Goal: Task Accomplishment & Management: Use online tool/utility

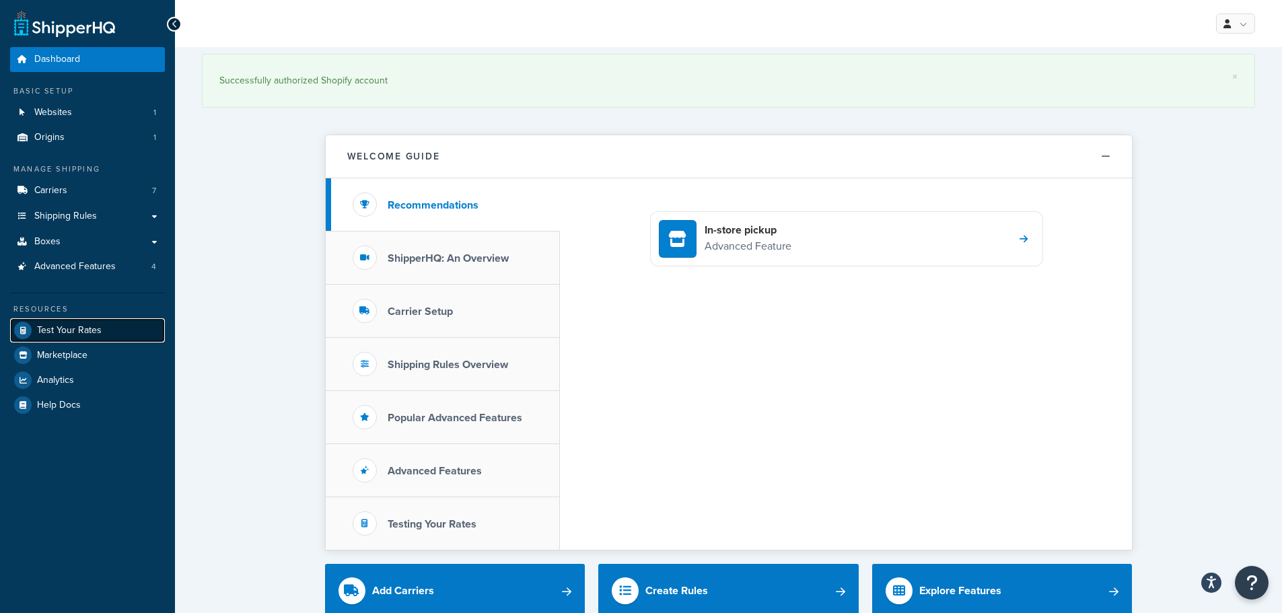
click at [104, 335] on link "Test Your Rates" at bounding box center [87, 330] width 155 height 24
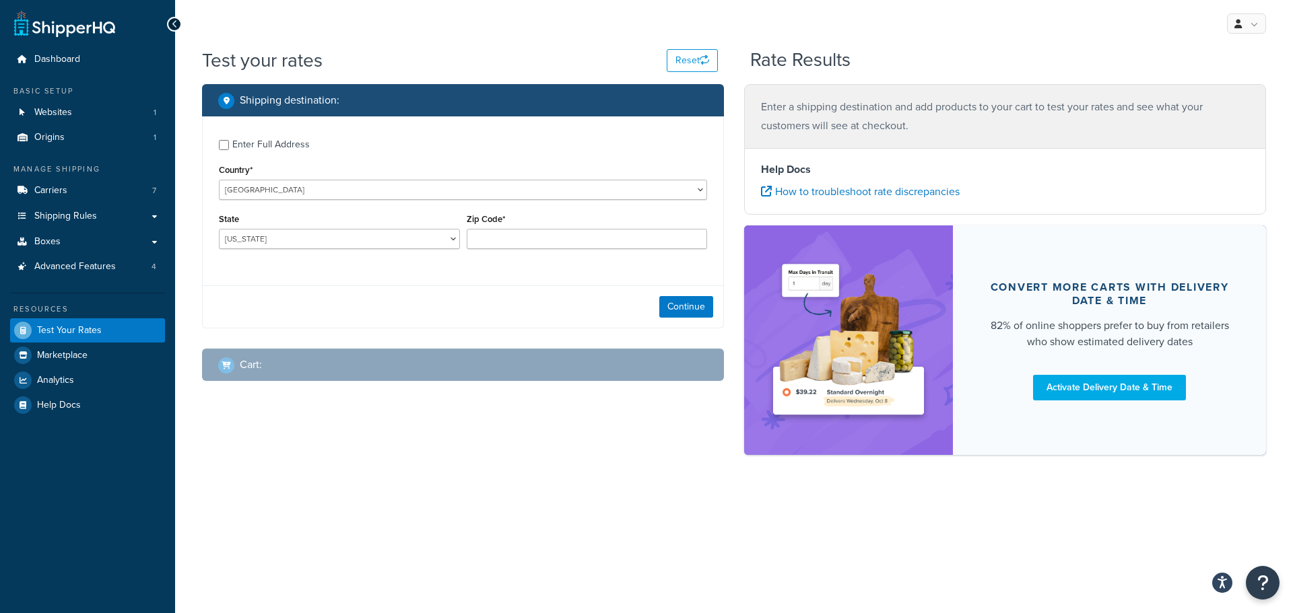
click at [282, 142] on div "Enter Full Address" at bounding box center [270, 144] width 77 height 19
click at [229, 142] on input "Enter Full Address" at bounding box center [224, 145] width 10 height 10
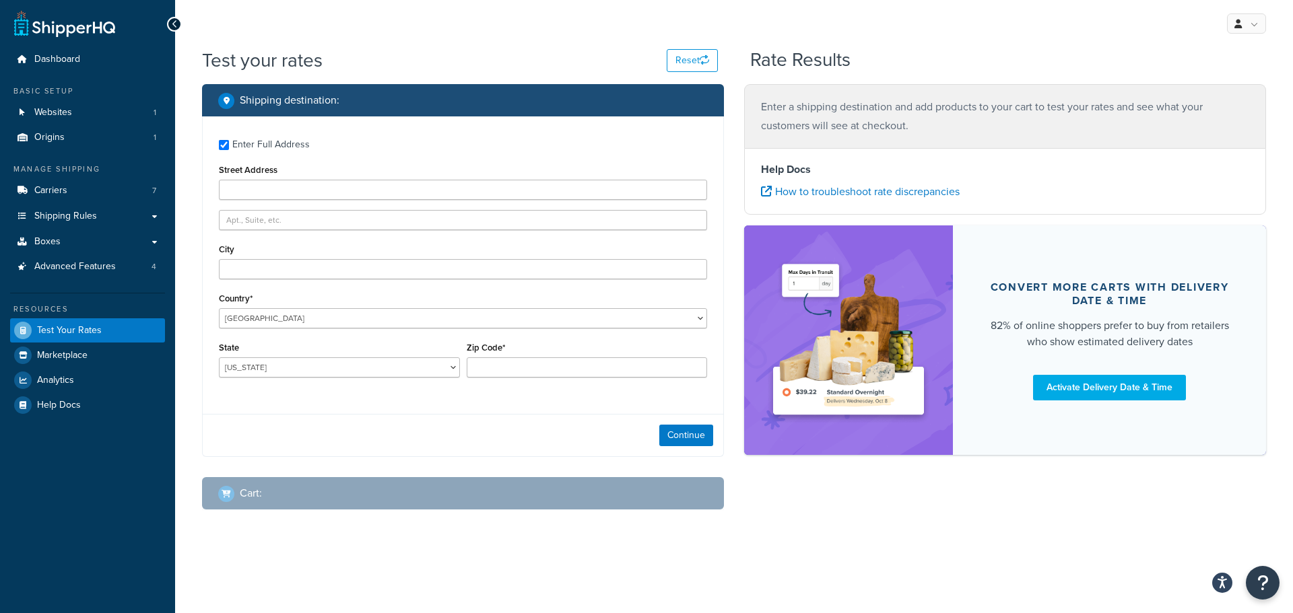
click at [234, 148] on div "Enter Full Address" at bounding box center [270, 144] width 77 height 19
click at [229, 148] on input "Enter Full Address" at bounding box center [224, 145] width 10 height 10
checkbox input "false"
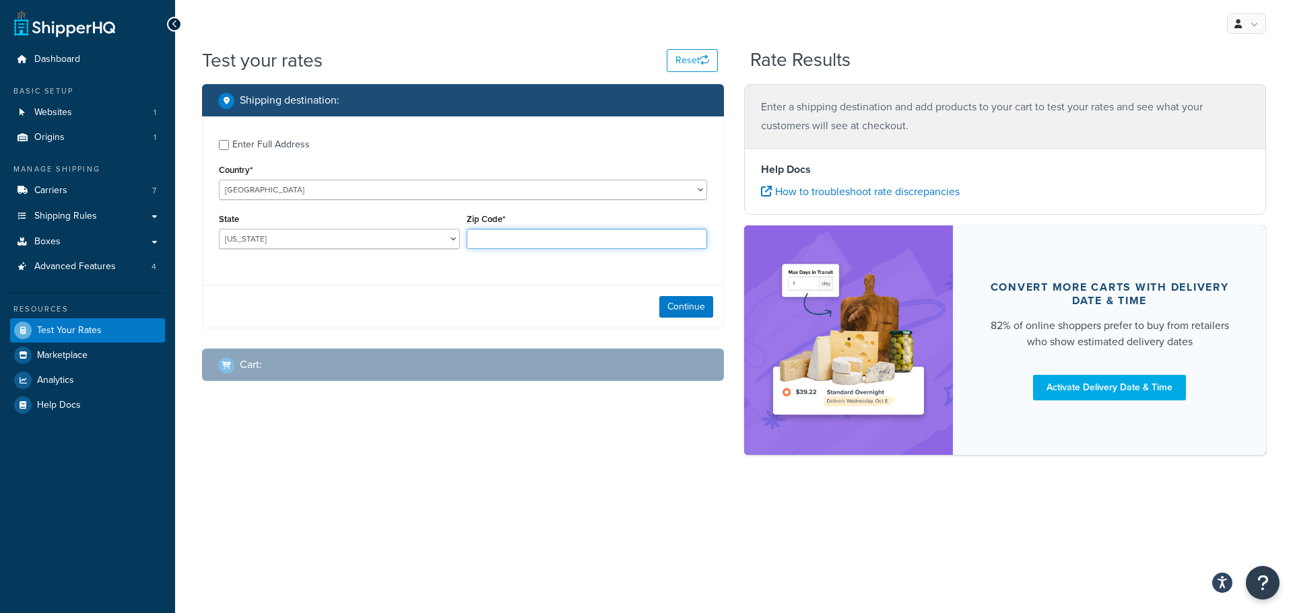
click at [569, 239] on input "Zip Code*" at bounding box center [587, 239] width 241 height 20
paste input "25302"
type input "25302"
click at [336, 244] on select "Alabama Alaska American Samoa Arizona Arkansas Armed Forces Americas Armed Forc…" at bounding box center [339, 239] width 241 height 20
select select "WV"
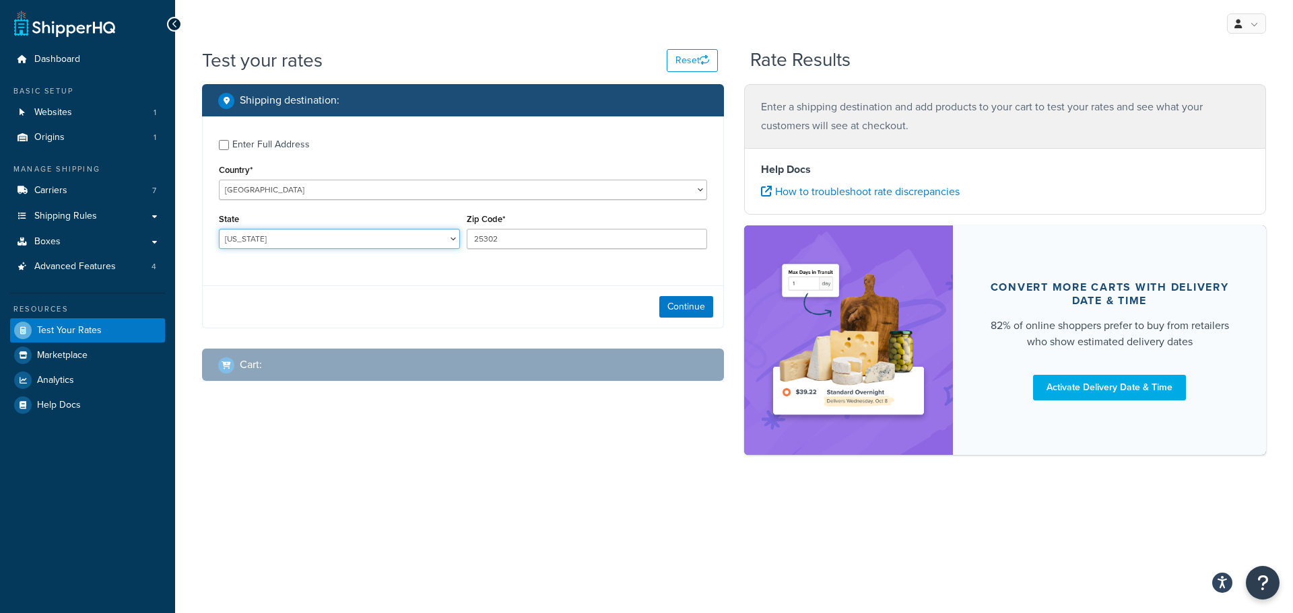
click at [219, 229] on select "Alabama Alaska American Samoa Arizona Arkansas Armed Forces Americas Armed Forc…" at bounding box center [339, 239] width 241 height 20
click at [694, 307] on button "Continue" at bounding box center [686, 307] width 54 height 22
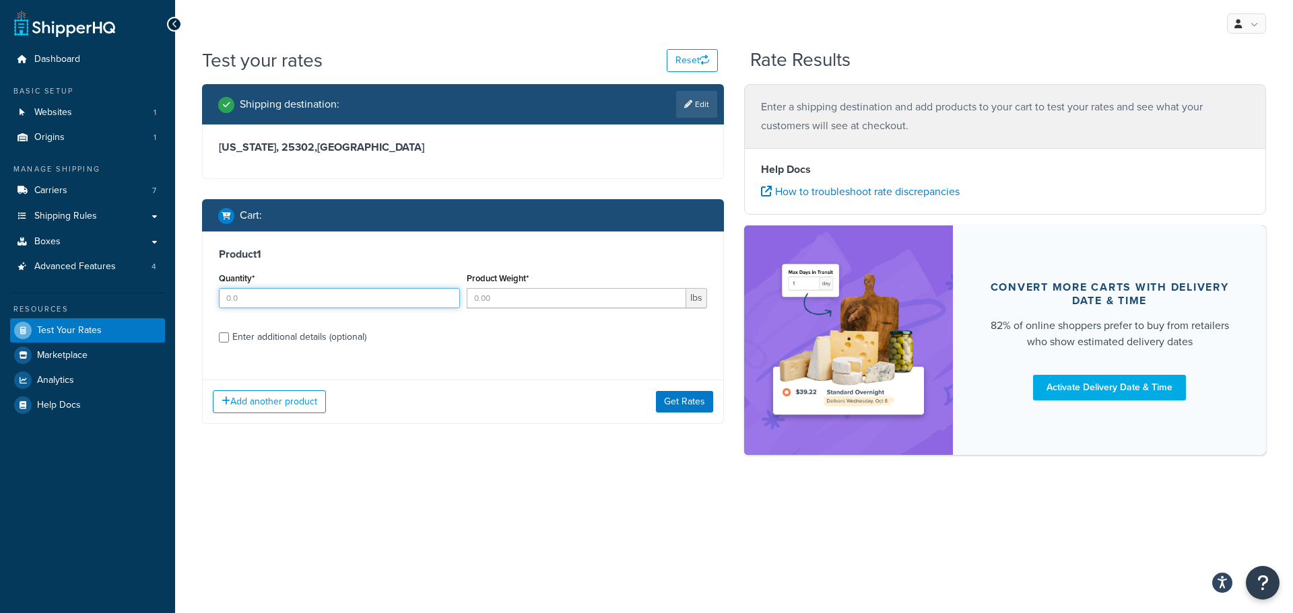
click at [295, 300] on input "Quantity*" at bounding box center [339, 298] width 241 height 20
type input "1"
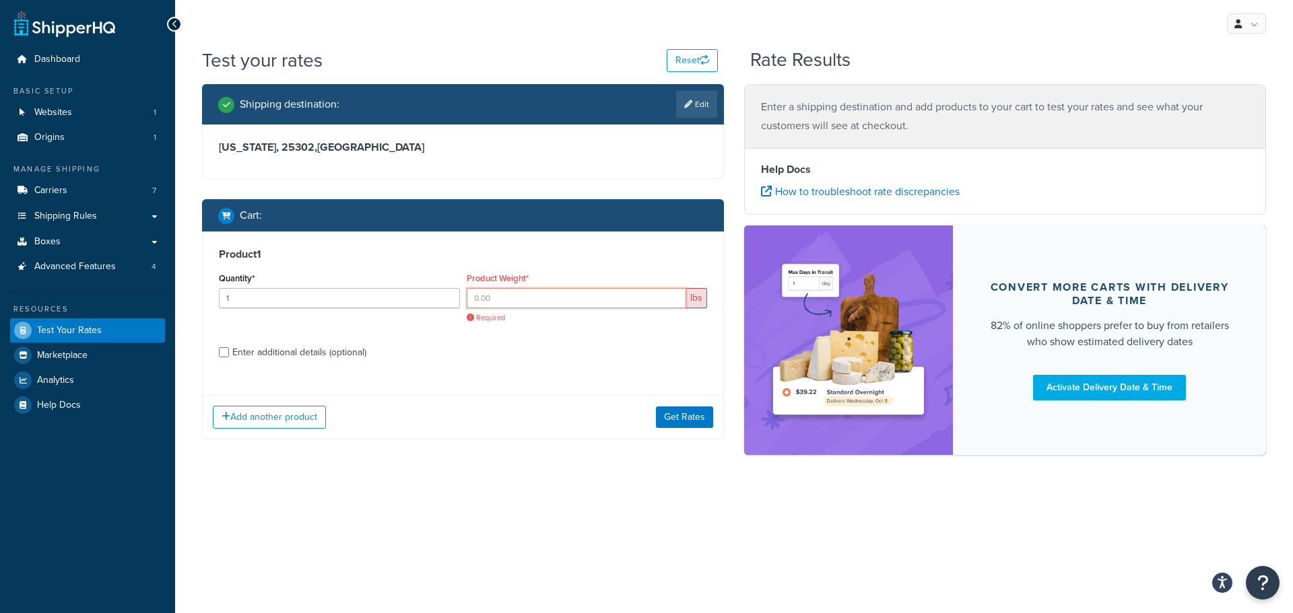
click at [508, 296] on input "Product Weight*" at bounding box center [577, 298] width 220 height 20
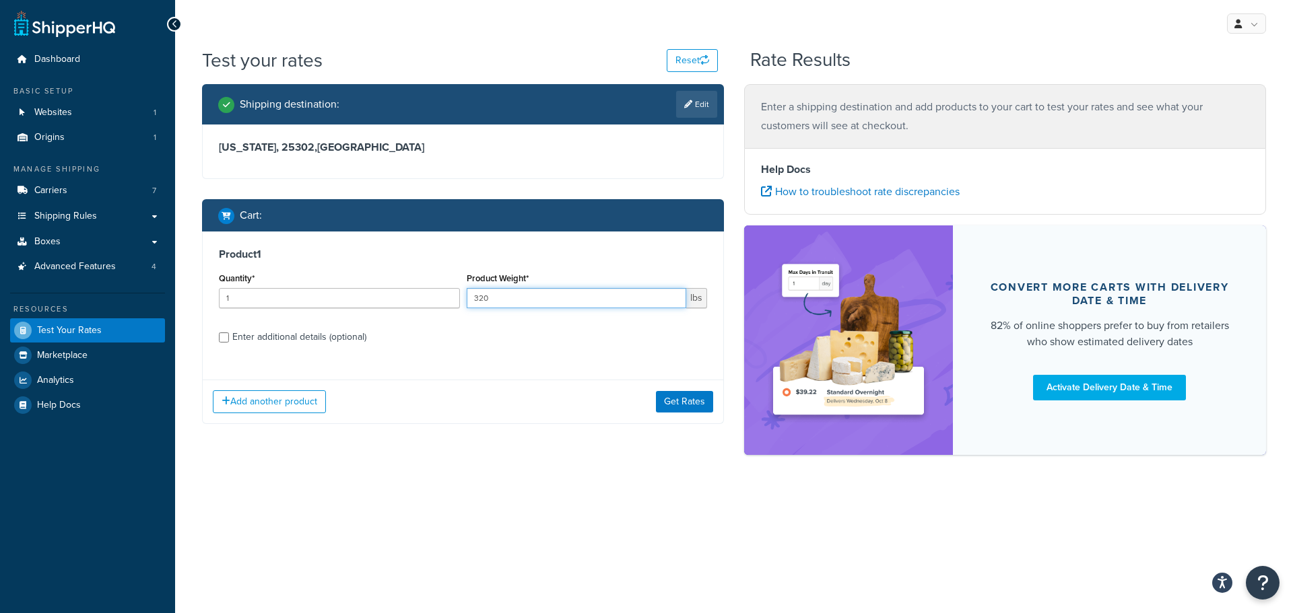
type input "320"
click at [273, 335] on div "Enter additional details (optional)" at bounding box center [299, 337] width 134 height 19
click at [229, 335] on input "Enter additional details (optional)" at bounding box center [224, 338] width 10 height 10
checkbox input "true"
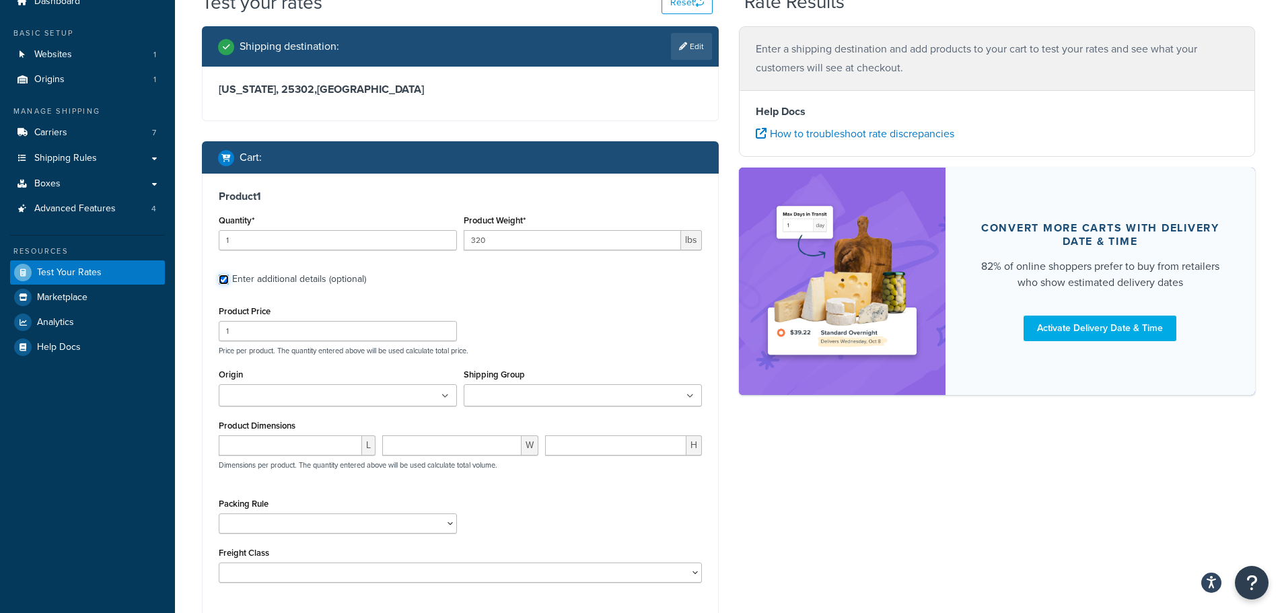
scroll to position [135, 0]
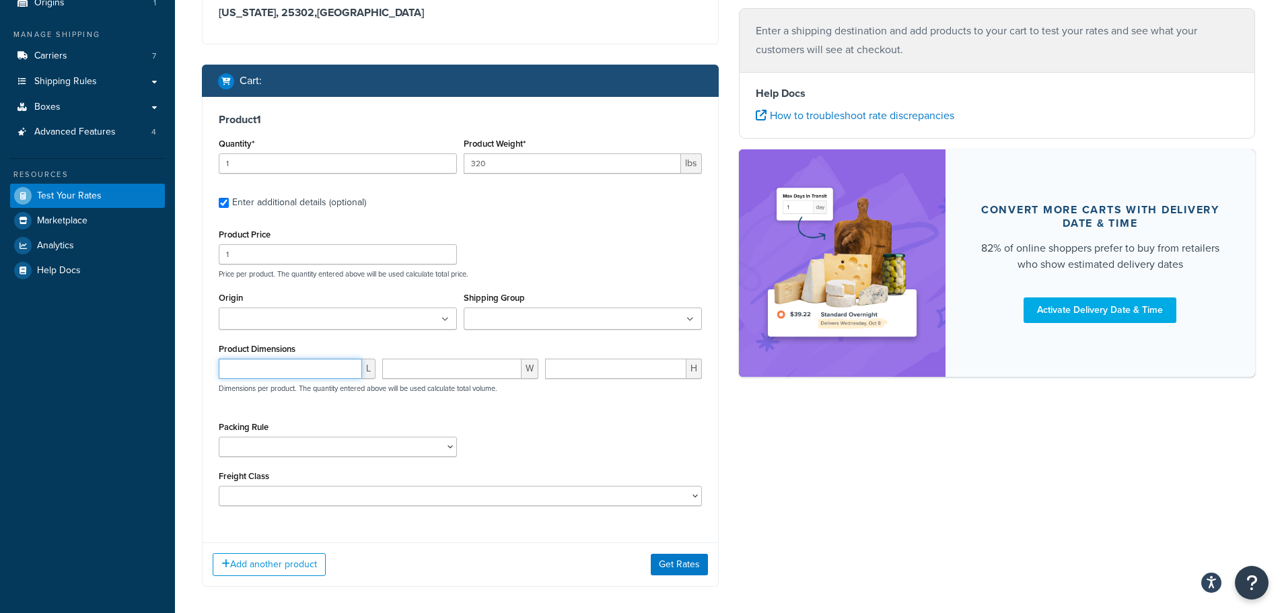
click at [302, 370] on input "number" at bounding box center [290, 369] width 143 height 20
type input "90"
type input "32"
type input "19"
click at [628, 307] on div "Shipping Group 10 100 105 110 115 120 125 130 135 140 145 15 150 160 165 170 17…" at bounding box center [583, 309] width 238 height 41
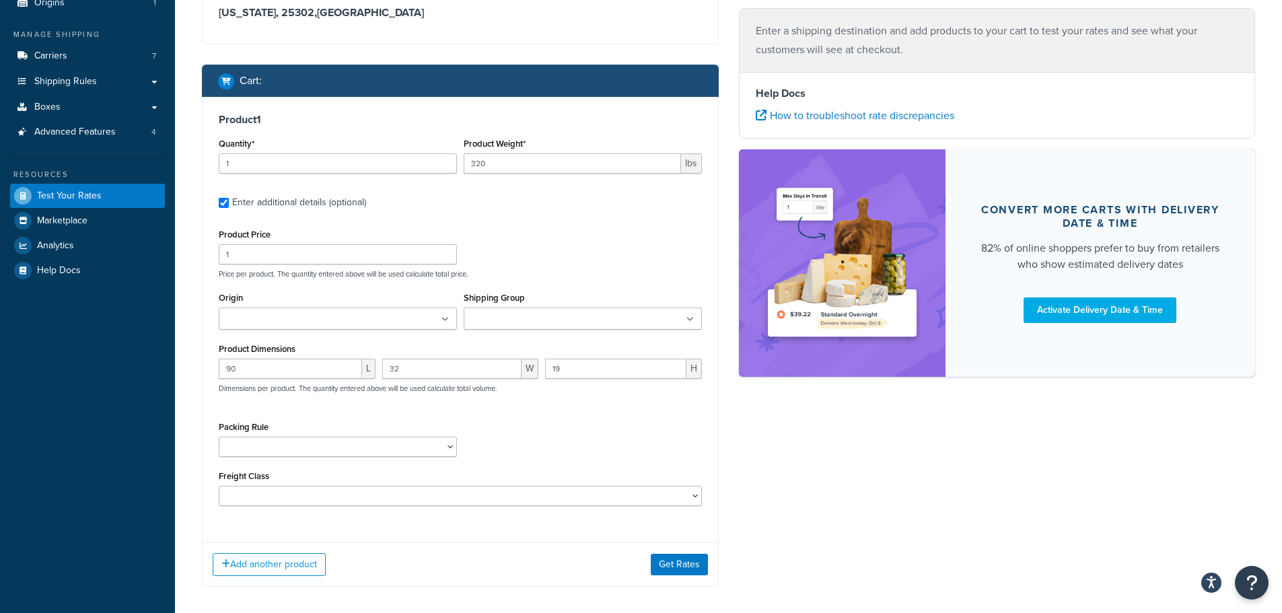
click at [605, 319] on ul at bounding box center [583, 319] width 238 height 22
type input "30"
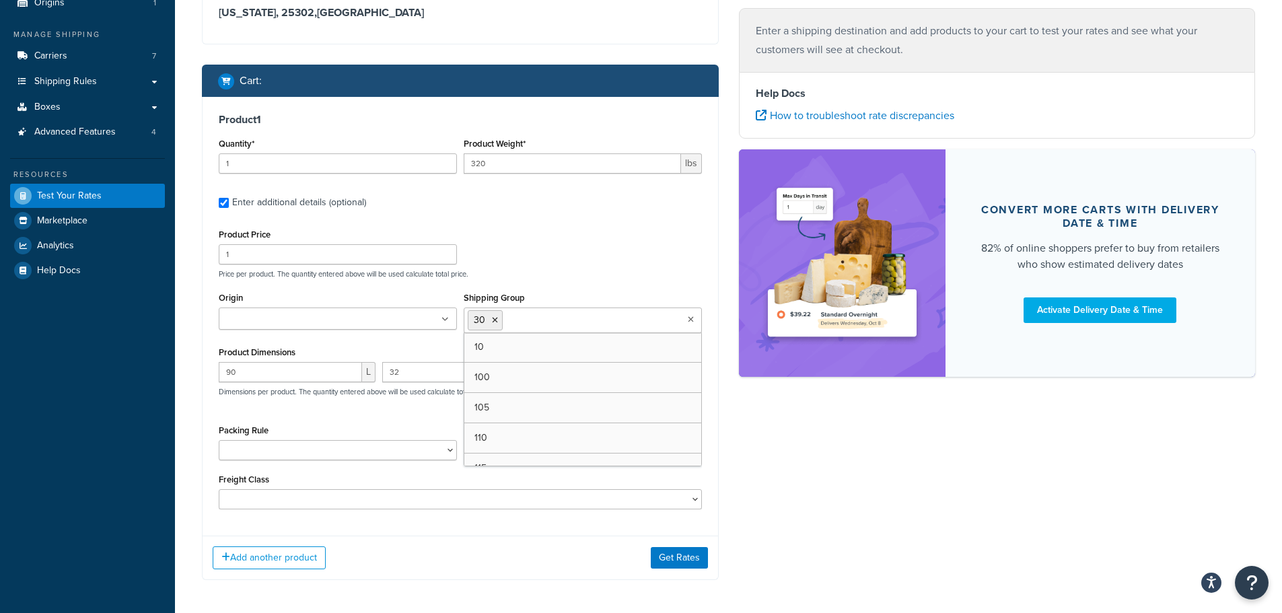
click at [806, 477] on div "Shipping destination : Edit West Virginia, 25302 , United States Cart : Product…" at bounding box center [729, 275] width 1074 height 651
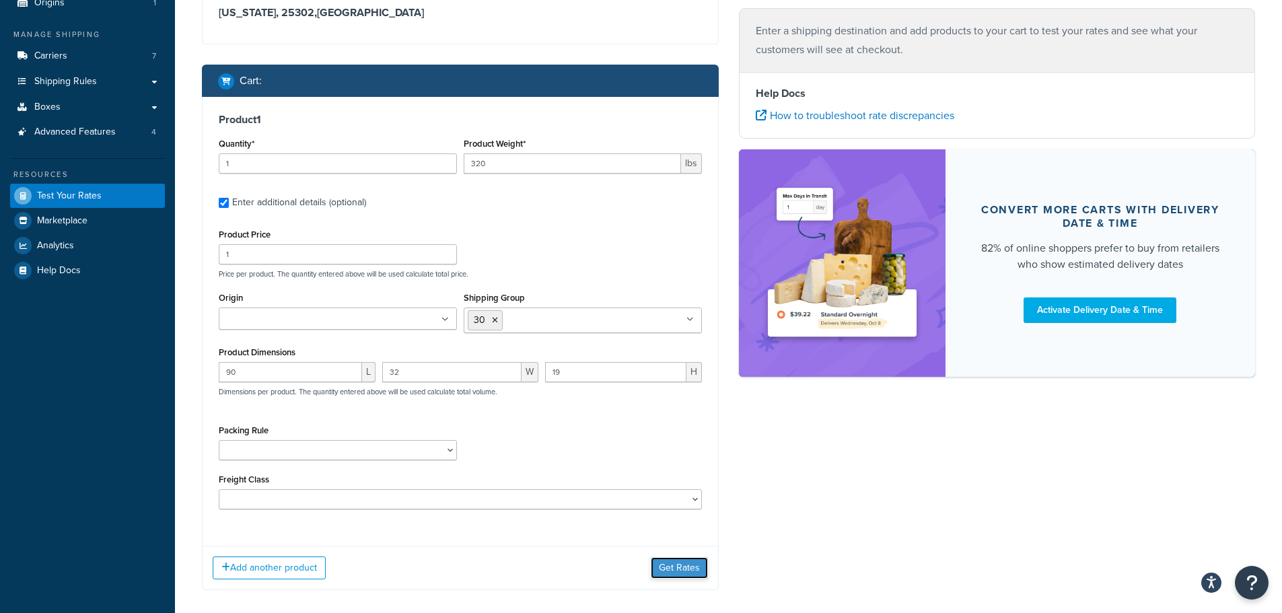
click at [691, 558] on button "Get Rates" at bounding box center [679, 568] width 57 height 22
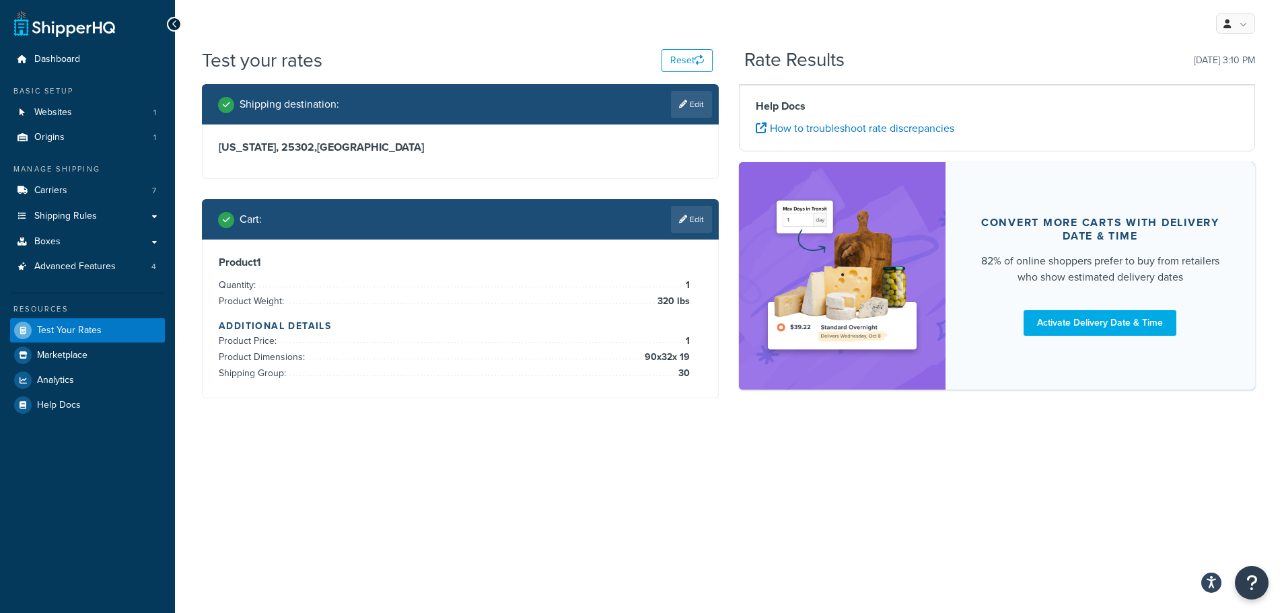
scroll to position [0, 0]
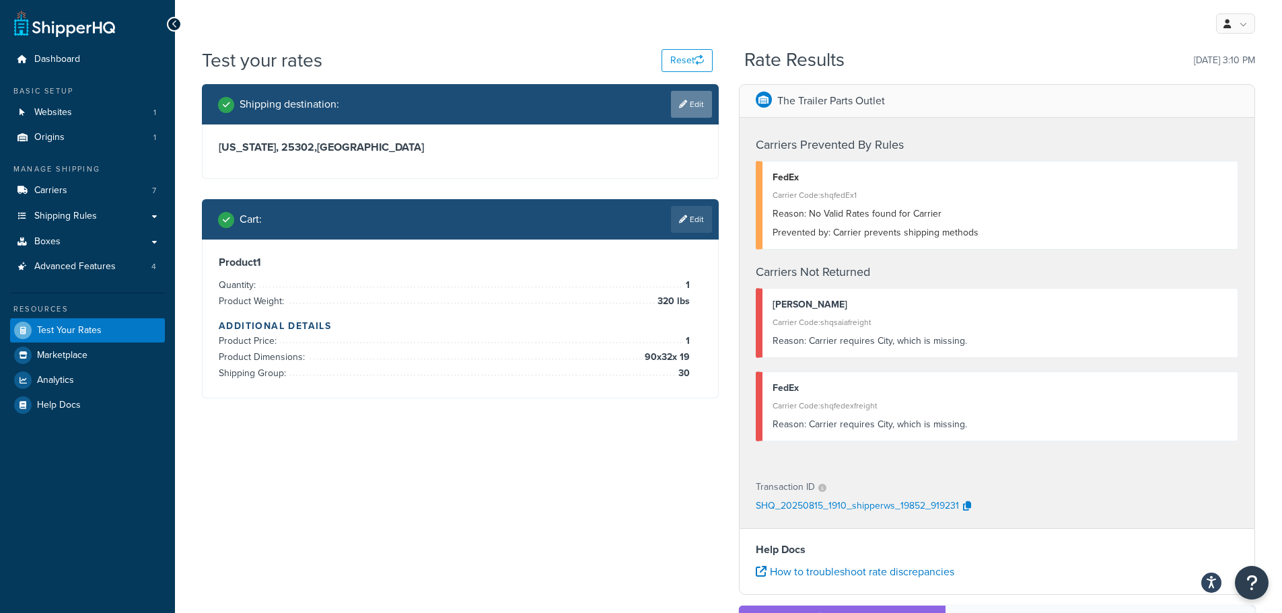
click at [695, 100] on link "Edit" at bounding box center [691, 104] width 41 height 27
select select "WV"
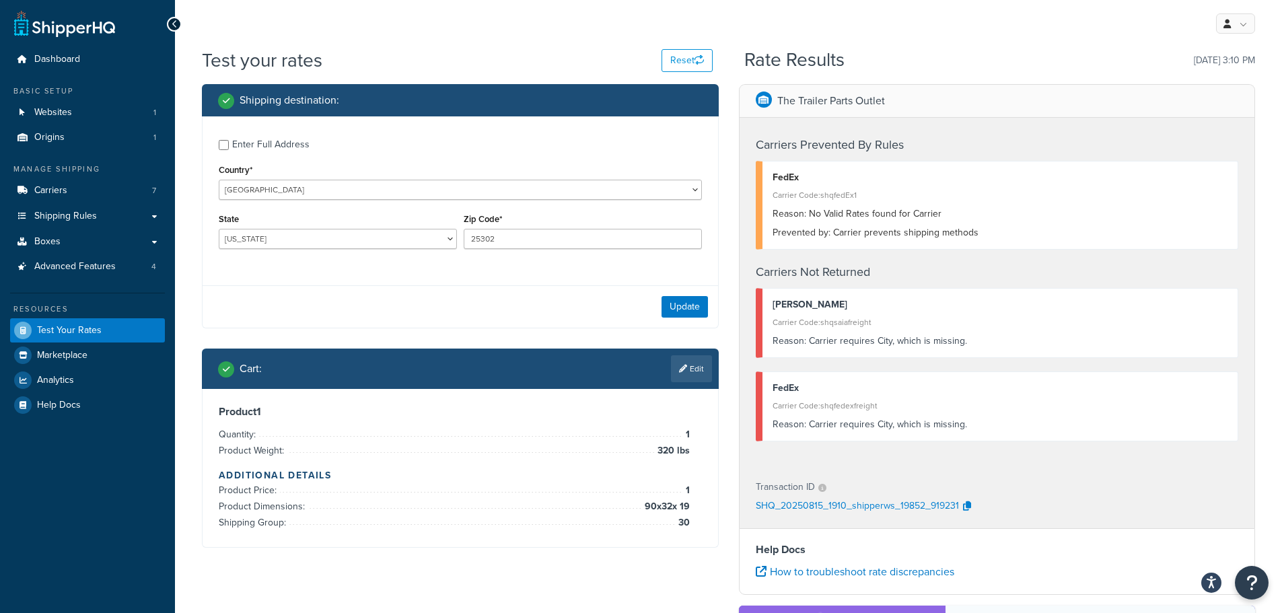
click at [297, 151] on div "Enter Full Address" at bounding box center [270, 144] width 77 height 19
click at [229, 150] on input "Enter Full Address" at bounding box center [224, 145] width 10 height 10
checkbox input "true"
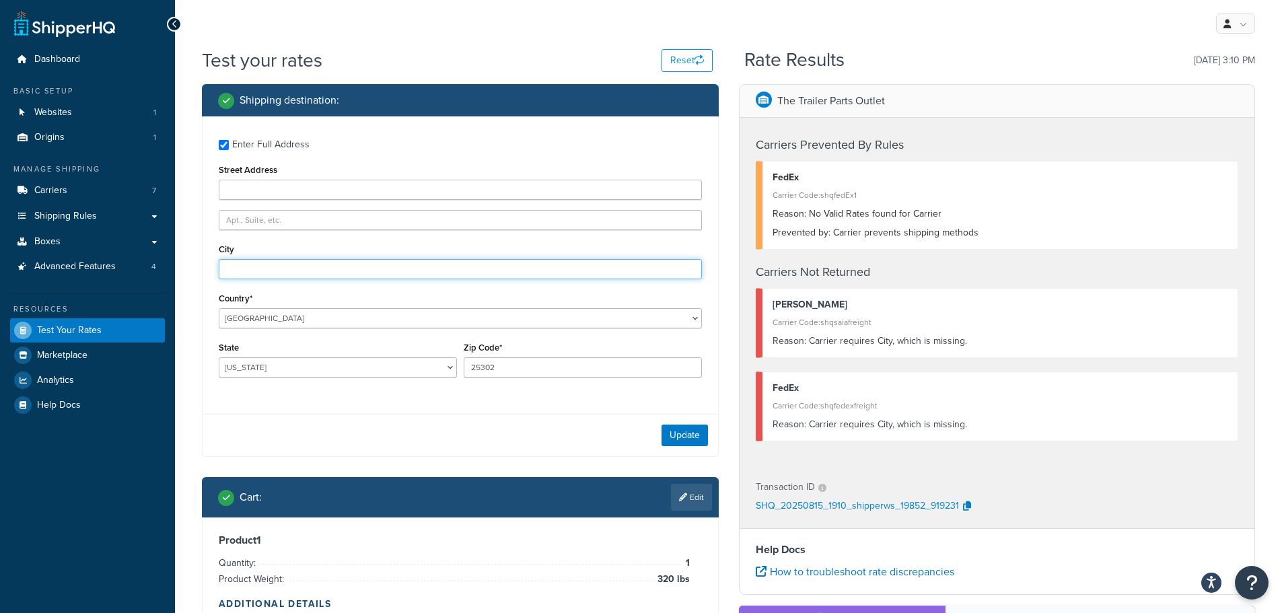
click at [316, 266] on input "City" at bounding box center [460, 269] width 483 height 20
paste input "10SHDSUKTTK7446865"
type input "10SHDSUKTTK7446865"
click at [303, 269] on input "City" at bounding box center [460, 269] width 483 height 20
paste input "Charleston"
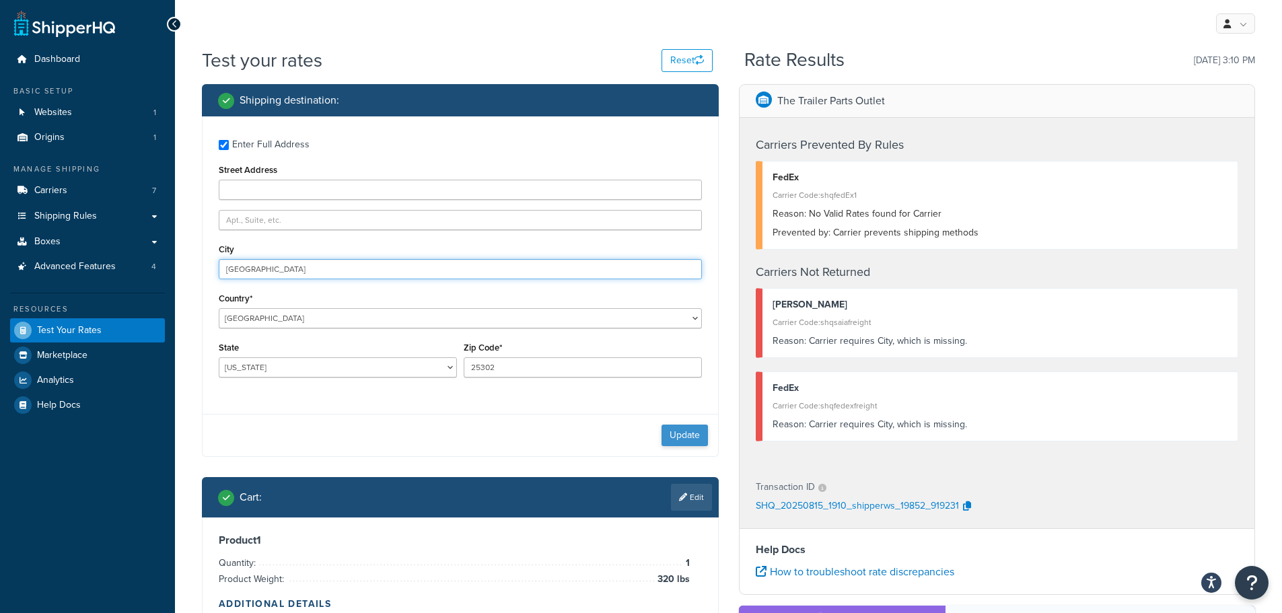
type input "Charleston"
click at [691, 430] on button "Update" at bounding box center [685, 436] width 46 height 22
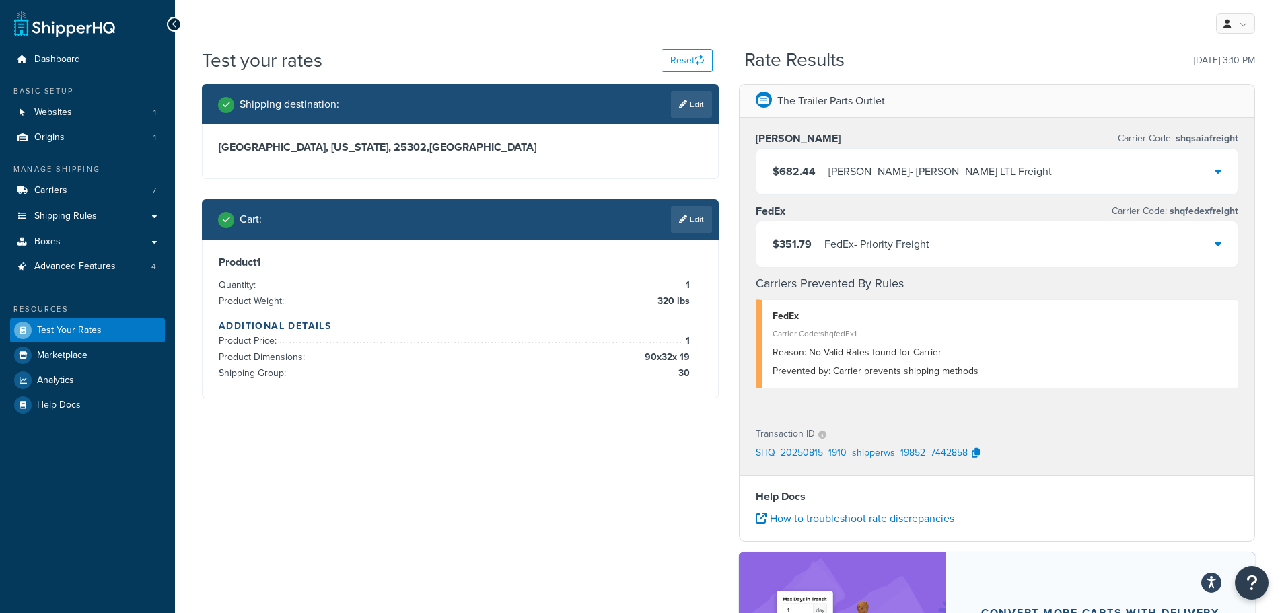
click at [933, 248] on div "$351.79 FedEx - Priority Freight" at bounding box center [998, 244] width 482 height 46
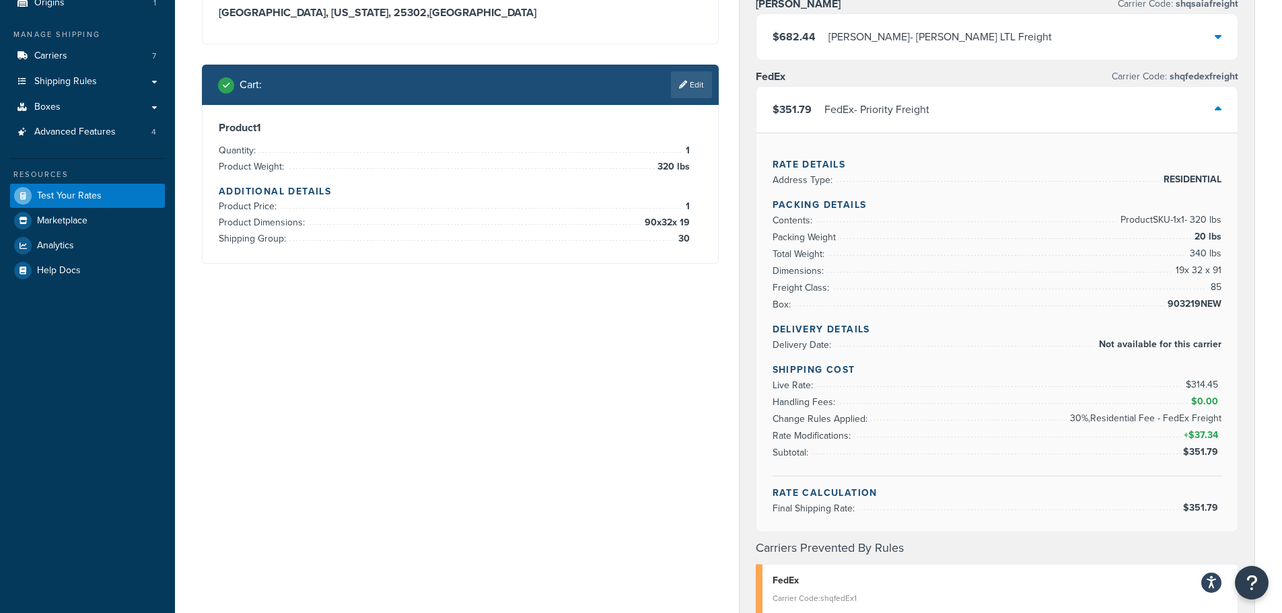
scroll to position [67, 0]
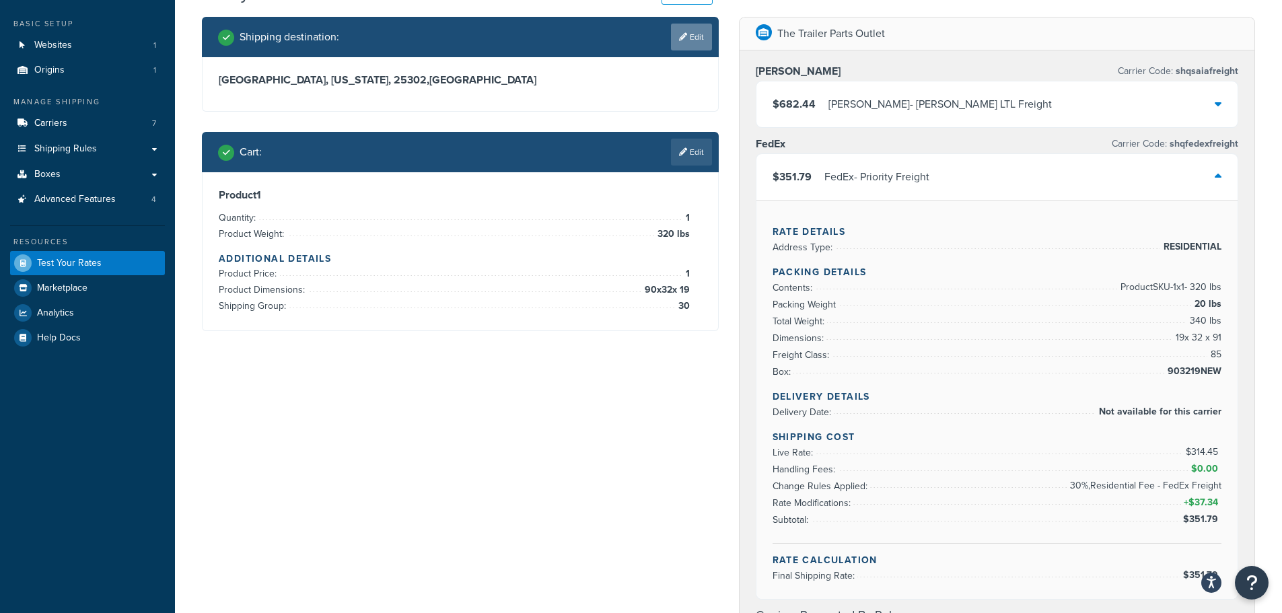
click at [690, 40] on link "Edit" at bounding box center [691, 37] width 41 height 27
select select "WV"
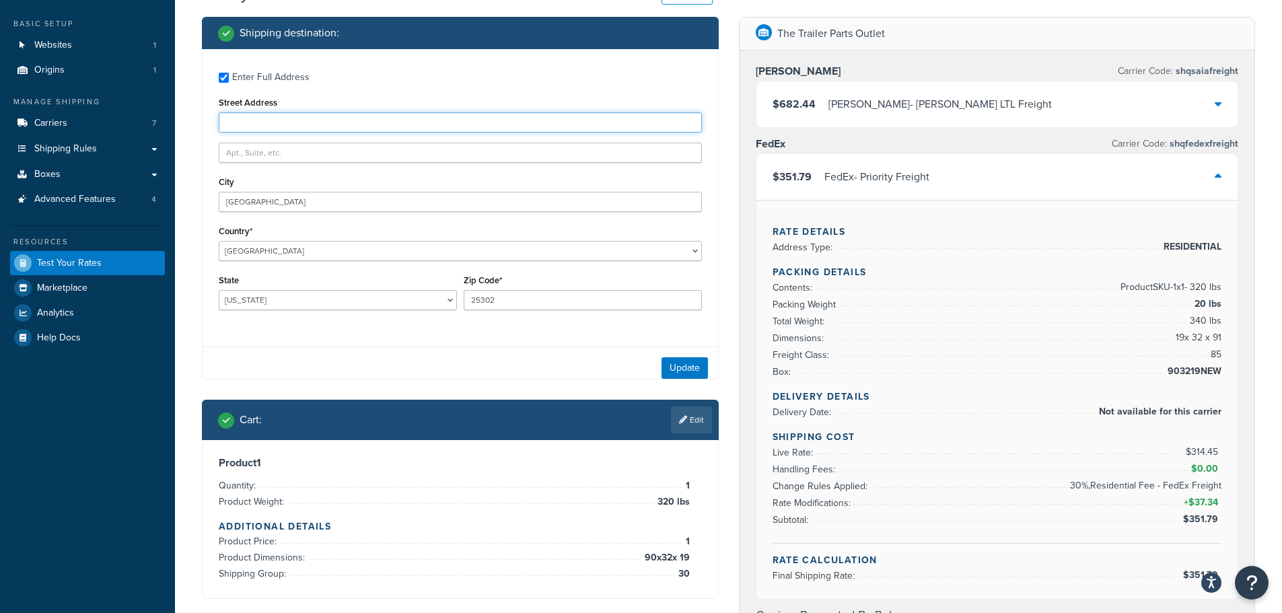
click at [275, 118] on input "Street Address" at bounding box center [460, 122] width 483 height 20
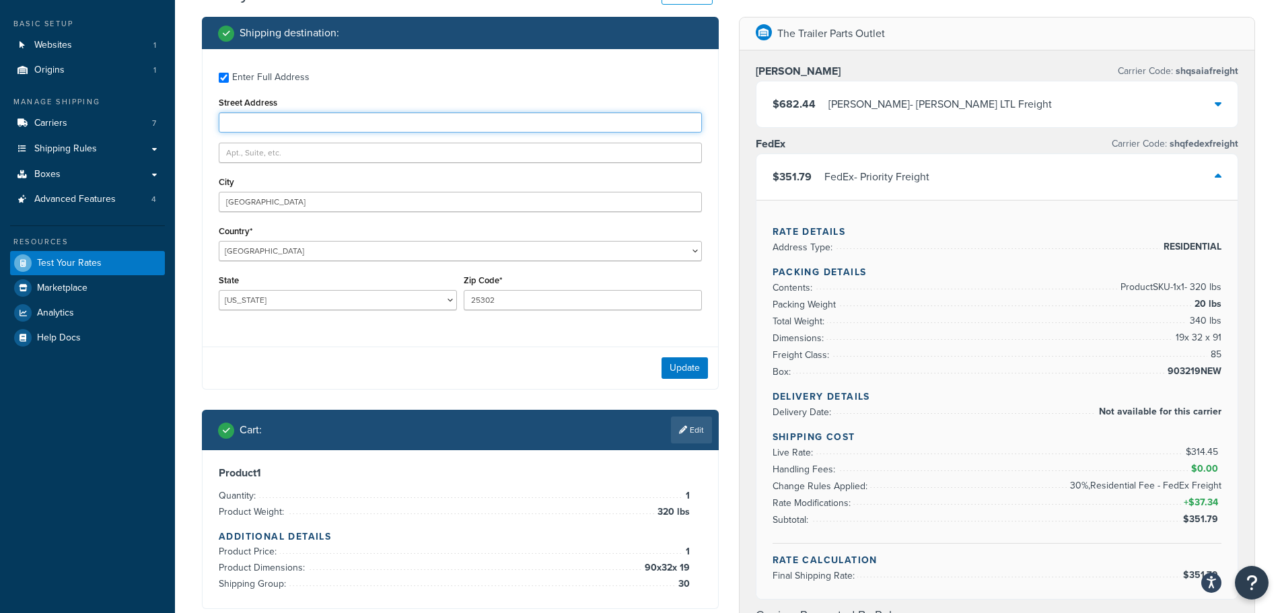
paste input "13309 Old Church Rd."
type input "13309 Old Church Rd."
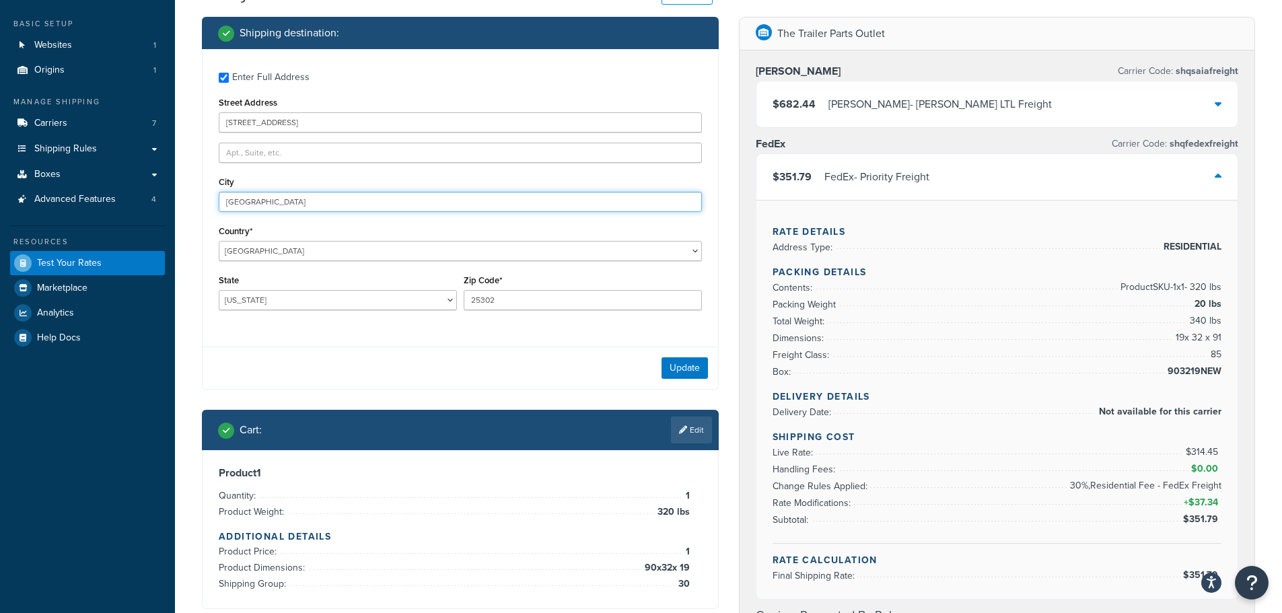
drag, startPoint x: 298, startPoint y: 207, endPoint x: 169, endPoint y: 201, distance: 128.7
click at [169, 201] on div "Dashboard Basic Setup Websites 1 Origins 1 Manage Shipping Carriers 7 Shipping …" at bounding box center [641, 563] width 1282 height 1260
paste input "Nokesville"
type input "Nokesville"
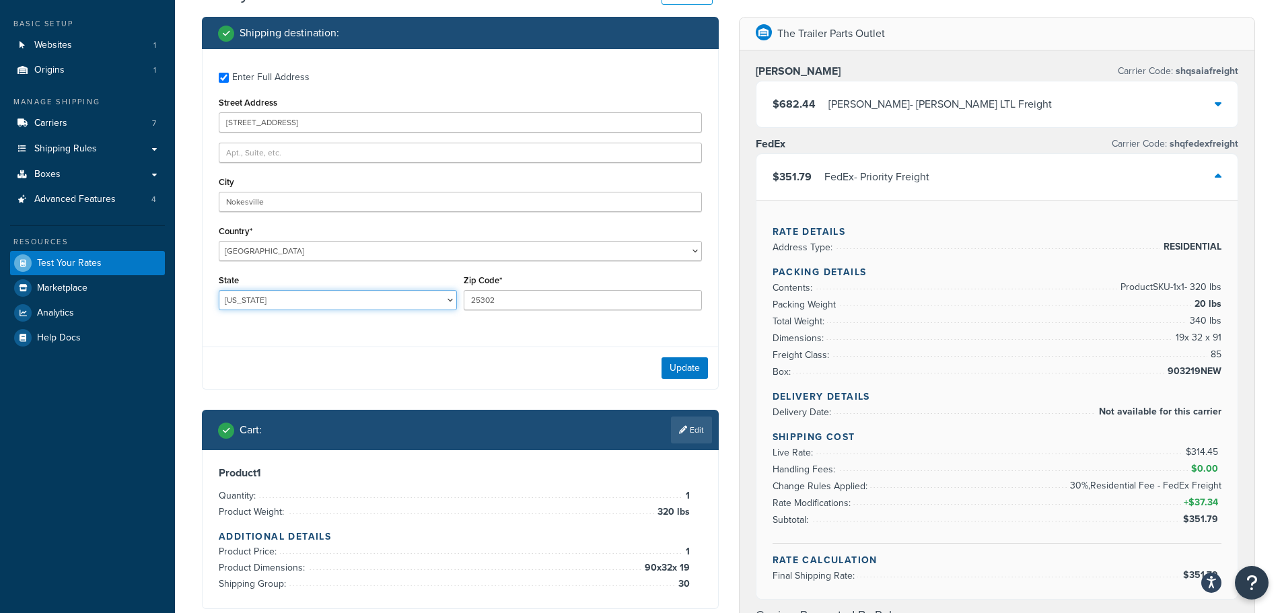
click at [246, 296] on select "Alabama Alaska American Samoa Arizona Arkansas Armed Forces Americas Armed Forc…" at bounding box center [338, 300] width 238 height 20
select select "VA"
click at [219, 290] on select "Alabama Alaska American Samoa Arizona Arkansas Armed Forces Americas Armed Forc…" at bounding box center [338, 300] width 238 height 20
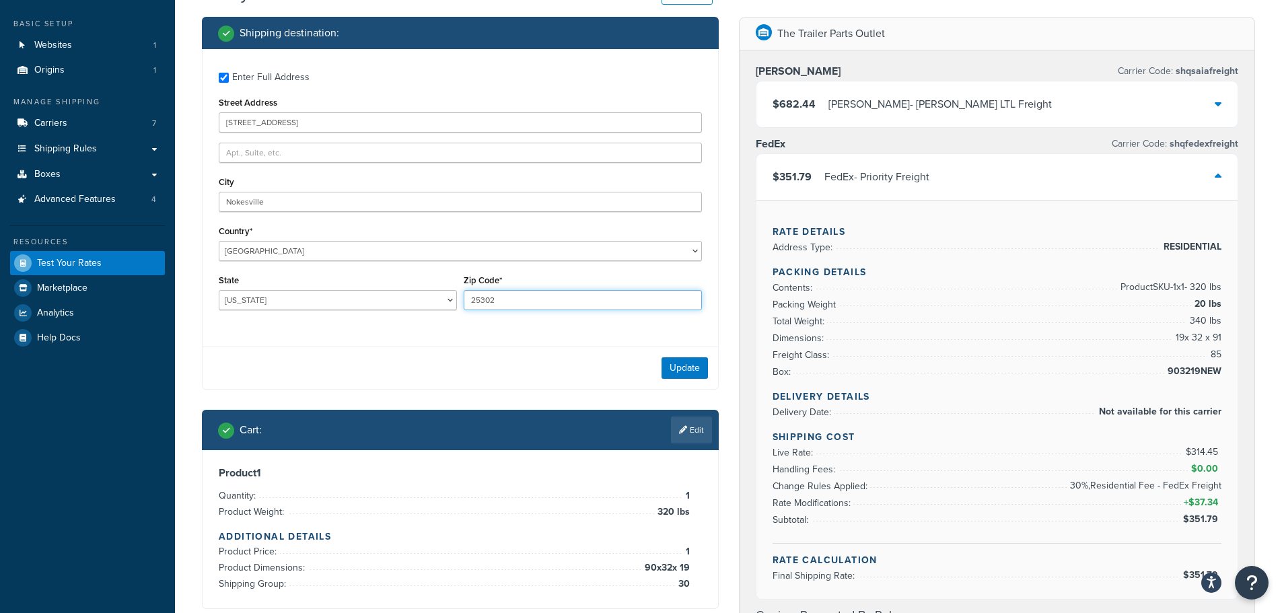
drag, startPoint x: 453, startPoint y: 302, endPoint x: 420, endPoint y: 301, distance: 33.0
click at [433, 302] on div "State Alabama Alaska American Samoa Arizona Arkansas Armed Forces Americas Arme…" at bounding box center [460, 295] width 490 height 49
type input "20181"
click at [688, 364] on button "Update" at bounding box center [685, 368] width 46 height 22
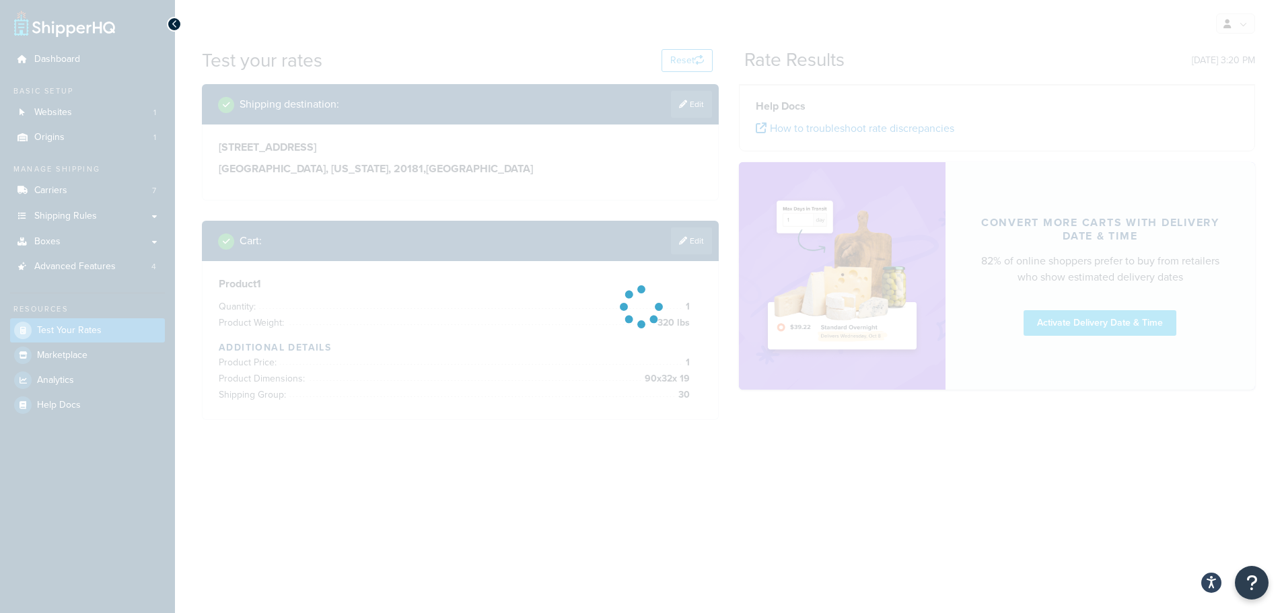
scroll to position [0, 0]
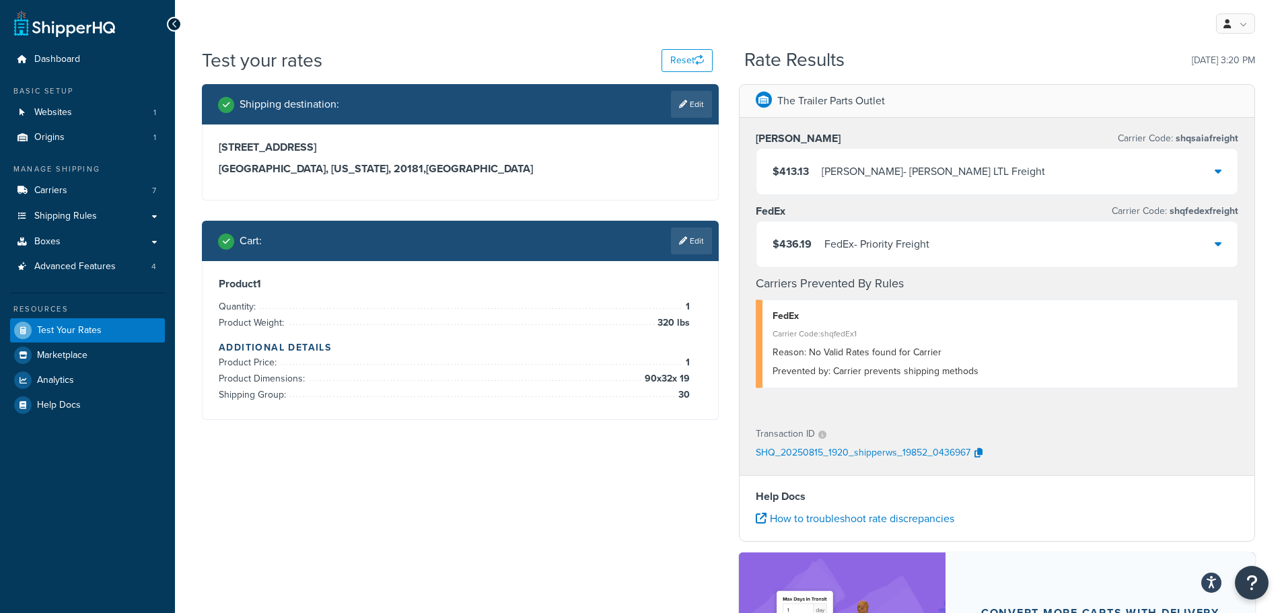
drag, startPoint x: 702, startPoint y: 242, endPoint x: 693, endPoint y: 244, distance: 9.2
click at [702, 242] on link "Edit" at bounding box center [691, 241] width 41 height 27
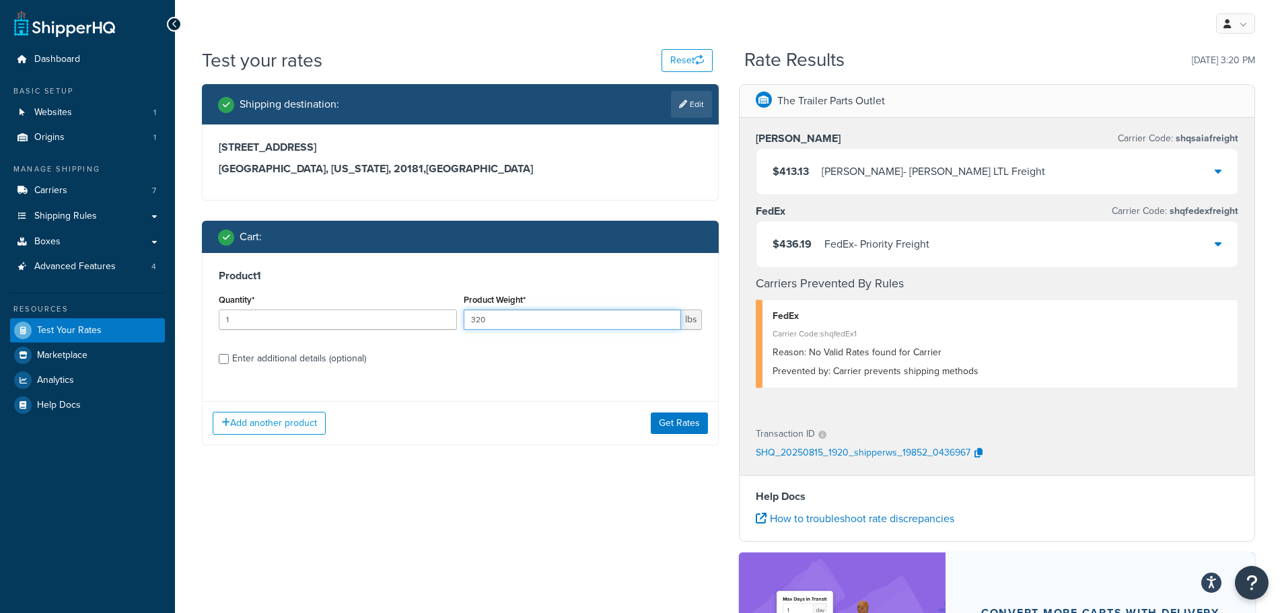
click at [434, 335] on div "Quantity* 1 Product Weight* 320 lbs" at bounding box center [460, 315] width 490 height 49
type input "344"
click at [310, 360] on div "Enter additional details (optional)" at bounding box center [299, 358] width 134 height 19
click at [229, 360] on input "Enter additional details (optional)" at bounding box center [224, 359] width 10 height 10
checkbox input "true"
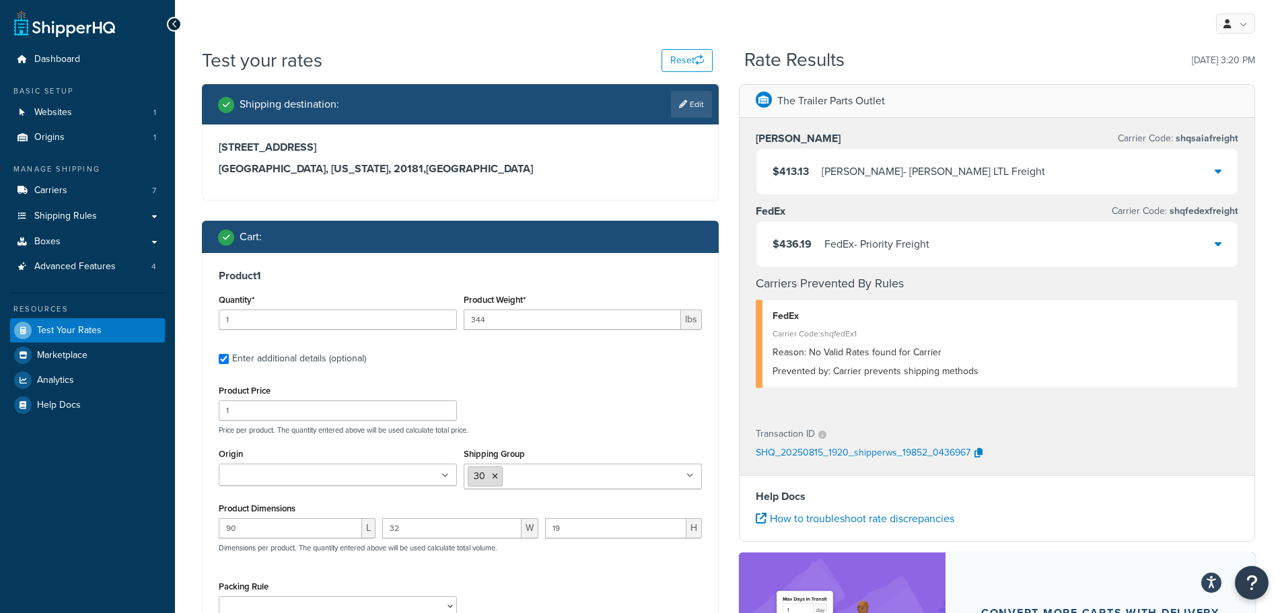
click at [498, 471] on li "30" at bounding box center [485, 477] width 35 height 20
click at [492, 476] on icon at bounding box center [495, 477] width 6 height 8
click at [510, 475] on input "Shipping Group" at bounding box center [527, 476] width 119 height 15
type input "40"
drag, startPoint x: 262, startPoint y: 528, endPoint x: 237, endPoint y: 530, distance: 25.1
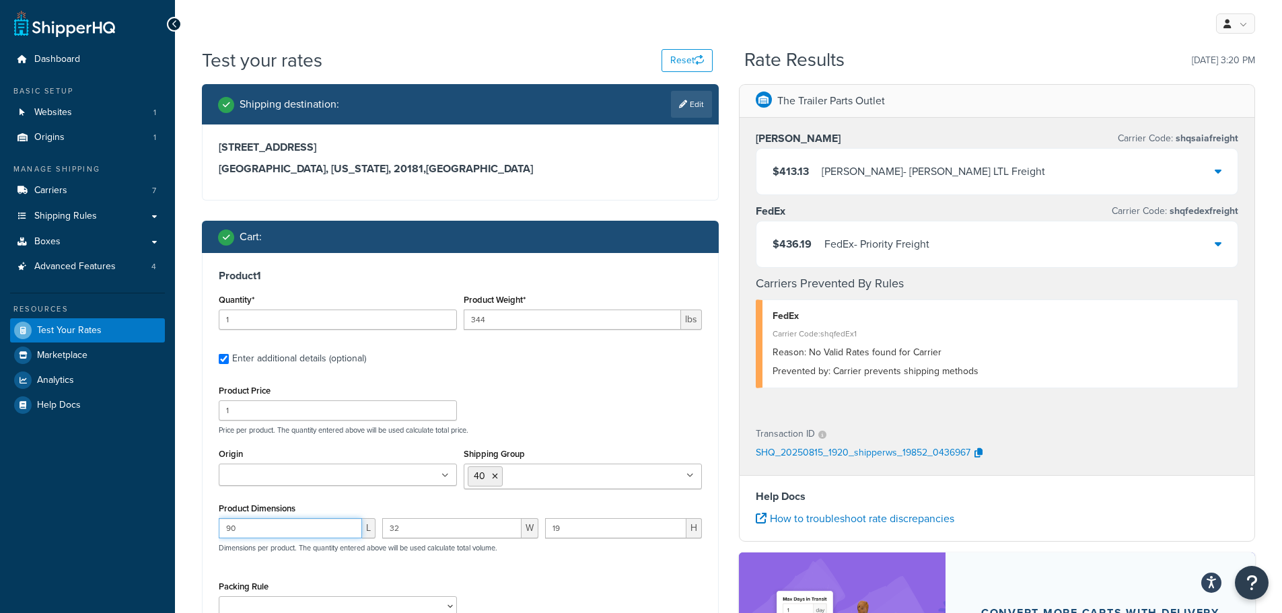
click at [237, 530] on input "90" at bounding box center [290, 528] width 143 height 20
click at [273, 523] on input "90" at bounding box center [290, 528] width 143 height 20
type input "48"
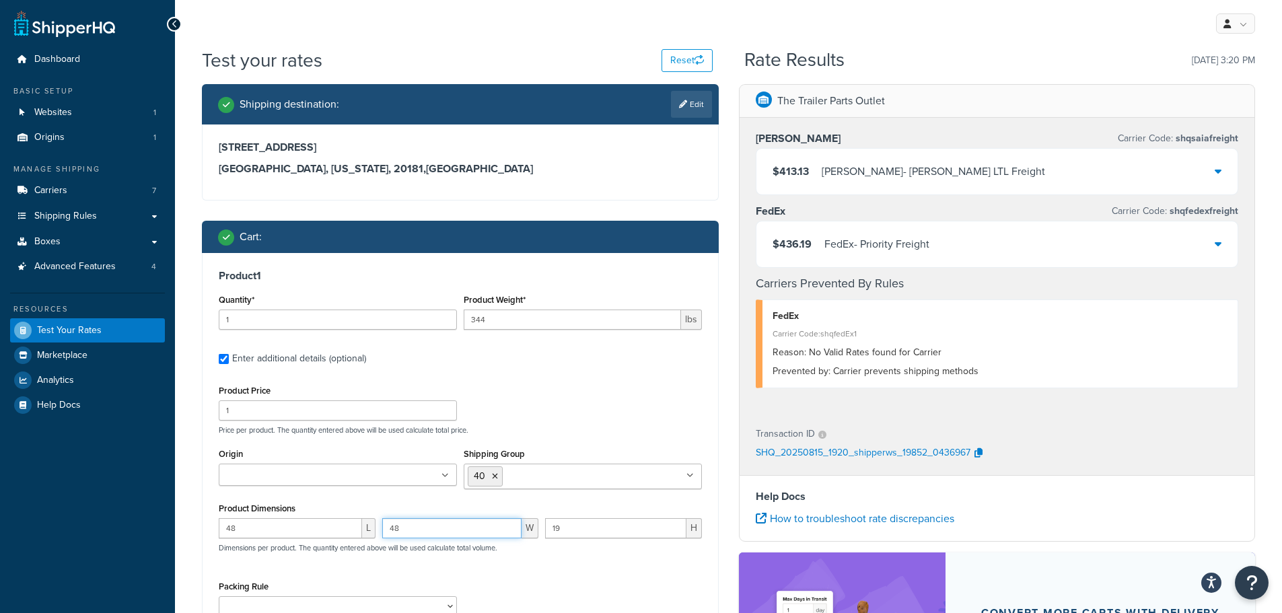
type input "48"
click at [681, 445] on div "Shipping Group 40 10 100 105 110 115 120 125 130 135 140 145 15 150 160 165 170…" at bounding box center [583, 467] width 238 height 44
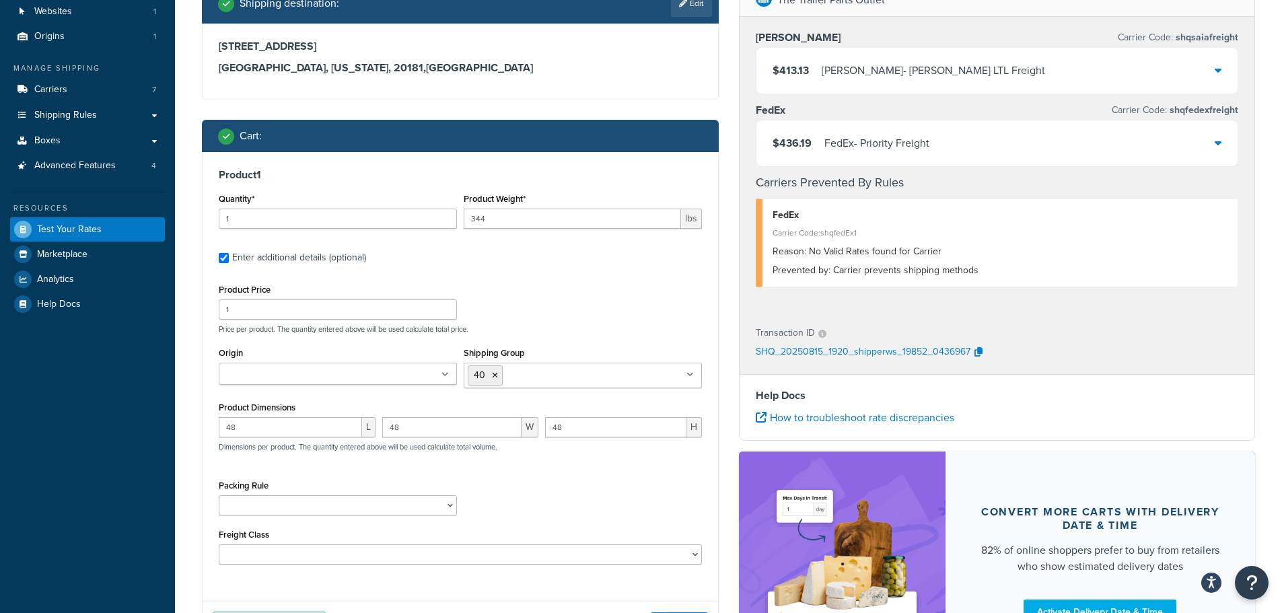
scroll to position [202, 0]
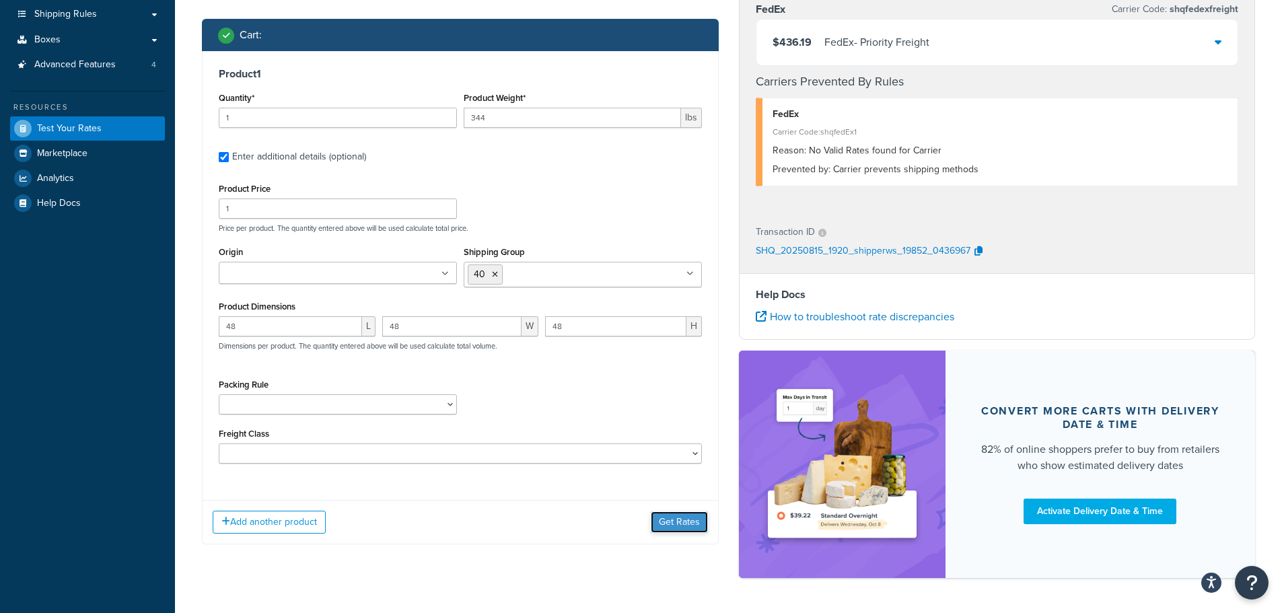
click at [666, 519] on button "Get Rates" at bounding box center [679, 523] width 57 height 22
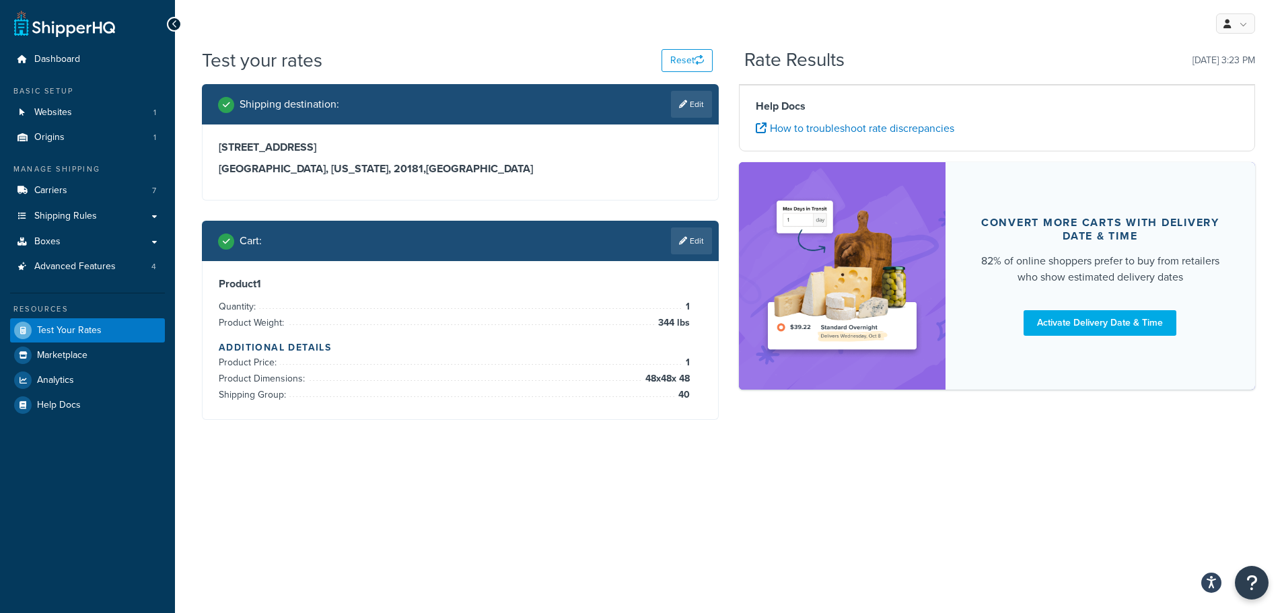
scroll to position [0, 0]
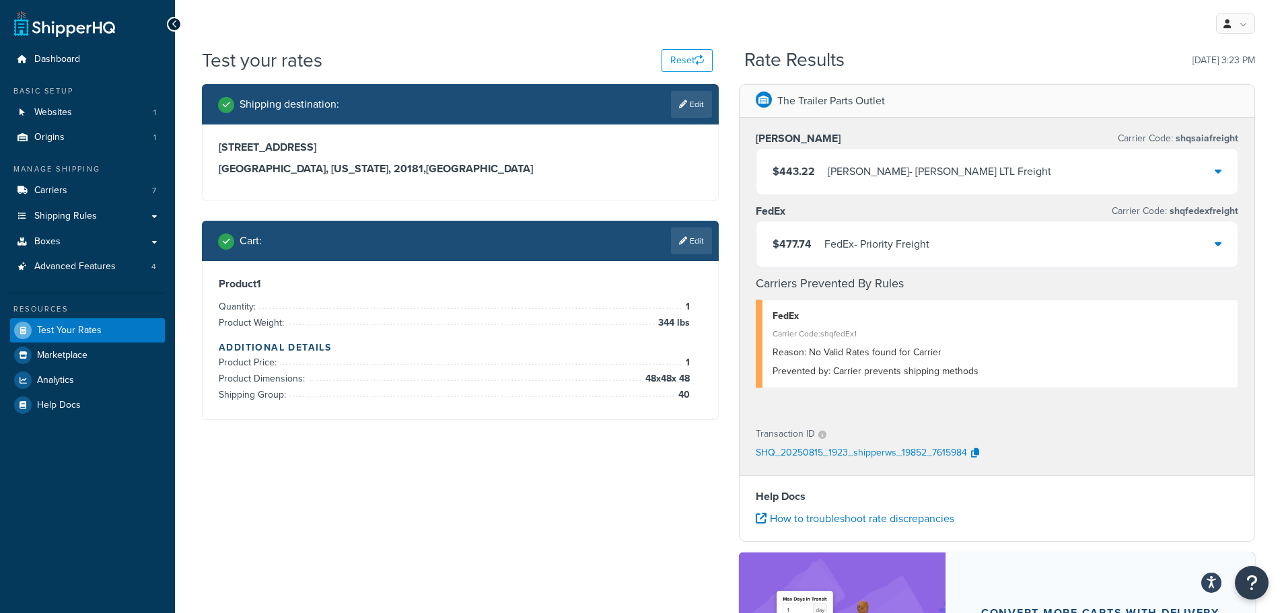
click at [911, 230] on div "$477.74 FedEx - Priority Freight" at bounding box center [998, 244] width 482 height 46
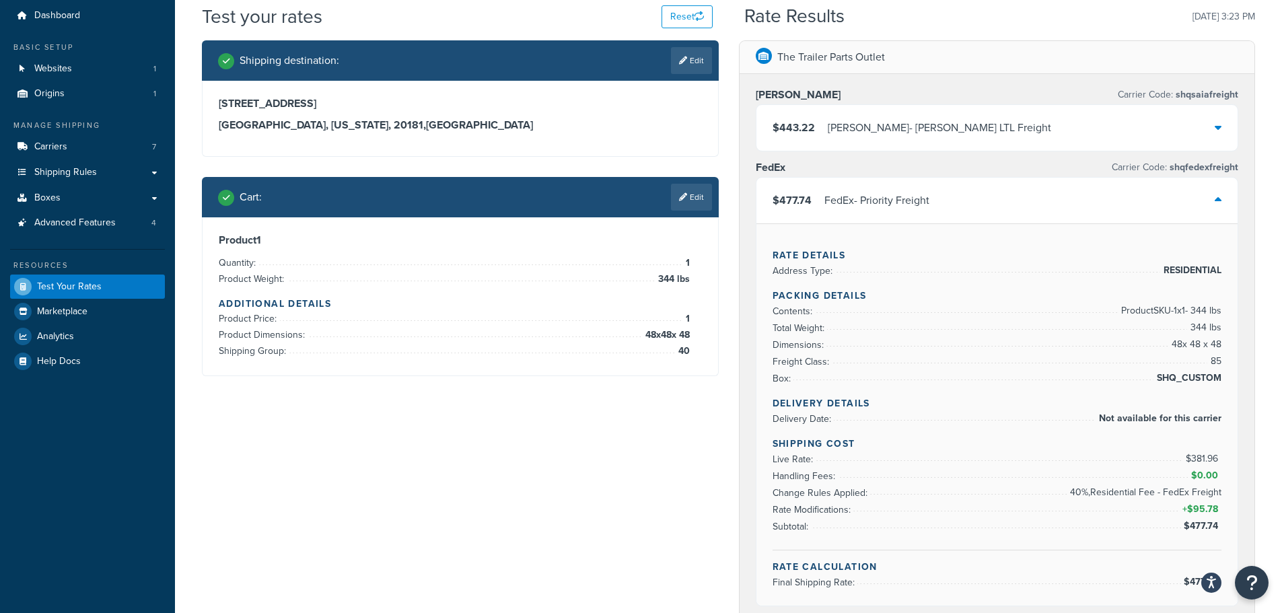
scroll to position [67, 0]
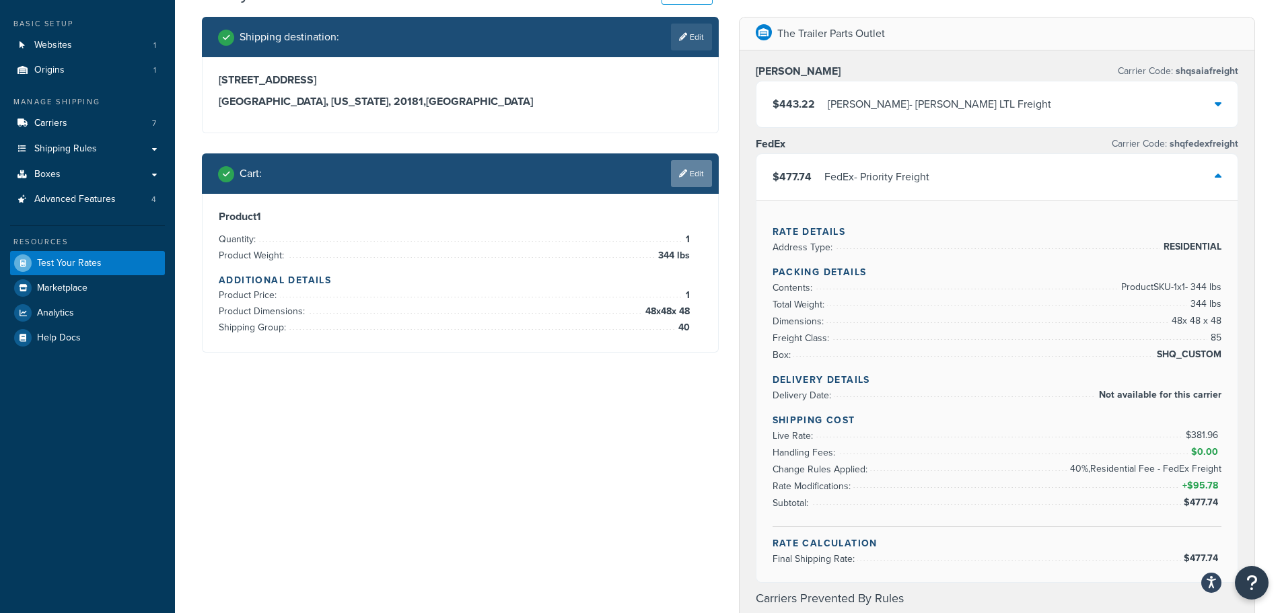
click at [704, 178] on link "Edit" at bounding box center [691, 173] width 41 height 27
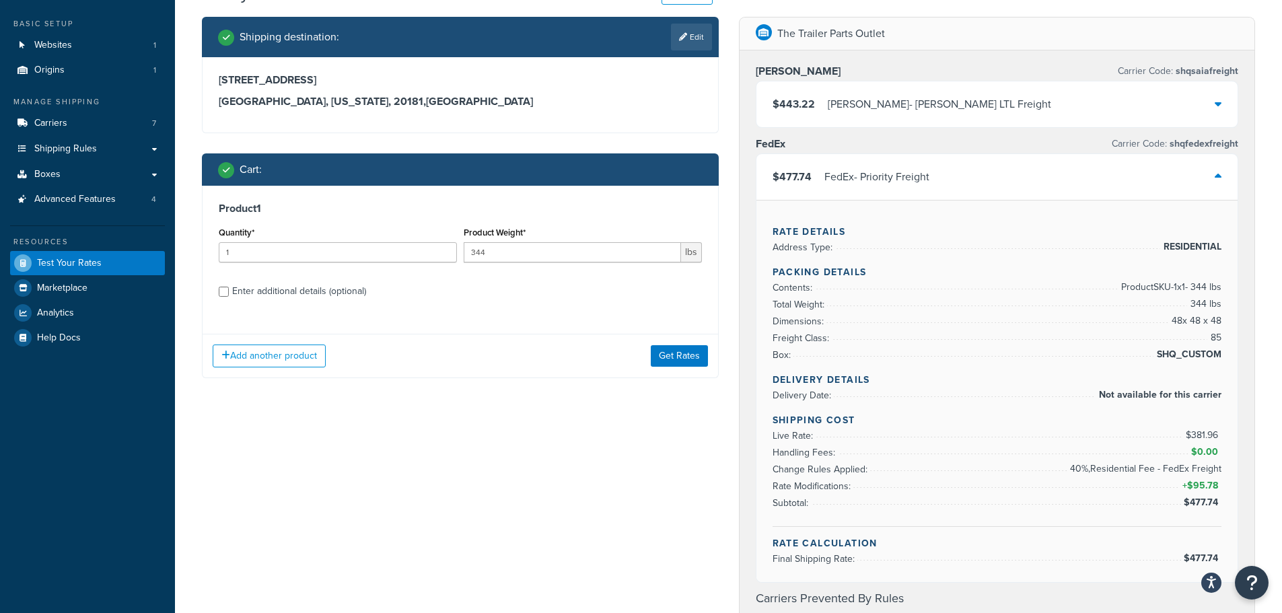
click at [281, 289] on div "Enter additional details (optional)" at bounding box center [299, 291] width 134 height 19
click at [229, 289] on input "Enter additional details (optional)" at bounding box center [224, 292] width 10 height 10
checkbox input "true"
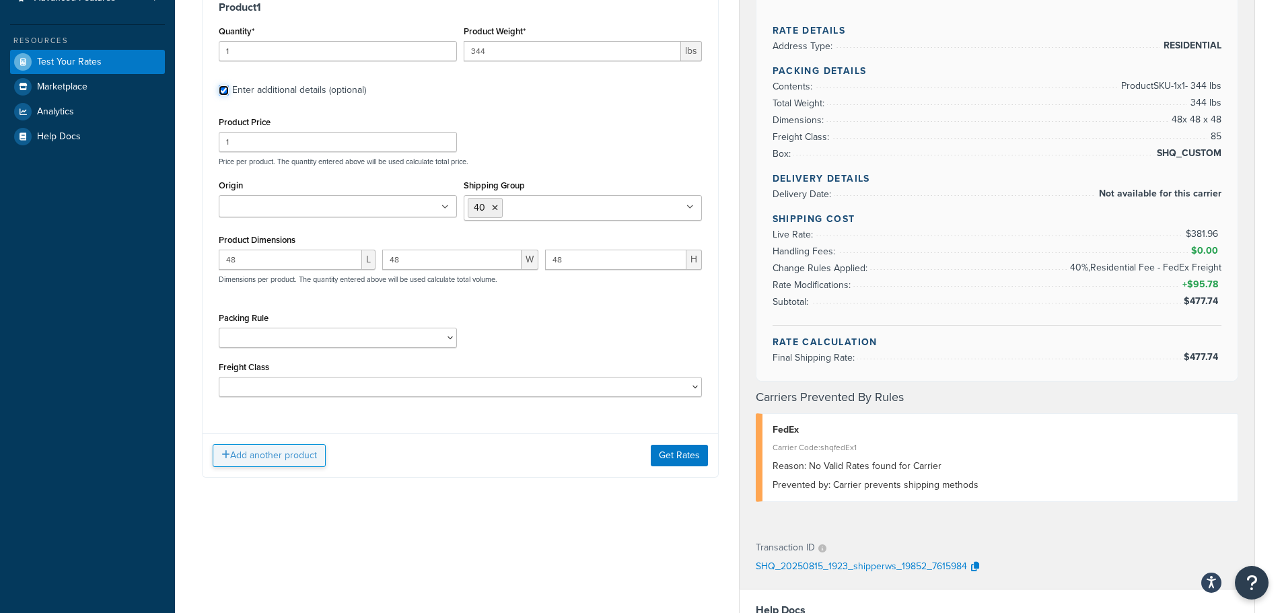
scroll to position [269, 0]
click at [328, 387] on select "50 55 60 65 70 77.5 85 92.5 100 110 125 150 175 200 250 300 400 500" at bounding box center [460, 386] width 483 height 20
select select "50"
click at [219, 376] on select "50 55 60 65 70 77.5 85 92.5 100 110 125 150 175 200 250 300 400 500" at bounding box center [460, 386] width 483 height 20
click at [679, 456] on button "Get Rates" at bounding box center [679, 455] width 57 height 22
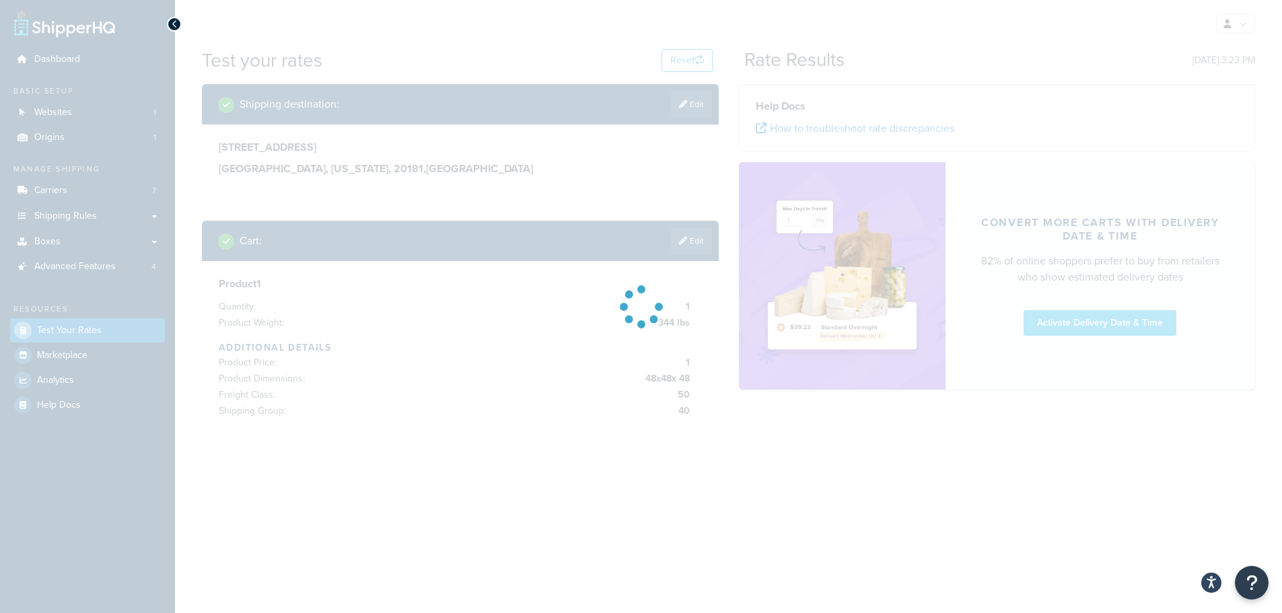
scroll to position [0, 0]
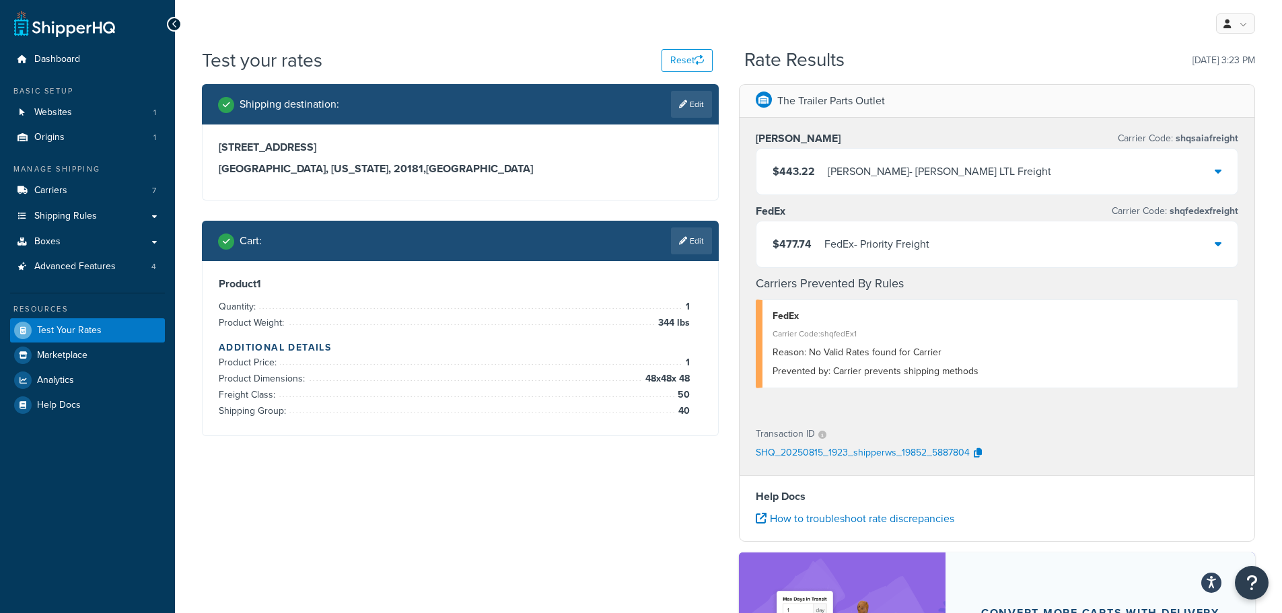
click at [869, 243] on div "FedEx - Priority Freight" at bounding box center [877, 244] width 105 height 19
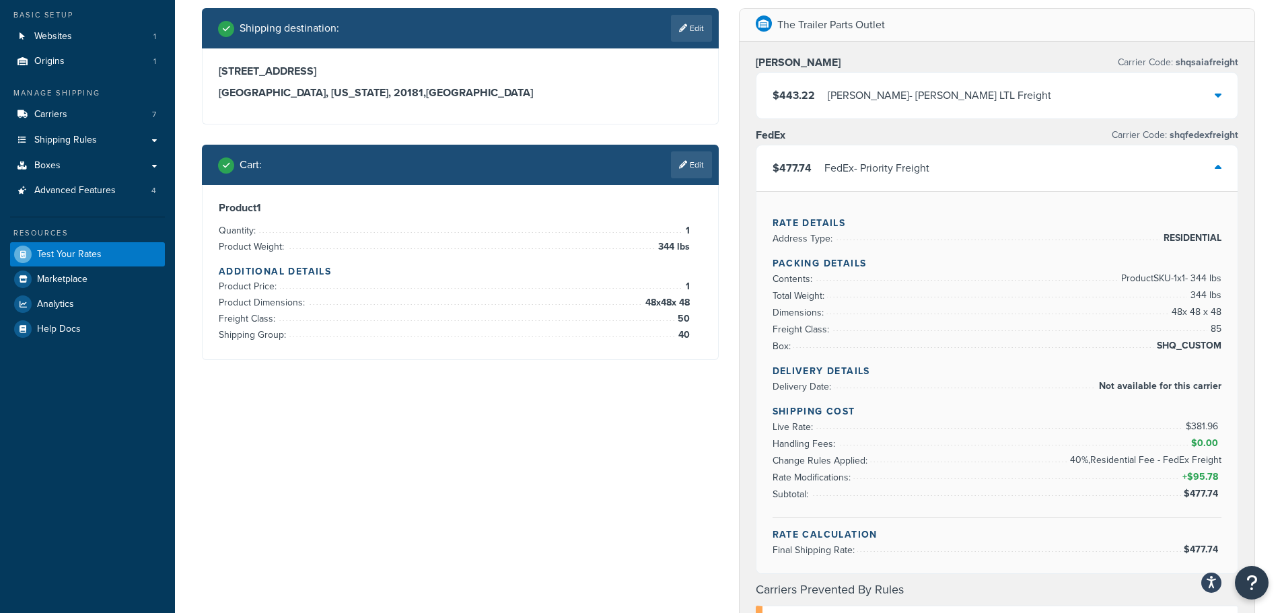
scroll to position [135, 0]
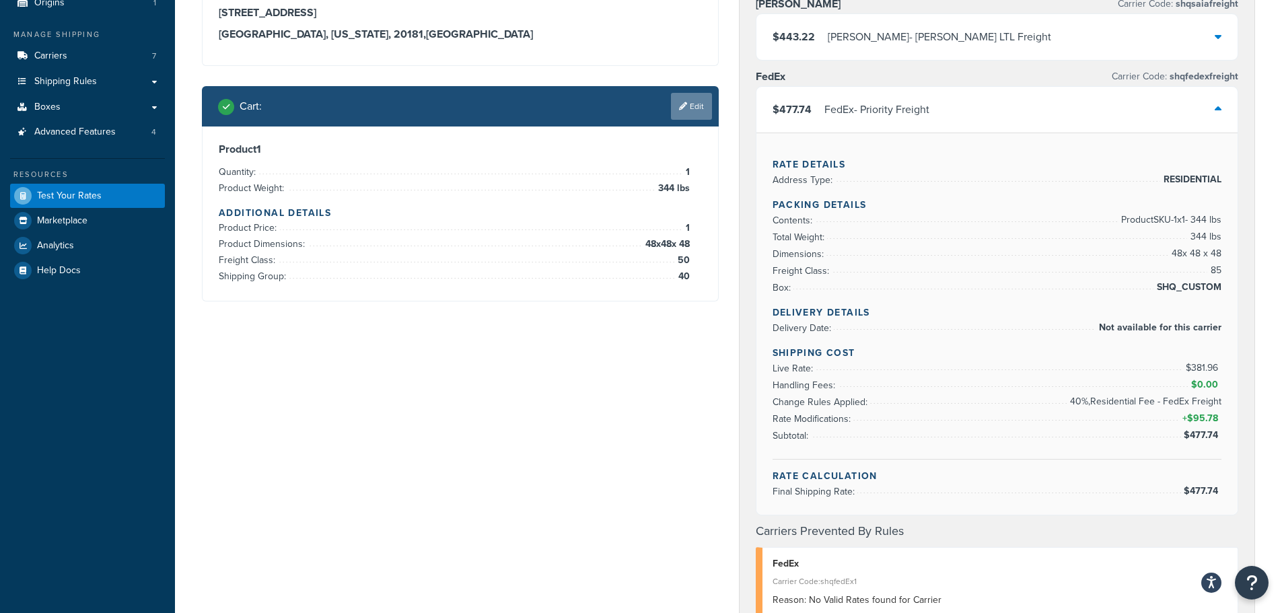
click at [691, 108] on link "Edit" at bounding box center [691, 106] width 41 height 27
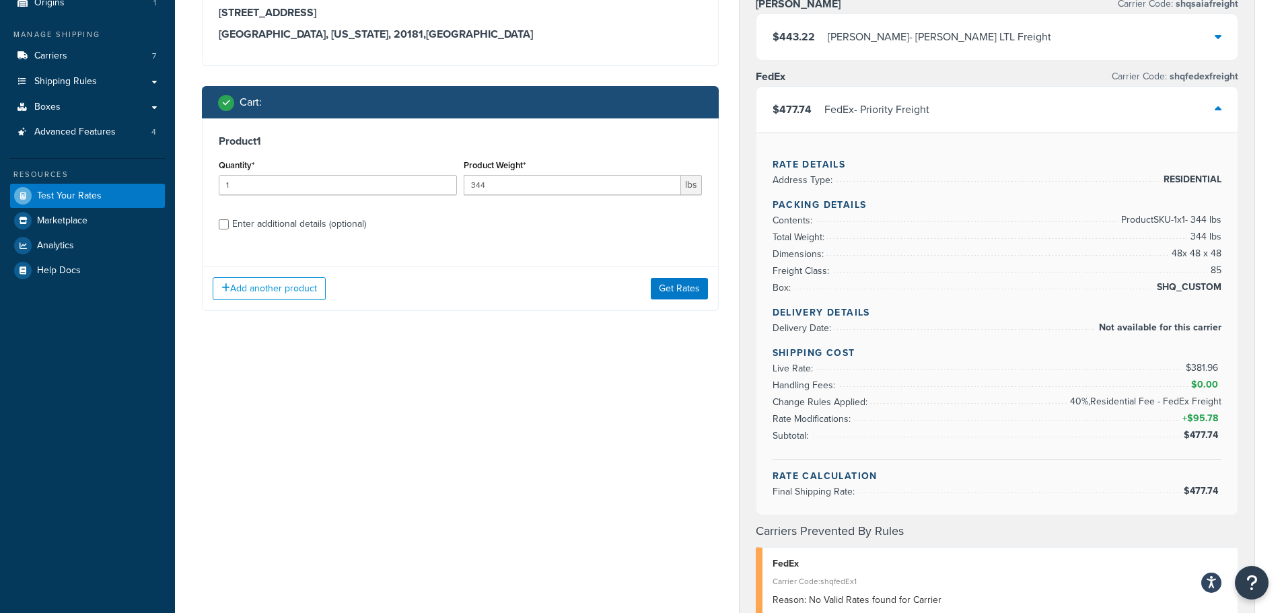
click at [296, 223] on div "Enter additional details (optional)" at bounding box center [299, 224] width 134 height 19
click at [229, 223] on input "Enter additional details (optional)" at bounding box center [224, 224] width 10 height 10
checkbox input "true"
select select "50"
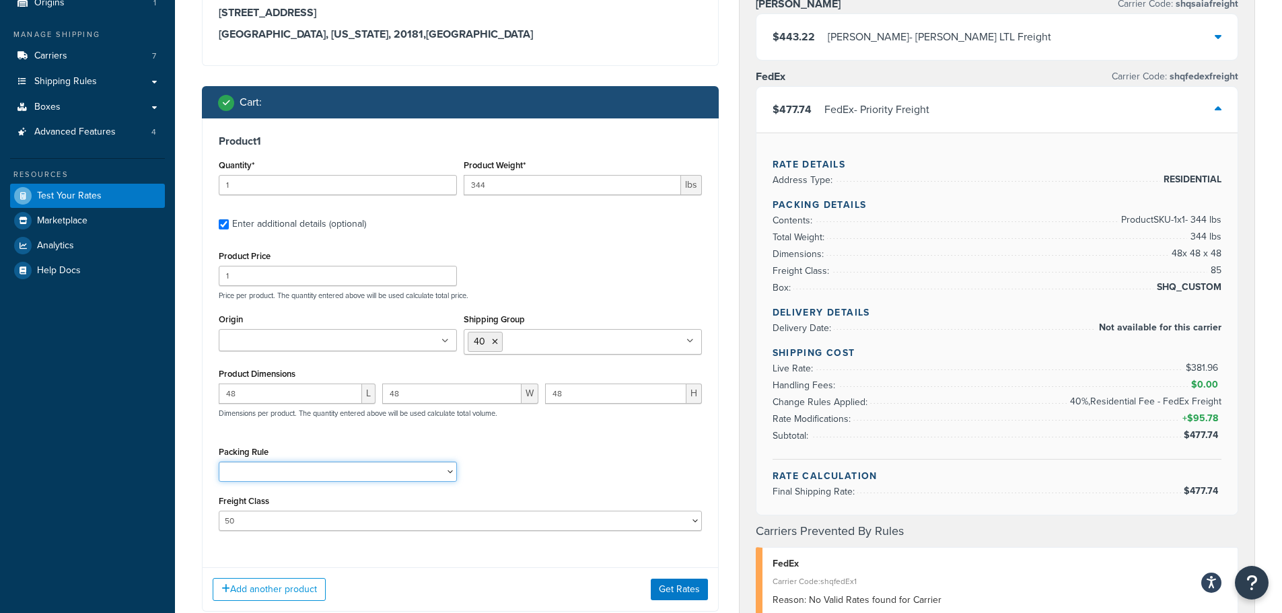
click at [294, 472] on select "02BRKIT-05 02BRKIT-10 02DE-SUS1HNG-KT 02DE-SUSKT 02OUBRL44649-10 02OUBRL44649-2…" at bounding box center [338, 472] width 238 height 20
click at [572, 339] on input "Shipping Group" at bounding box center [565, 341] width 119 height 15
type input "must"
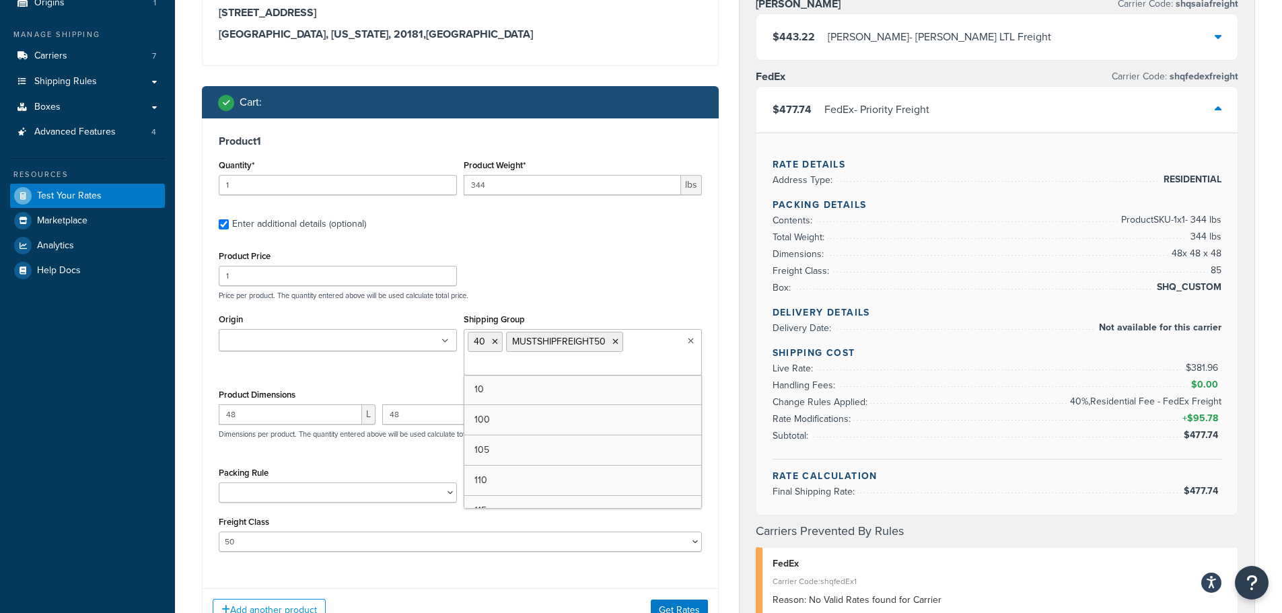
click at [708, 559] on div "Product 1 Quantity* 1 Product Weight* 344 lbs Enter additional details (optiona…" at bounding box center [461, 348] width 516 height 460
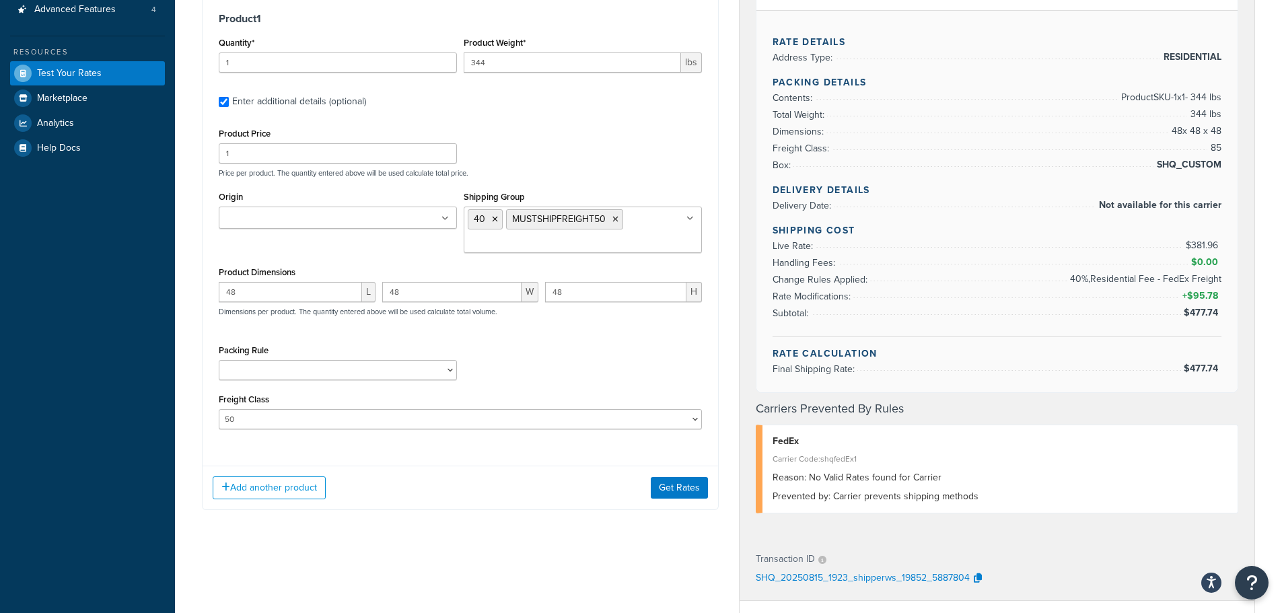
scroll to position [269, 0]
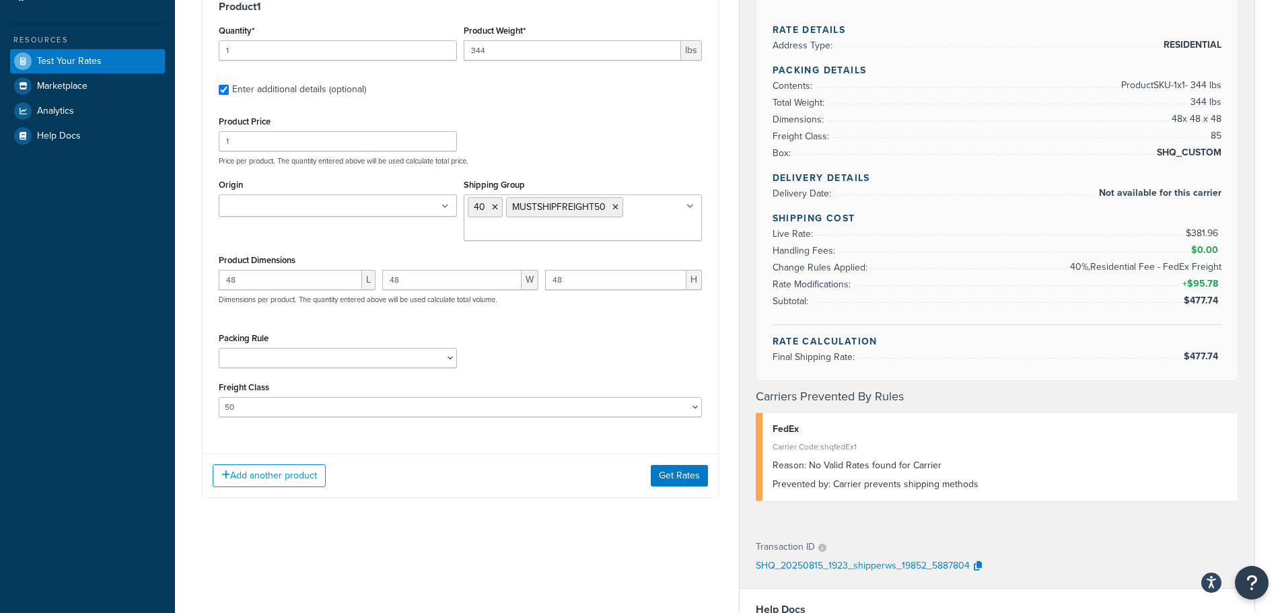
click at [687, 460] on div "Add another product Get Rates" at bounding box center [461, 476] width 516 height 44
click at [686, 475] on button "Get Rates" at bounding box center [679, 476] width 57 height 22
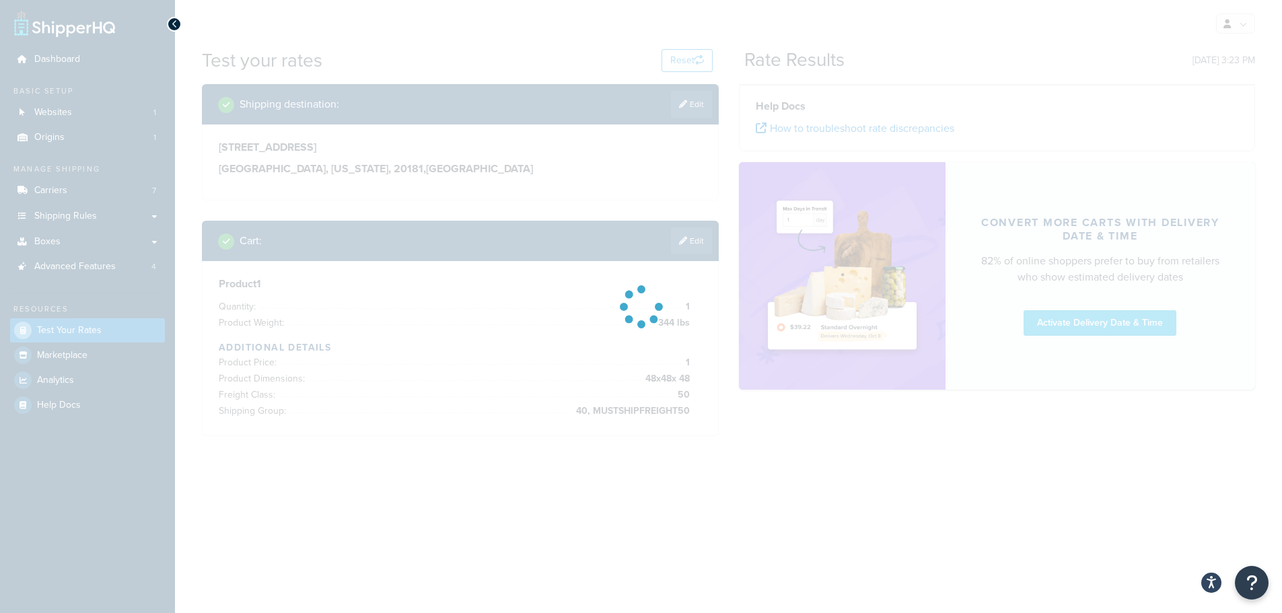
scroll to position [0, 0]
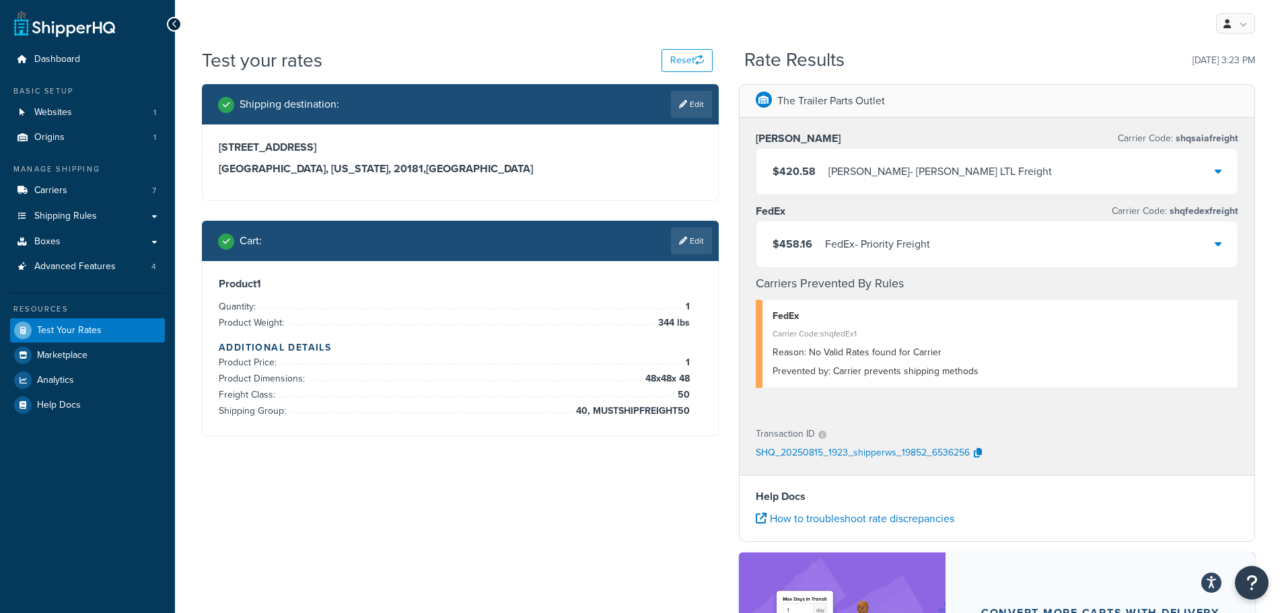
click at [992, 242] on div "$458.16 FedEx - Priority Freight" at bounding box center [998, 244] width 482 height 46
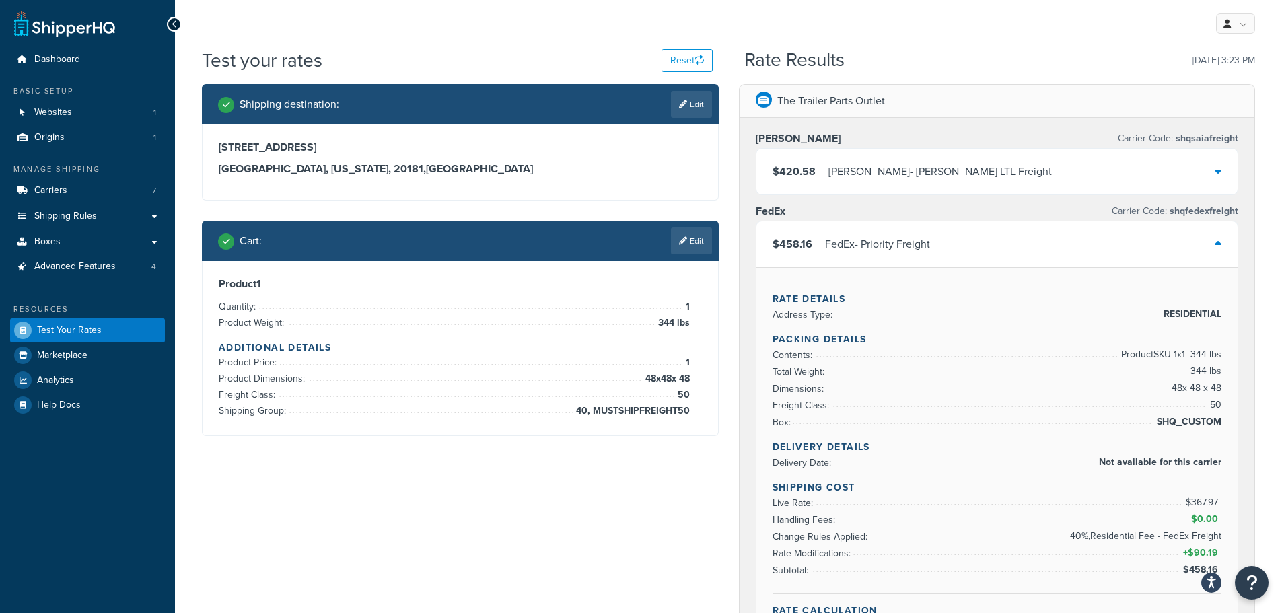
drag, startPoint x: 695, startPoint y: 100, endPoint x: 403, endPoint y: 141, distance: 294.5
click at [695, 100] on link "Edit" at bounding box center [691, 104] width 41 height 27
select select "VA"
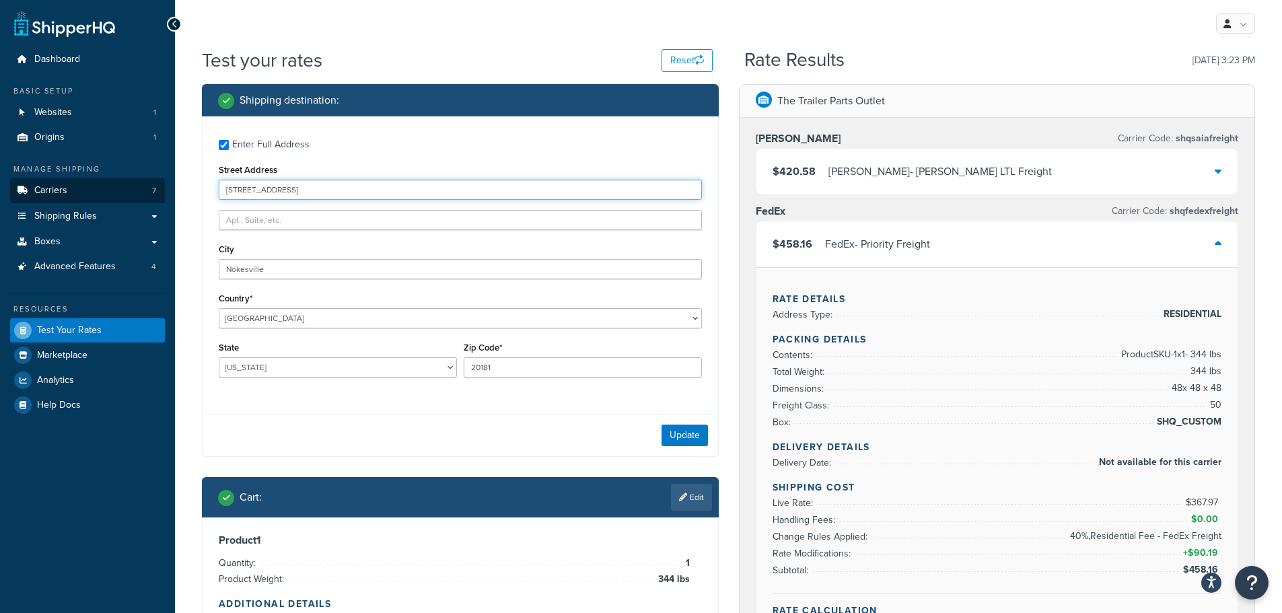
drag, startPoint x: 316, startPoint y: 187, endPoint x: 153, endPoint y: 184, distance: 163.6
click at [153, 186] on div "Dashboard Basic Setup Websites 1 Origins 1 Manage Shipping Carriers 7 Shipping …" at bounding box center [641, 621] width 1282 height 1243
paste input "755 Community House Rd"
type input "755 Community House Rd"
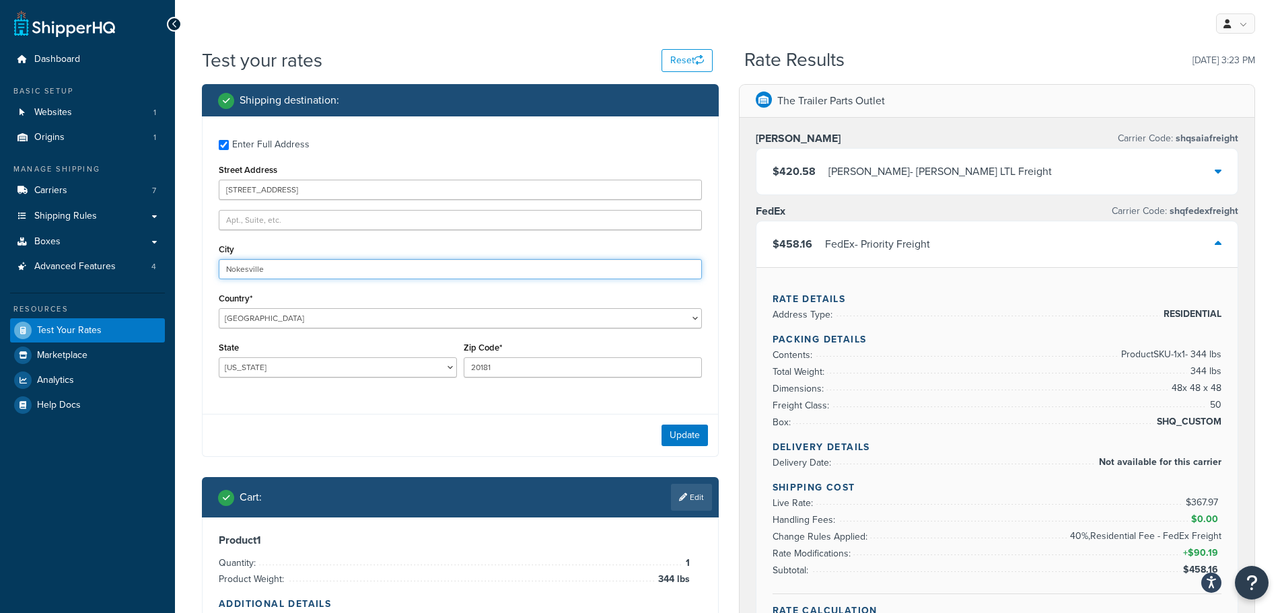
drag, startPoint x: 274, startPoint y: 268, endPoint x: 176, endPoint y: 277, distance: 98.1
paste input "Barn"
type input "Barnesville"
click at [296, 355] on div "State Alabama Alaska American Samoa Arizona Arkansas Armed Forces Americas Arme…" at bounding box center [338, 358] width 238 height 39
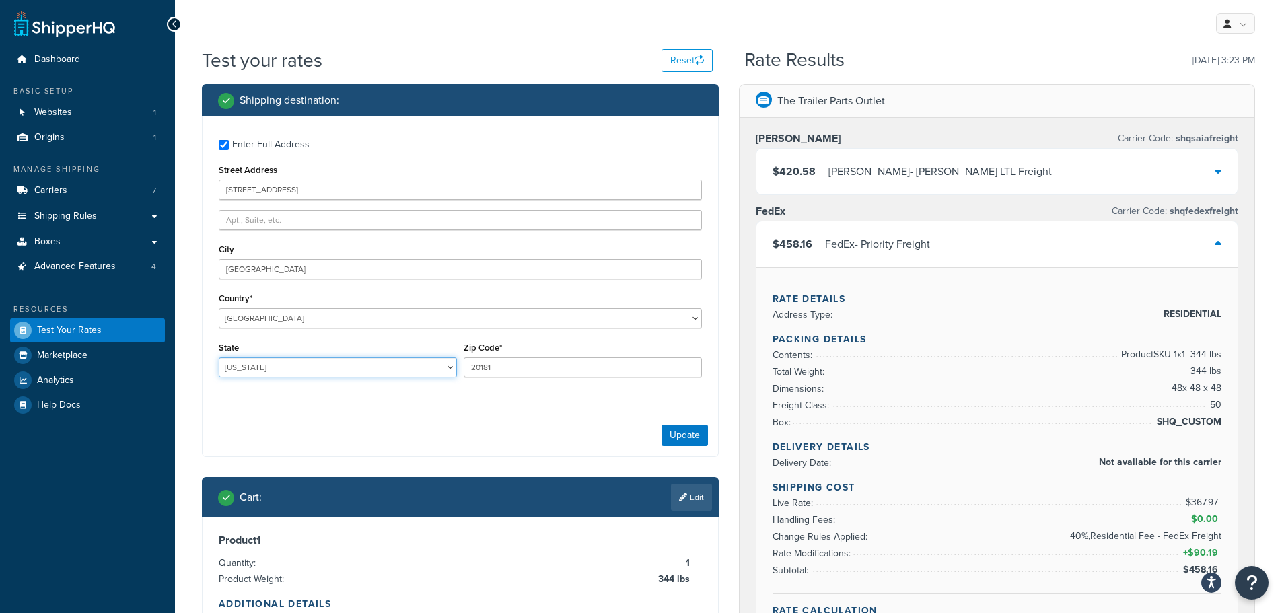
click at [291, 365] on select "Alabama Alaska American Samoa Arizona Arkansas Armed Forces Americas Armed Forc…" at bounding box center [338, 367] width 238 height 20
select select "GA"
click at [219, 357] on select "Alabama Alaska American Samoa Arizona Arkansas Armed Forces Americas Armed Forc…" at bounding box center [338, 367] width 238 height 20
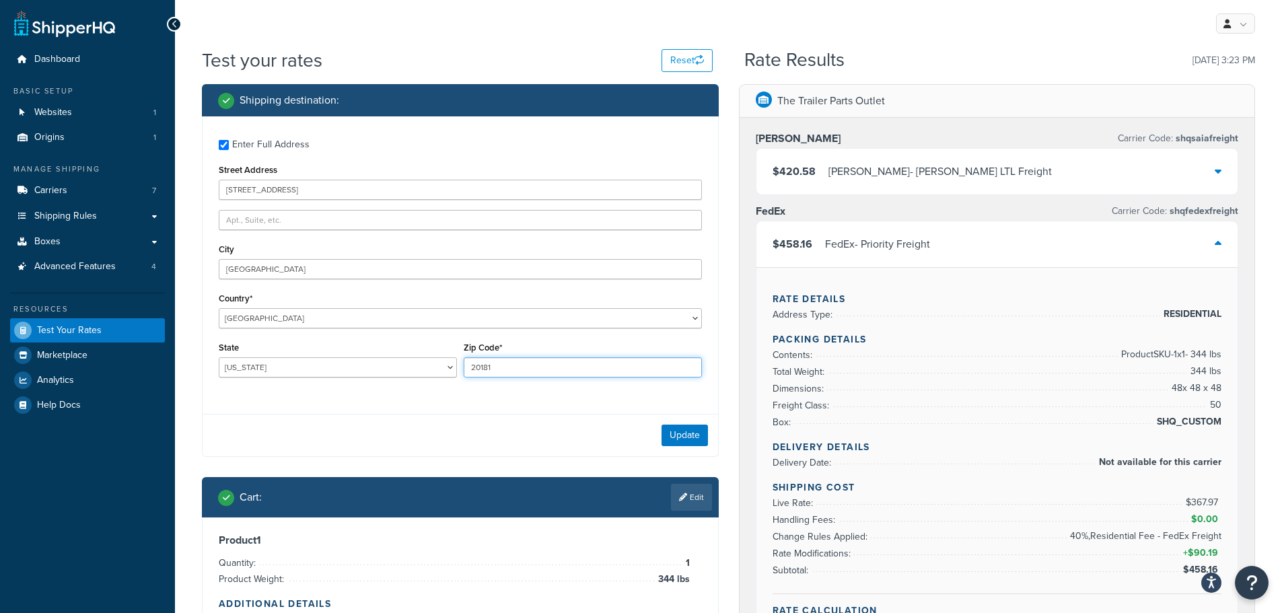
drag, startPoint x: 516, startPoint y: 370, endPoint x: 452, endPoint y: 368, distance: 64.0
click at [452, 368] on div "State Alabama Alaska American Samoa Arizona Arkansas Armed Forces Americas Arme…" at bounding box center [460, 363] width 490 height 49
type input "30204"
click at [681, 436] on button "Update" at bounding box center [685, 436] width 46 height 22
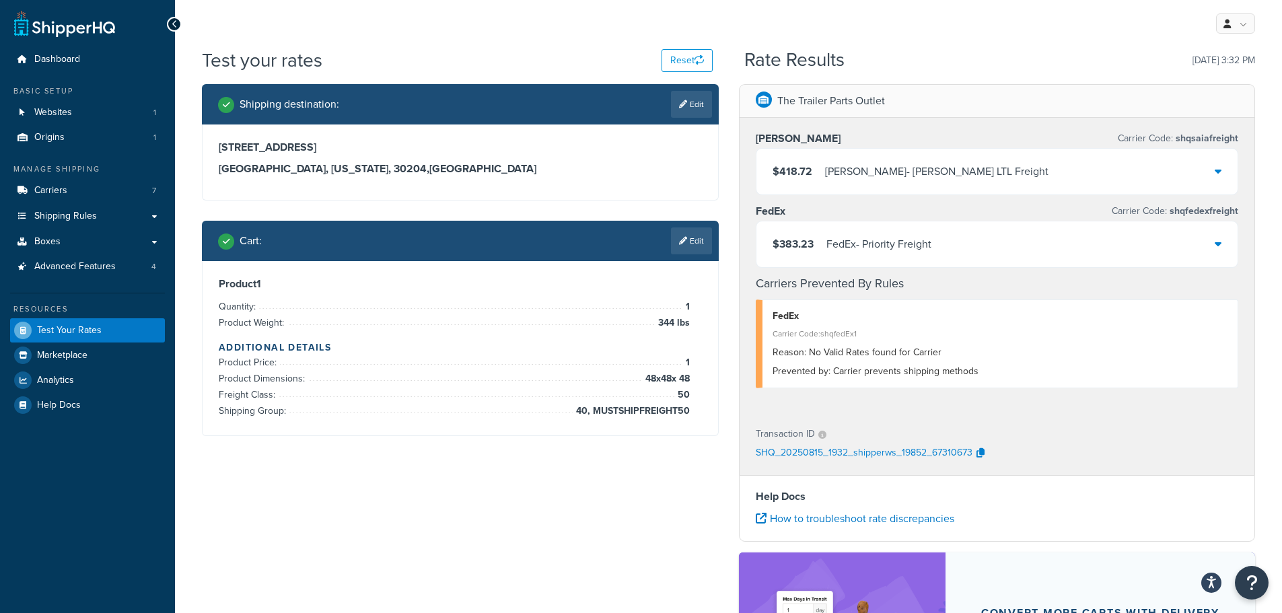
drag, startPoint x: 701, startPoint y: 242, endPoint x: 714, endPoint y: 240, distance: 12.9
click at [701, 242] on link "Edit" at bounding box center [691, 241] width 41 height 27
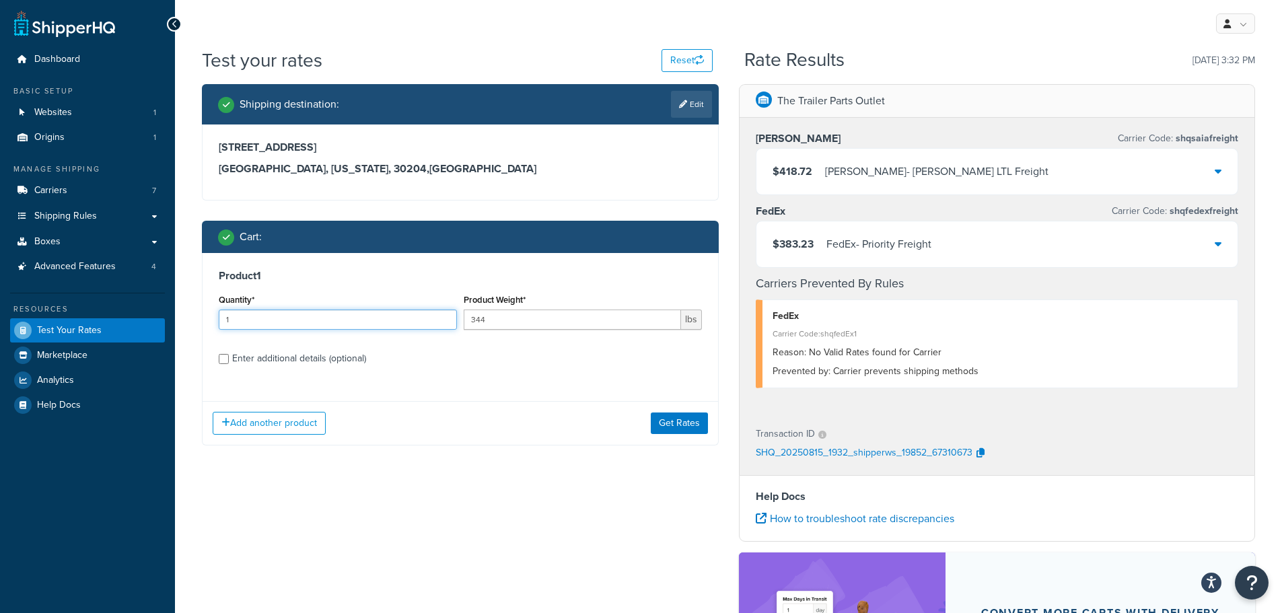
click at [319, 323] on input "1" at bounding box center [338, 320] width 238 height 20
click at [553, 320] on input "344" at bounding box center [572, 320] width 217 height 20
drag, startPoint x: 488, startPoint y: 323, endPoint x: 366, endPoint y: 320, distance: 121.9
click at [366, 320] on div "Quantity* 1 Product Weight* 344 lbs" at bounding box center [460, 315] width 490 height 49
drag, startPoint x: 514, startPoint y: 320, endPoint x: 420, endPoint y: 320, distance: 93.6
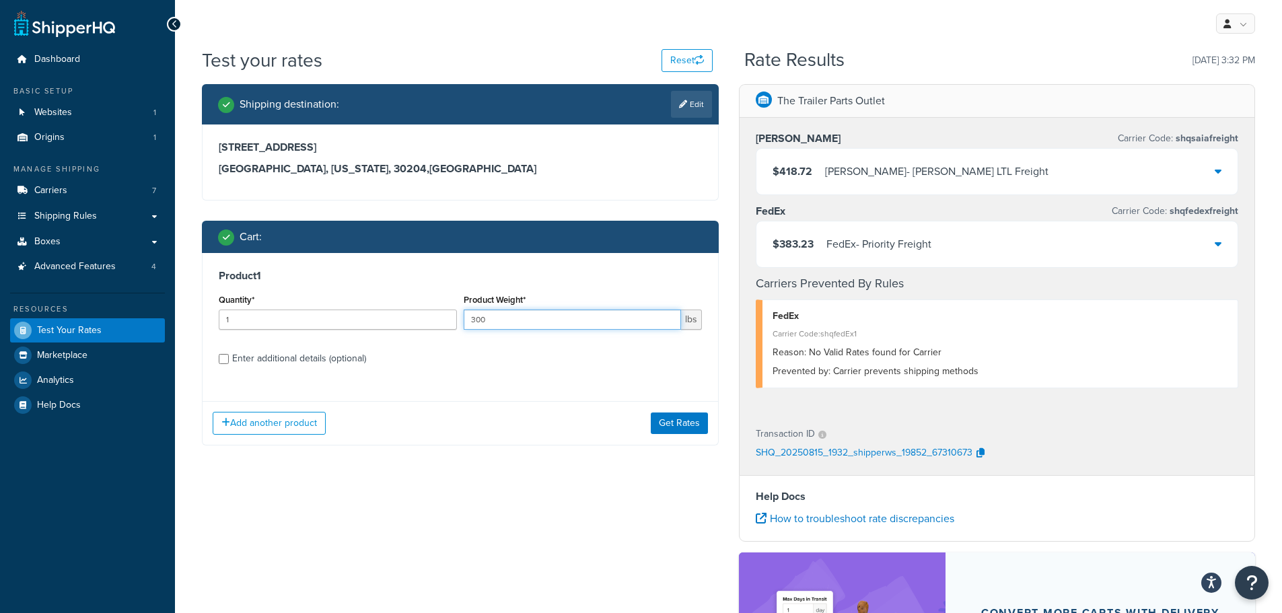
click at [420, 320] on div "Quantity* 1 Product Weight* 300 lbs" at bounding box center [460, 315] width 490 height 49
type input "290"
click at [317, 362] on div "Enter additional details (optional)" at bounding box center [299, 358] width 134 height 19
click at [229, 362] on input "Enter additional details (optional)" at bounding box center [224, 359] width 10 height 10
checkbox input "true"
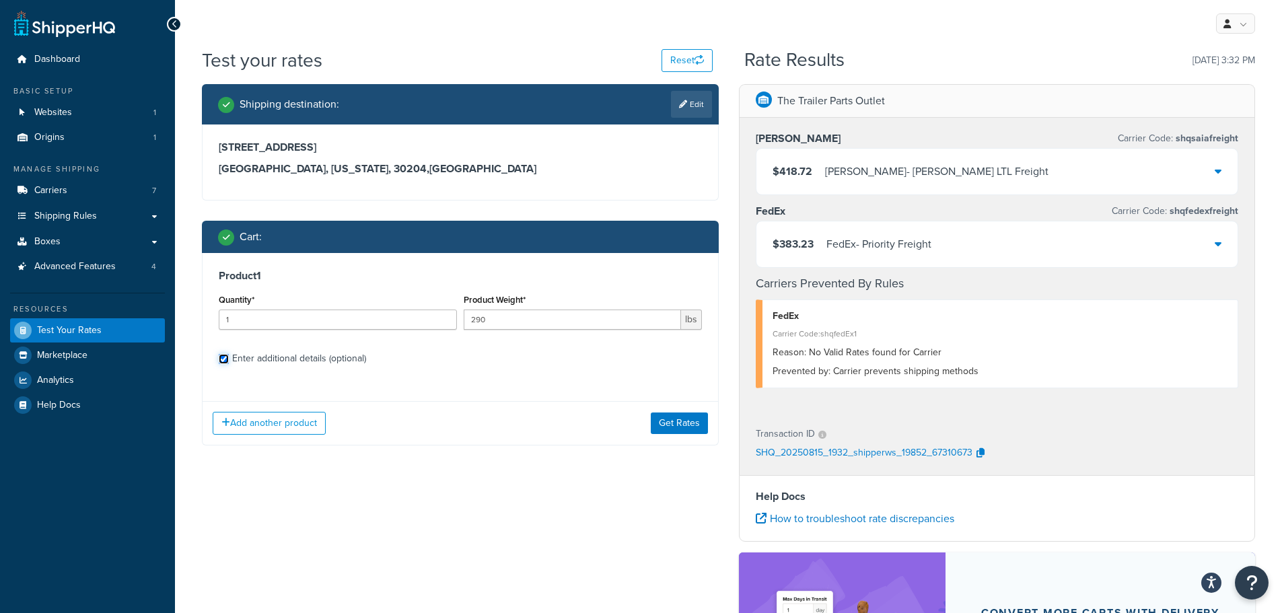
select select "50"
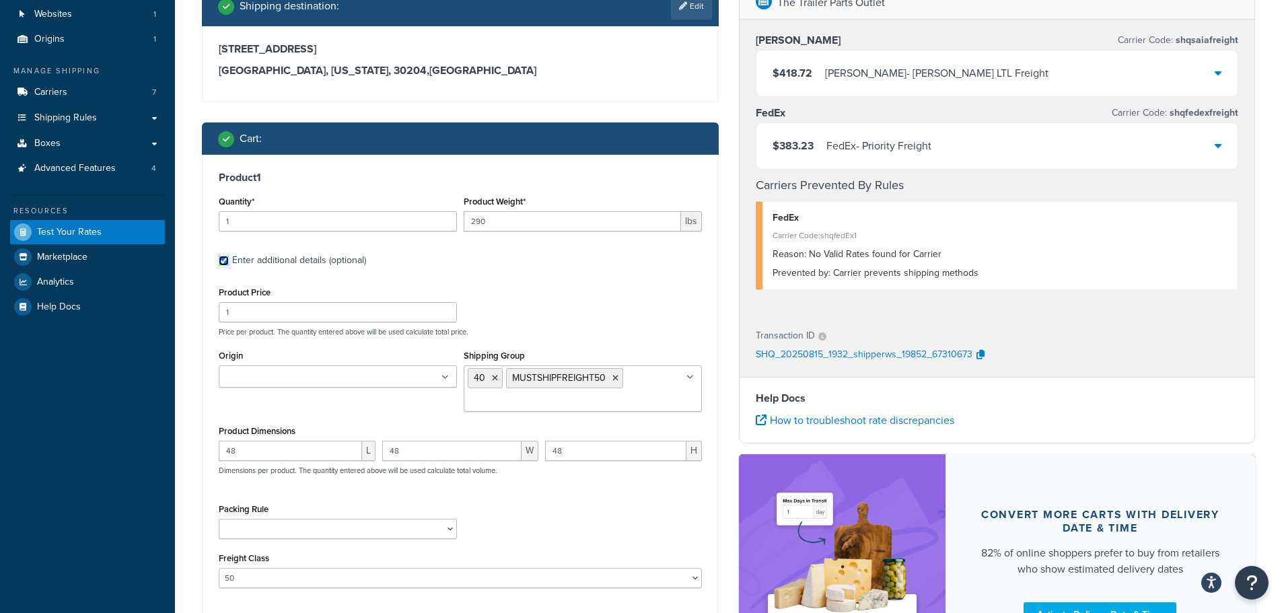
scroll to position [202, 0]
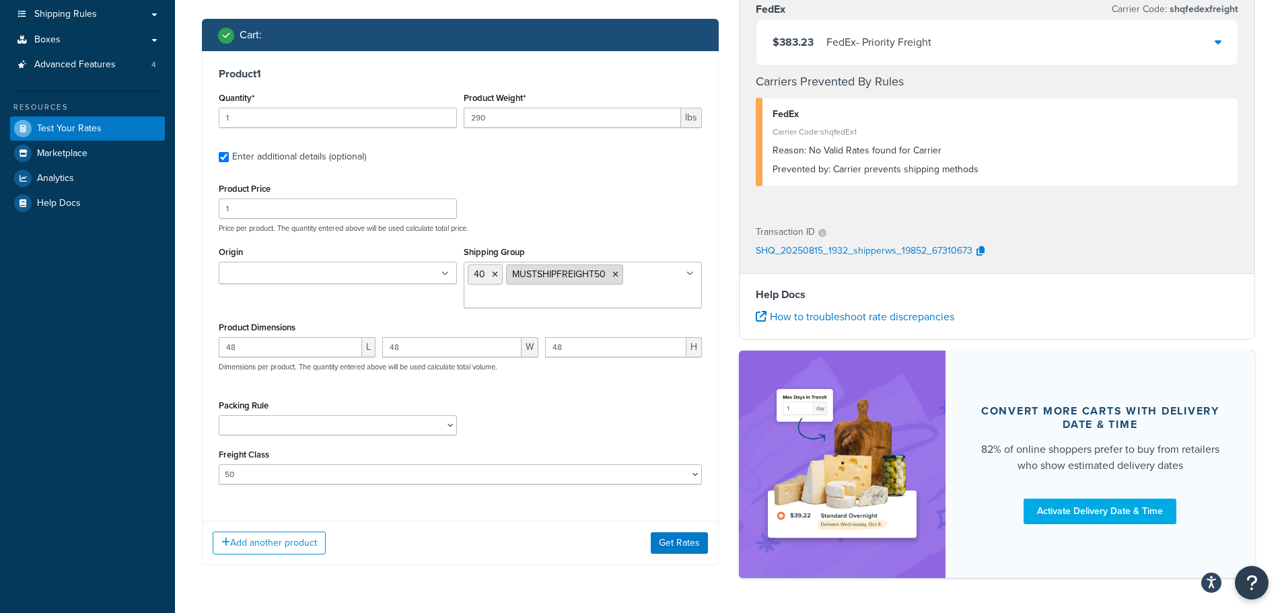
click at [614, 276] on icon at bounding box center [616, 275] width 6 height 8
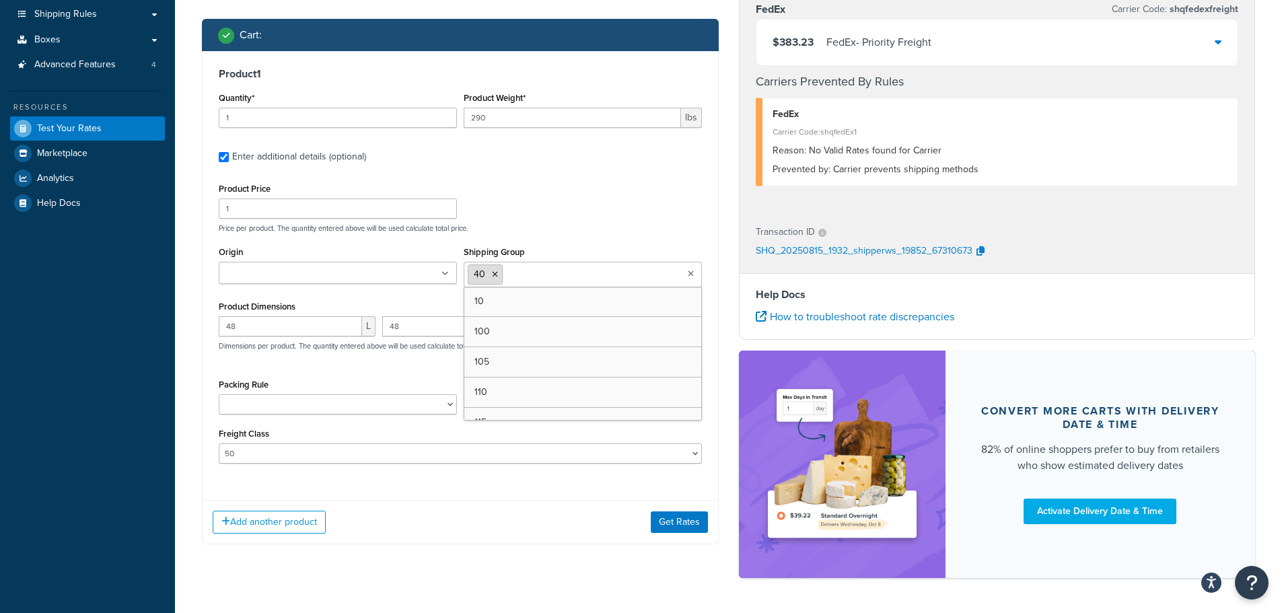
click at [494, 275] on icon at bounding box center [495, 275] width 6 height 8
click at [516, 276] on input "Shipping Group" at bounding box center [527, 274] width 119 height 15
type input "30"
click at [284, 327] on input "48" at bounding box center [290, 326] width 143 height 20
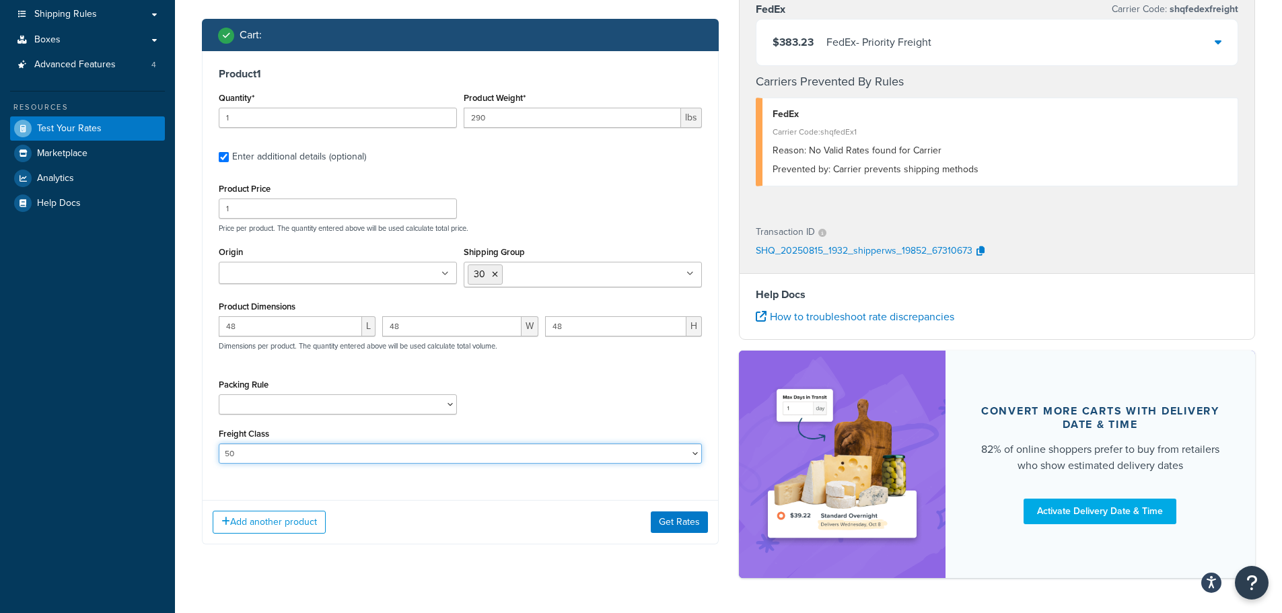
click at [298, 445] on select "50 55 60 65 70 77.5 85 92.5 100 110 125 150 175 200 250 300 400 500" at bounding box center [460, 454] width 483 height 20
select select
click at [219, 444] on select "50 55 60 65 70 77.5 85 92.5 100 110 125 150 175 200 250 300 400 500" at bounding box center [460, 454] width 483 height 20
click at [675, 524] on button "Get Rates" at bounding box center [679, 523] width 57 height 22
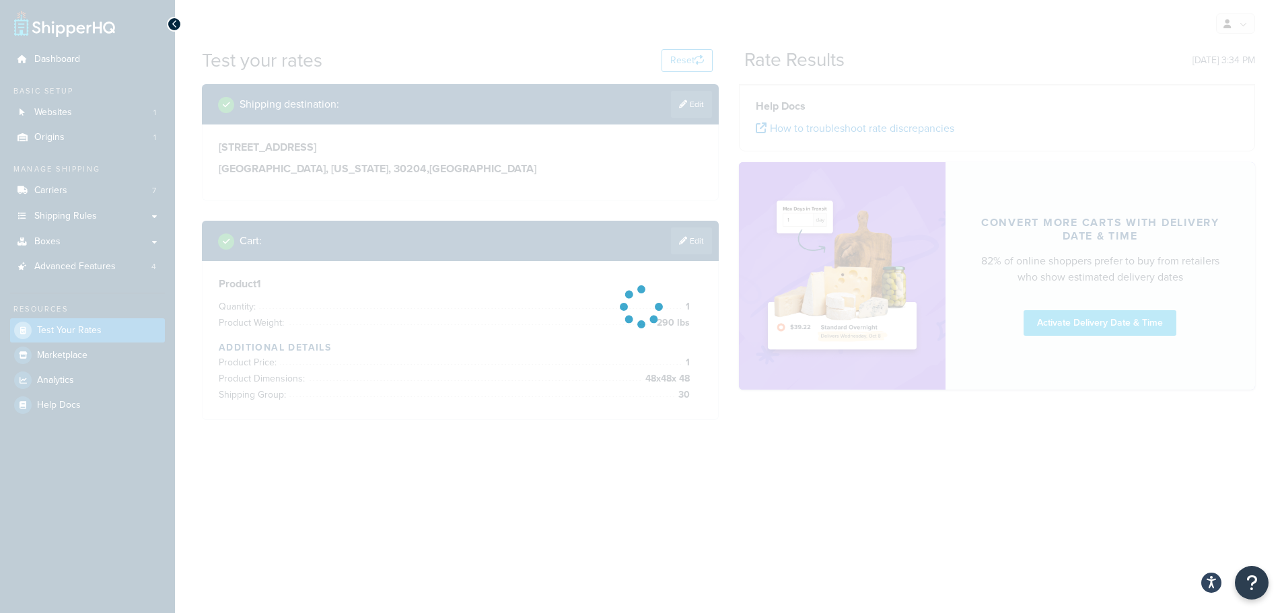
scroll to position [0, 0]
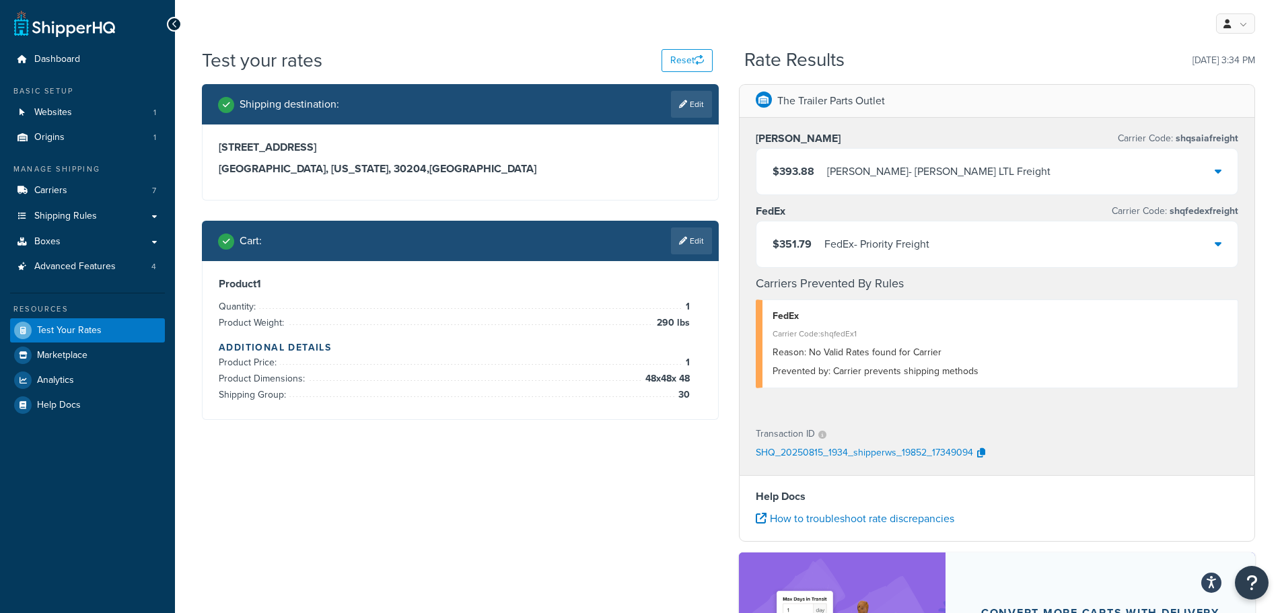
click at [910, 242] on div "FedEx - Priority Freight" at bounding box center [877, 244] width 105 height 19
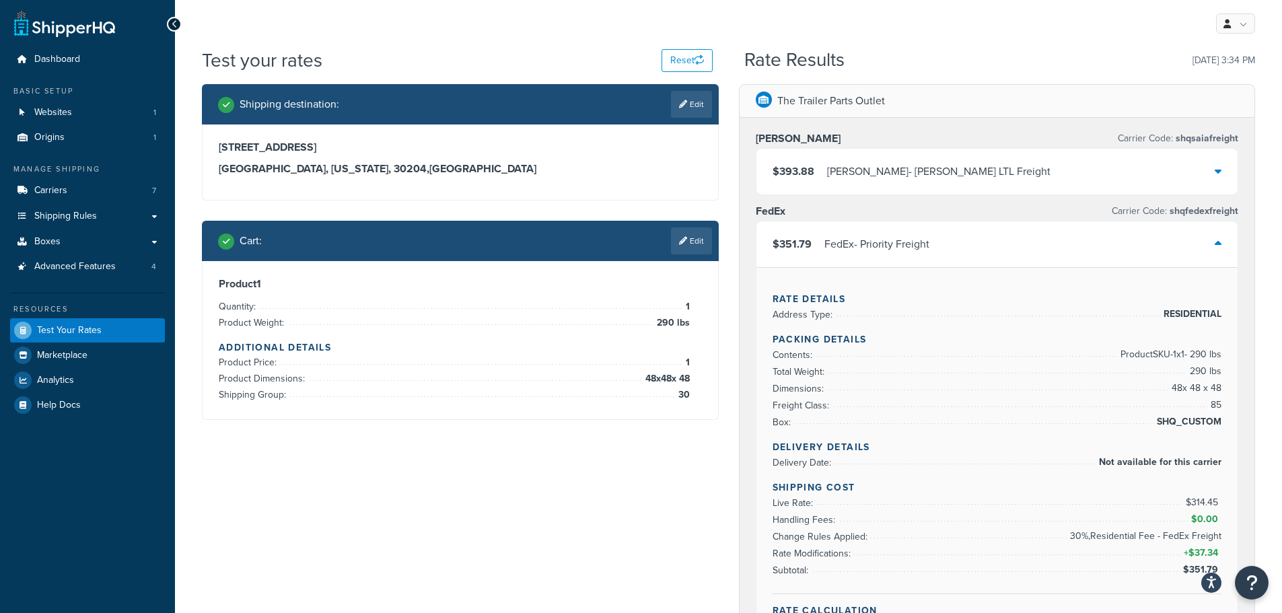
drag, startPoint x: 693, startPoint y: 109, endPoint x: 655, endPoint y: 110, distance: 38.4
click at [693, 109] on link "Edit" at bounding box center [691, 104] width 41 height 27
select select "GA"
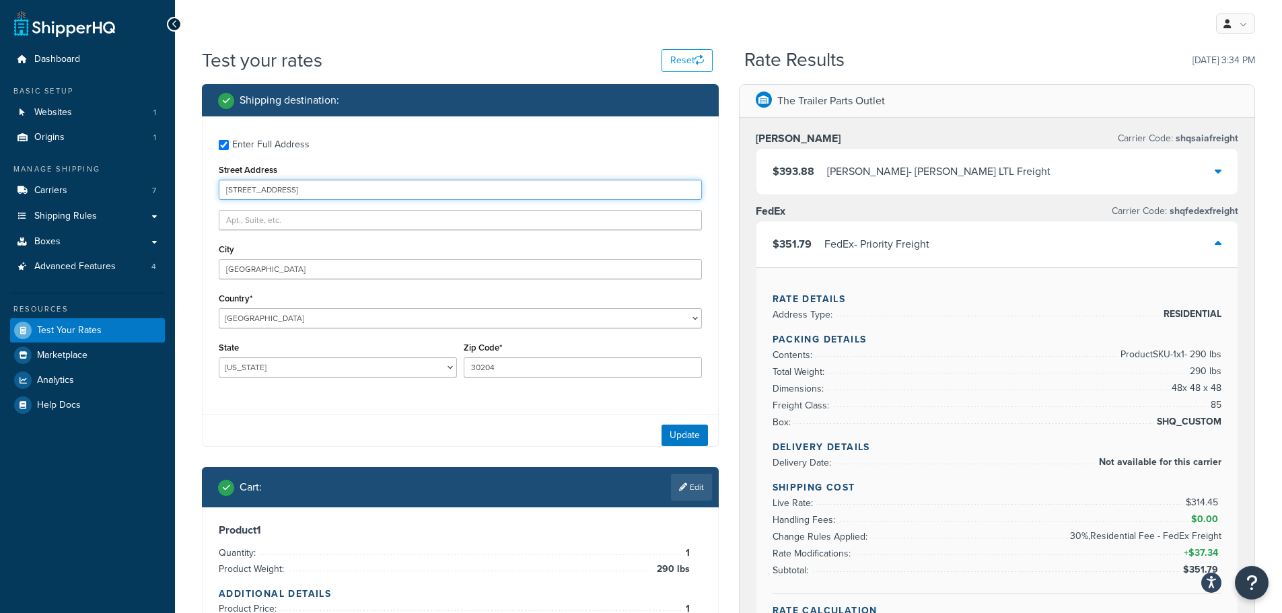
drag, startPoint x: 367, startPoint y: 191, endPoint x: 193, endPoint y: 201, distance: 174.7
click at [173, 193] on div "Dashboard Basic Setup Websites 1 Origins 1 Manage Shipping Carriers 7 Shipping …" at bounding box center [641, 621] width 1282 height 1243
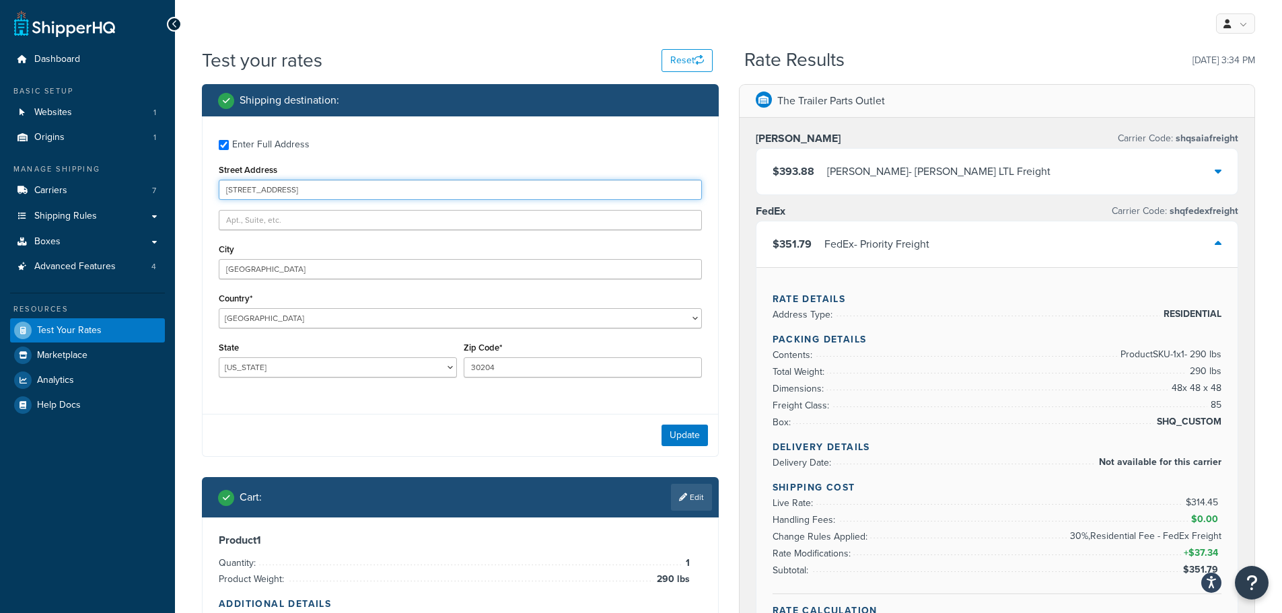
paste input "1224 S Berwick Ave Indianapolis 46241 IN"
click at [340, 191] on input "1224 S Berwick Ave Indianapolis 46241 IN" at bounding box center [460, 190] width 483 height 20
type input "1224 S Berwick Ave Indianapolis 46241 IN"
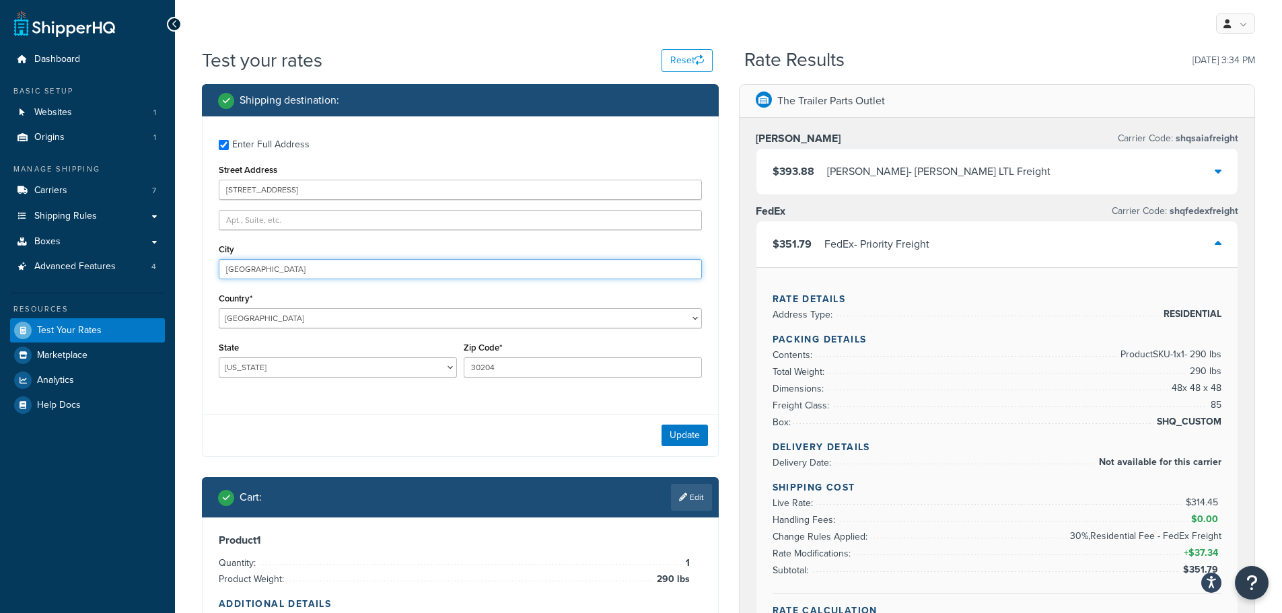
drag, startPoint x: 290, startPoint y: 277, endPoint x: 186, endPoint y: 277, distance: 103.7
paste input "Indianapolis"
type input "Indianapolis"
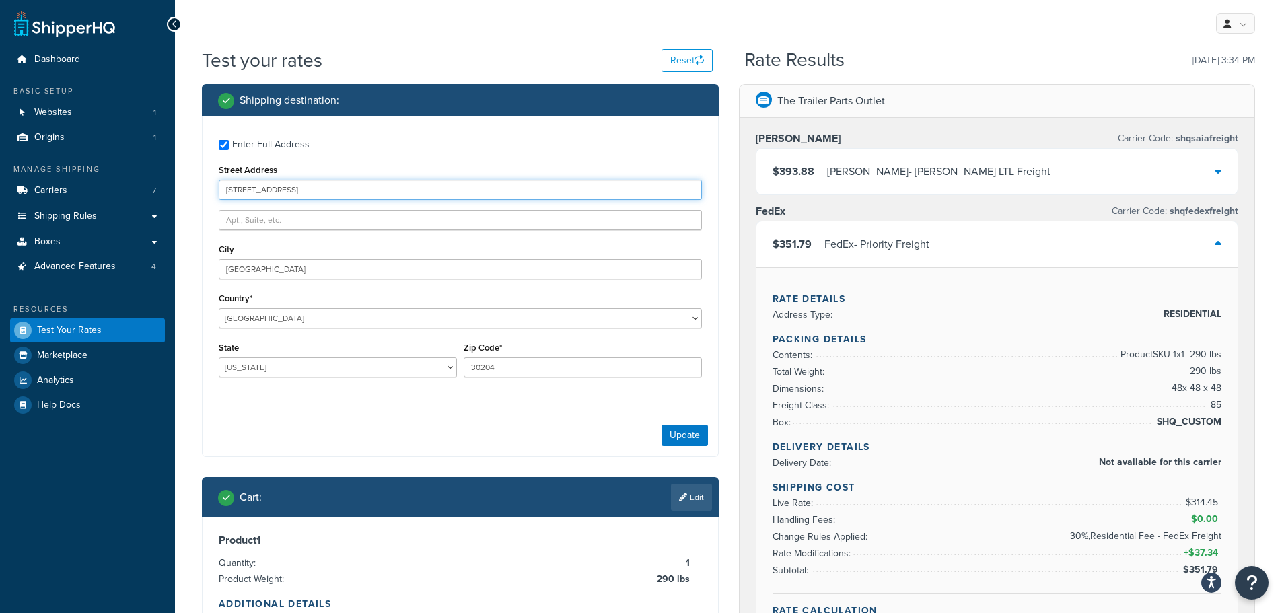
click at [382, 191] on input "1224 S Berwick Ave Indianapolis 46241 IN" at bounding box center [460, 190] width 483 height 20
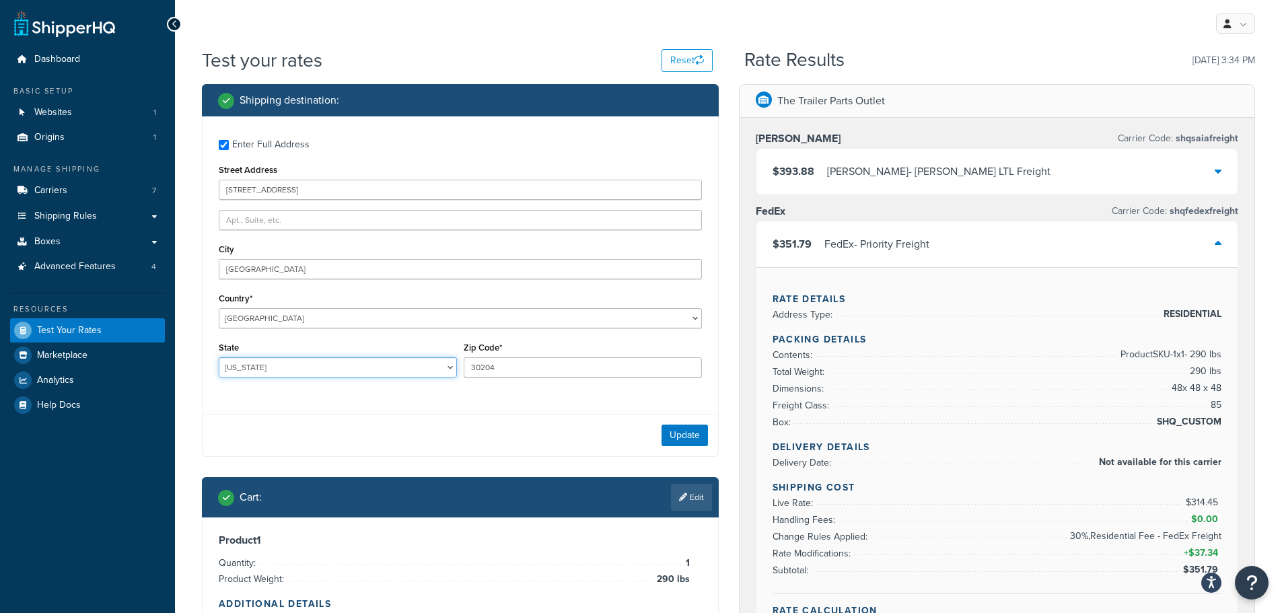
drag, startPoint x: 283, startPoint y: 371, endPoint x: 180, endPoint y: 371, distance: 102.3
drag, startPoint x: 358, startPoint y: 406, endPoint x: 458, endPoint y: 403, distance: 99.7
click at [358, 406] on div "Enter Full Address Street Address 1224 S Berwick Ave Indianapolis 46241 IN City…" at bounding box center [460, 286] width 517 height 341
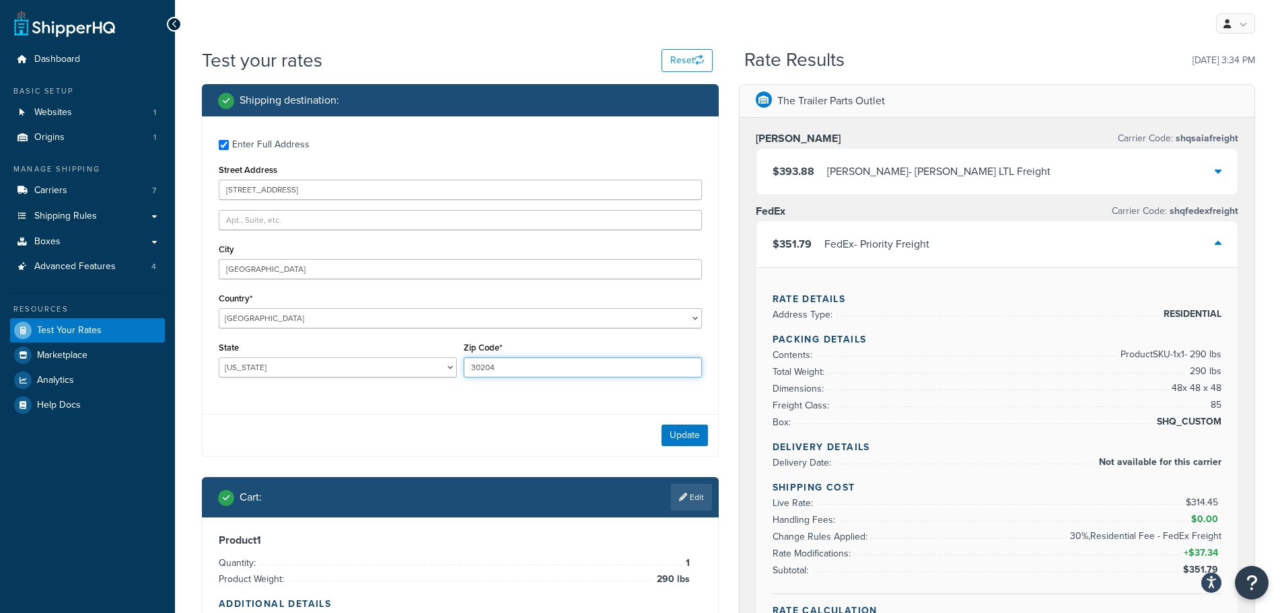
drag, startPoint x: 516, startPoint y: 376, endPoint x: 415, endPoint y: 382, distance: 101.2
click at [415, 382] on div "State Alabama Alaska American Samoa Arizona Arkansas Armed Forces Americas Arme…" at bounding box center [460, 363] width 490 height 49
paste input "46241"
type input "46241"
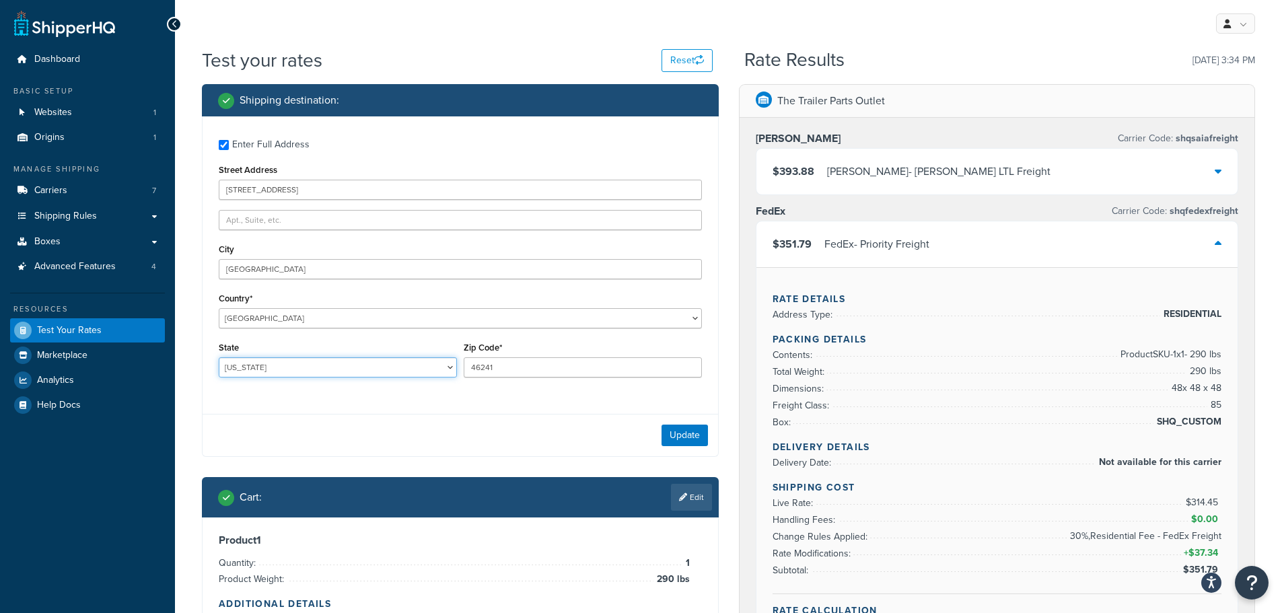
click at [368, 363] on select "Alabama Alaska American Samoa Arizona Arkansas Armed Forces Americas Armed Forc…" at bounding box center [338, 367] width 238 height 20
click at [348, 366] on select "Alabama Alaska American Samoa Arizona Arkansas Armed Forces Americas Armed Forc…" at bounding box center [338, 367] width 238 height 20
select select "IN"
click at [219, 357] on select "Alabama Alaska American Samoa Arizona Arkansas Armed Forces Americas Armed Forc…" at bounding box center [338, 367] width 238 height 20
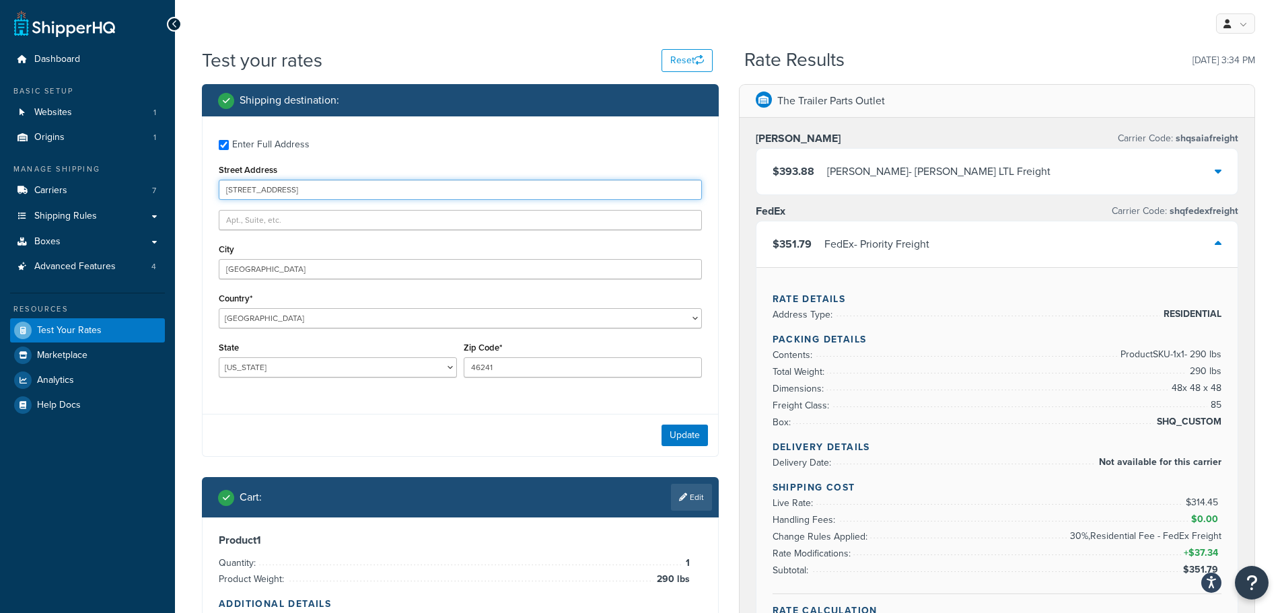
drag, startPoint x: 438, startPoint y: 196, endPoint x: 299, endPoint y: 201, distance: 138.8
click at [299, 201] on div "Enter Full Address Street Address 1224 S Berwick Ave Indianapolis 46241 IN City…" at bounding box center [461, 259] width 516 height 287
type input "1224 S Berwick Ave"
click at [694, 436] on button "Update" at bounding box center [685, 436] width 46 height 22
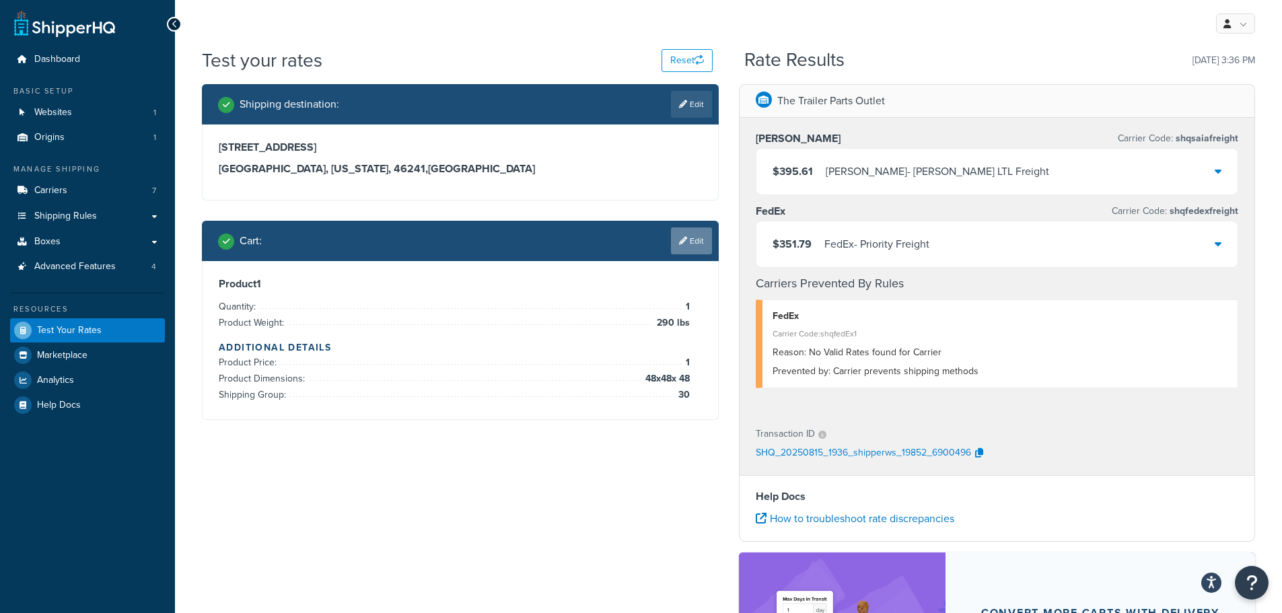
click at [697, 242] on link "Edit" at bounding box center [691, 241] width 41 height 27
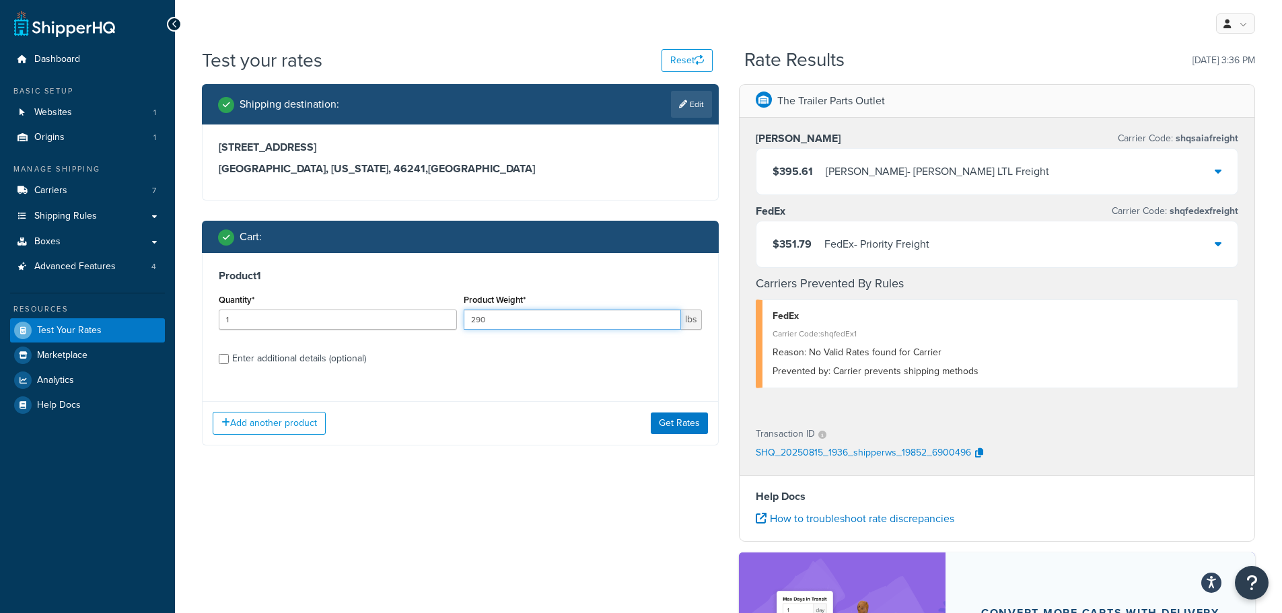
drag, startPoint x: 502, startPoint y: 318, endPoint x: 405, endPoint y: 321, distance: 97.0
click at [405, 321] on div "Quantity* 1 Product Weight* 290 lbs" at bounding box center [460, 315] width 490 height 49
type input "410"
click at [276, 356] on div "Enter additional details (optional)" at bounding box center [299, 358] width 134 height 19
click at [229, 356] on input "Enter additional details (optional)" at bounding box center [224, 359] width 10 height 10
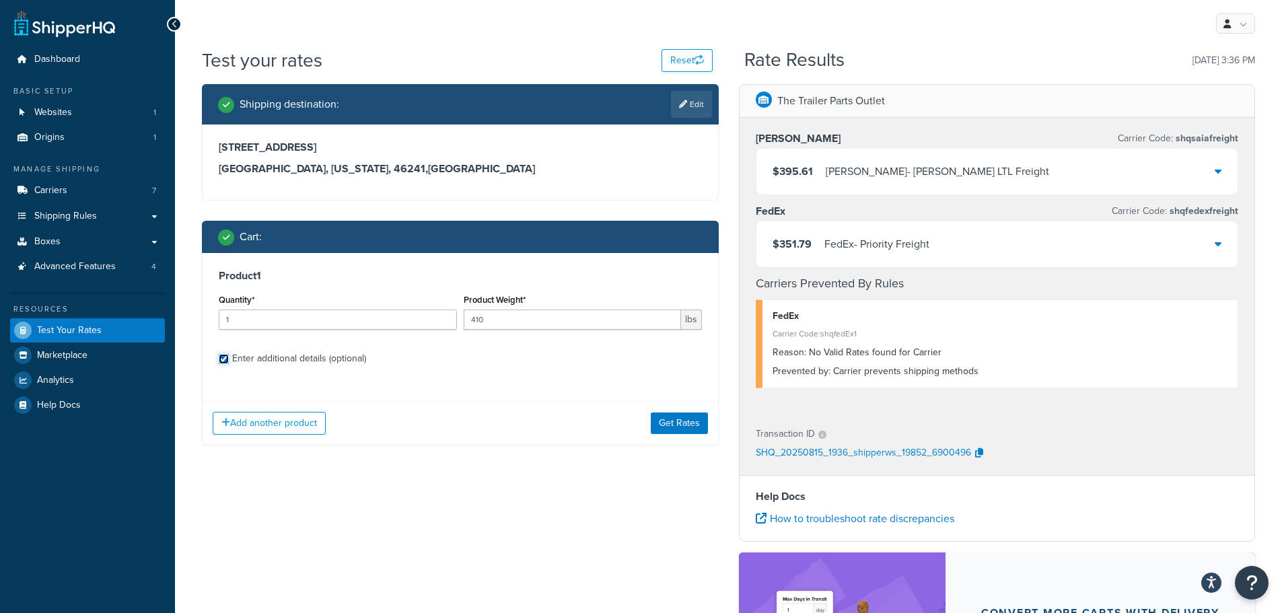
checkbox input "true"
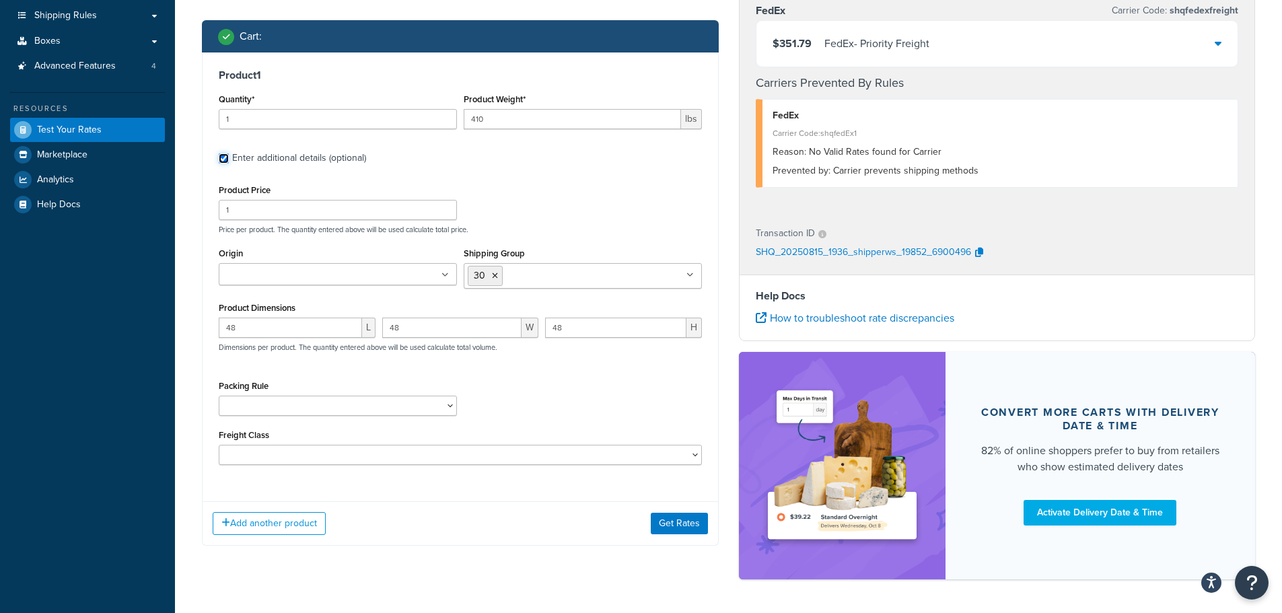
scroll to position [202, 0]
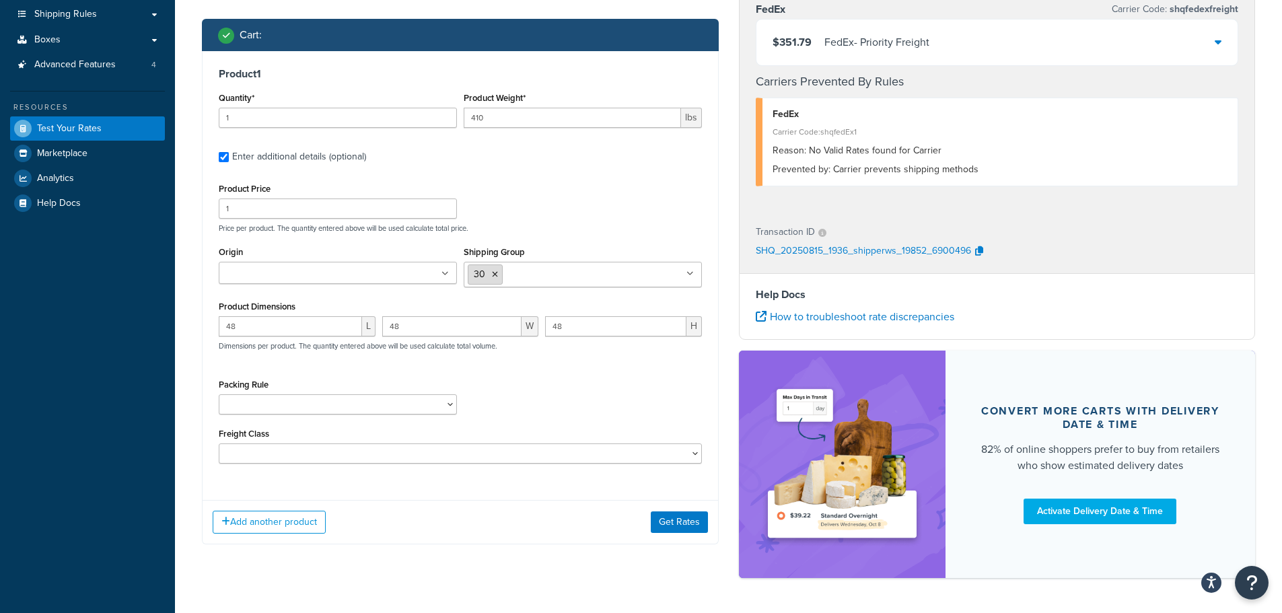
click at [494, 276] on icon at bounding box center [495, 275] width 6 height 8
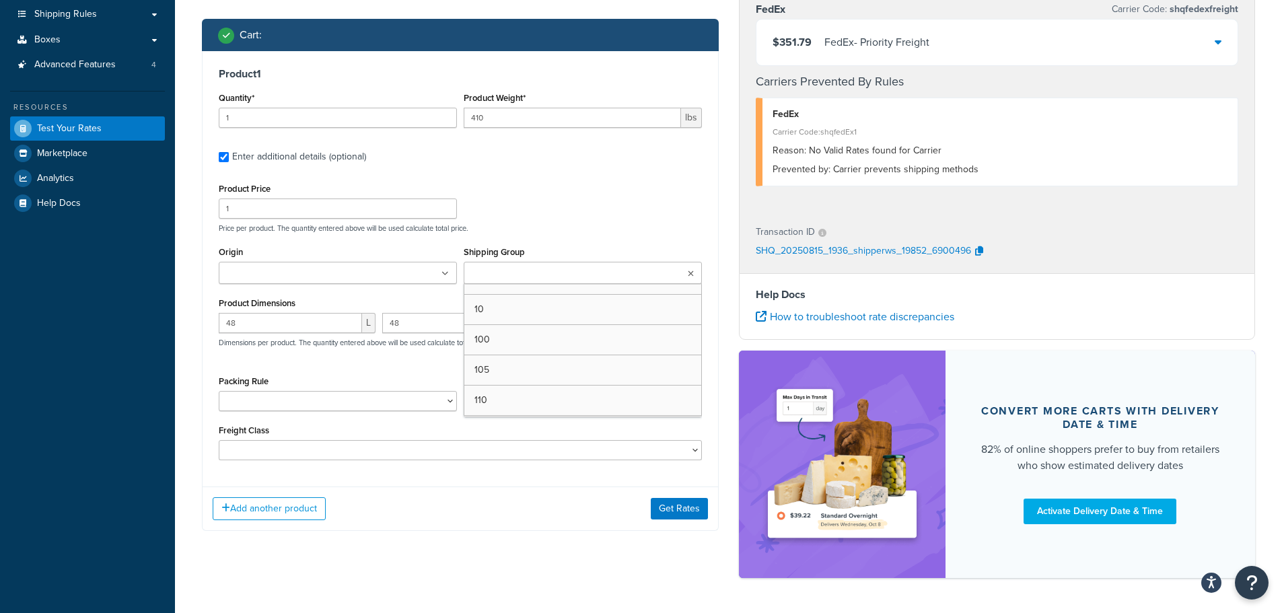
click at [515, 275] on input "Shipping Group" at bounding box center [527, 274] width 119 height 15
type input "40"
click at [253, 324] on input "48" at bounding box center [290, 326] width 143 height 20
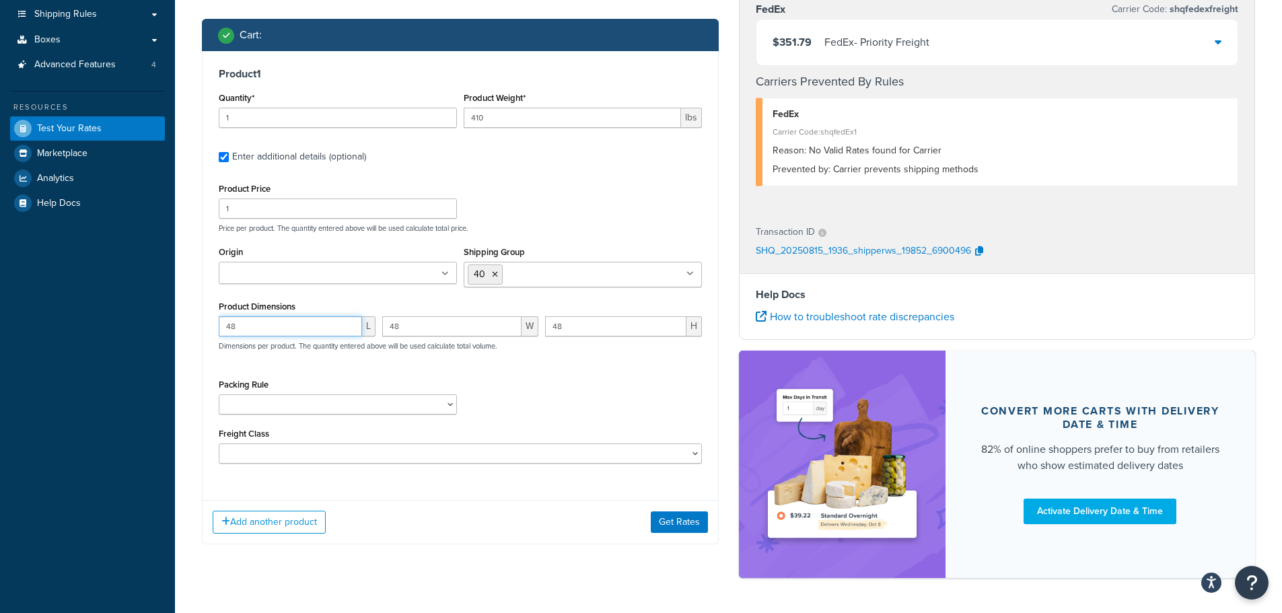
drag, startPoint x: 228, startPoint y: 327, endPoint x: 172, endPoint y: 333, distance: 56.8
click at [171, 333] on div "Dashboard Basic Setup Websites 1 Origins 1 Manage Shipping Carriers 7 Shipping …" at bounding box center [641, 228] width 1282 height 861
type input "90"
type input "32"
type input "19"
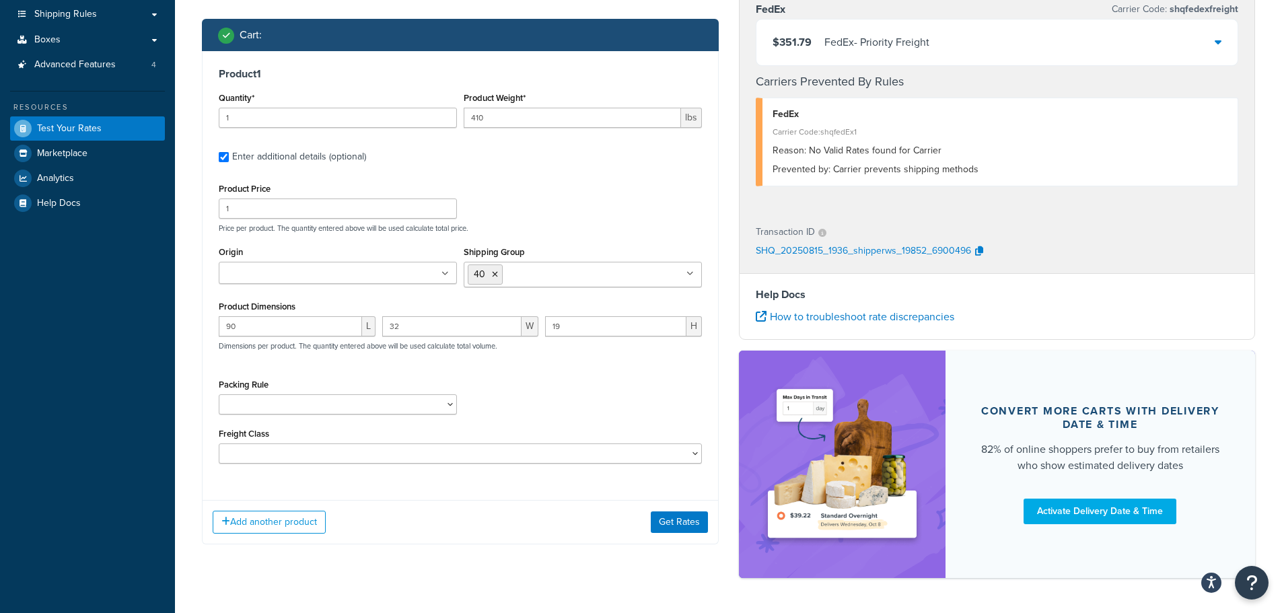
click at [607, 405] on div "Packing Rule 02BRKIT-05 02BRKIT-10 02DE-SUS1HNG-KT 02DE-SUSKT 02OUBRL44649-10 0…" at bounding box center [460, 400] width 490 height 49
click at [676, 514] on button "Get Rates" at bounding box center [679, 523] width 57 height 22
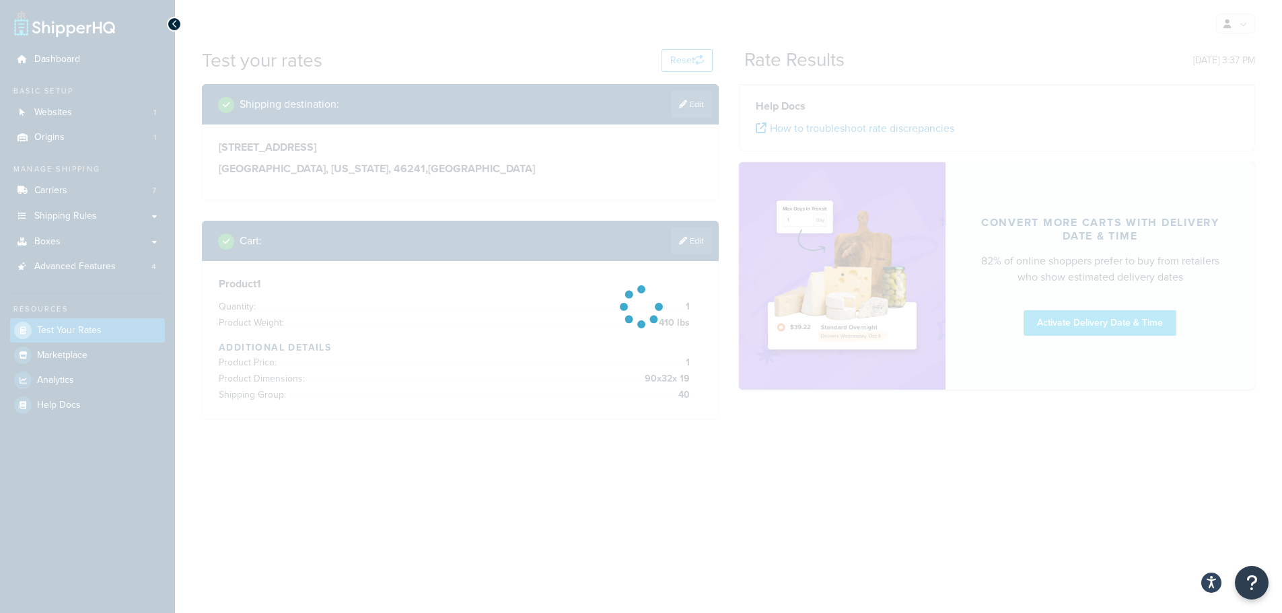
scroll to position [0, 0]
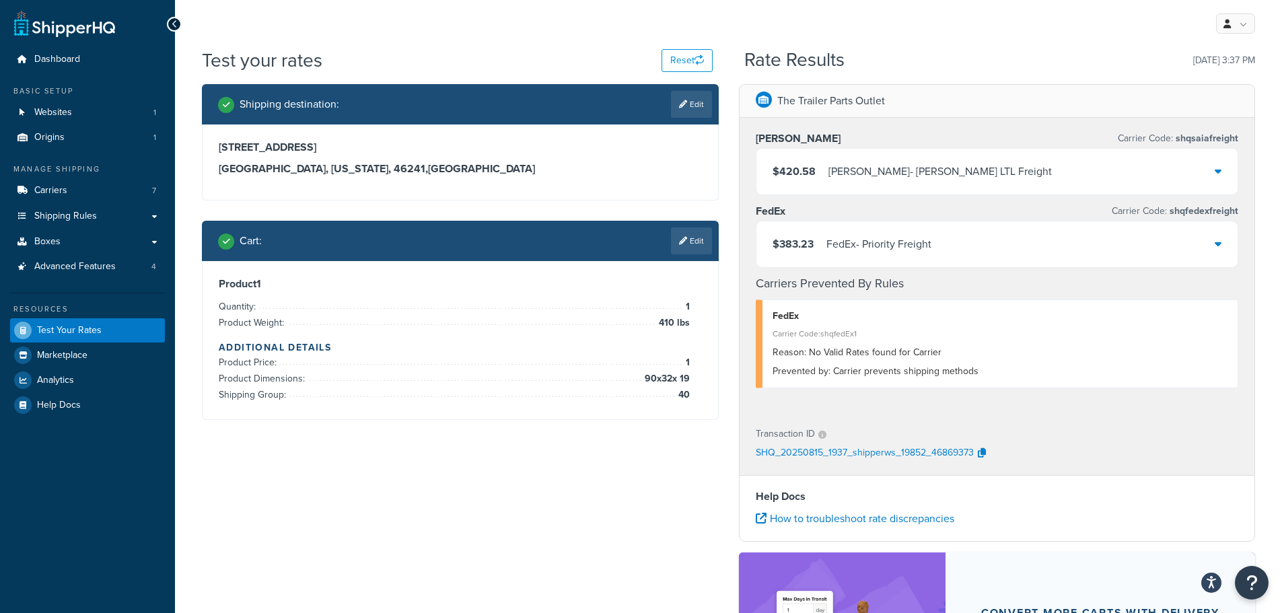
drag, startPoint x: 702, startPoint y: 108, endPoint x: 476, endPoint y: 145, distance: 229.2
click at [702, 108] on link "Edit" at bounding box center [691, 104] width 41 height 27
select select "IN"
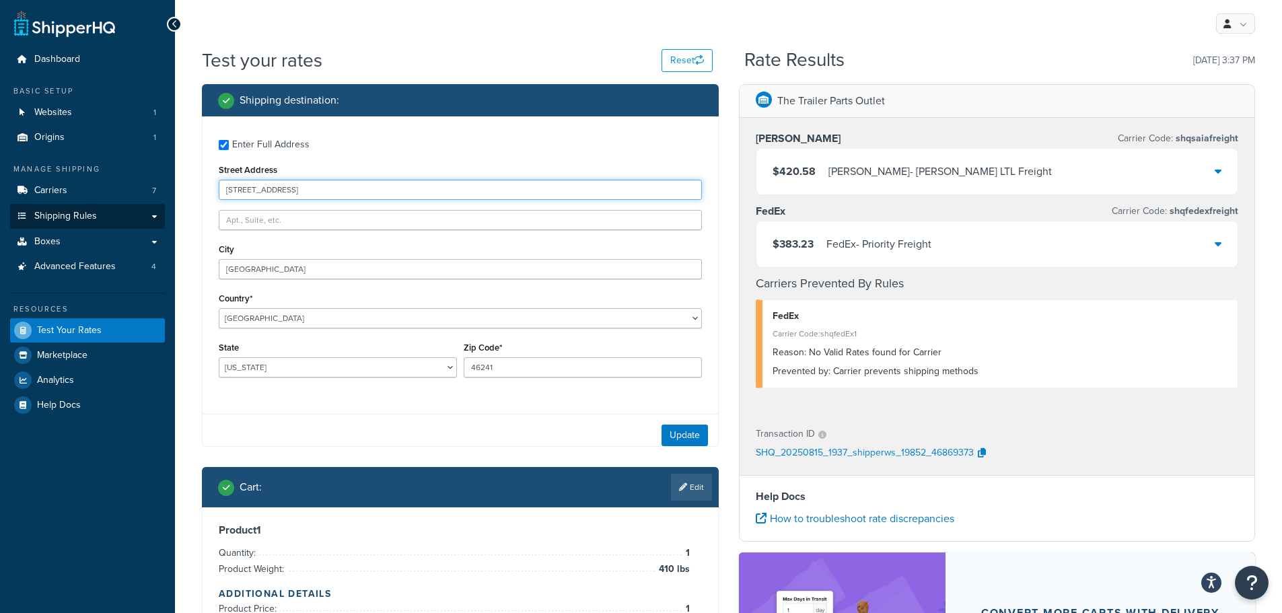
drag, startPoint x: 342, startPoint y: 187, endPoint x: 129, endPoint y: 204, distance: 213.4
click at [129, 204] on div "Dashboard Basic Setup Websites 1 Origins 1 Manage Shipping Carriers 7 Shipping …" at bounding box center [641, 430] width 1282 height 861
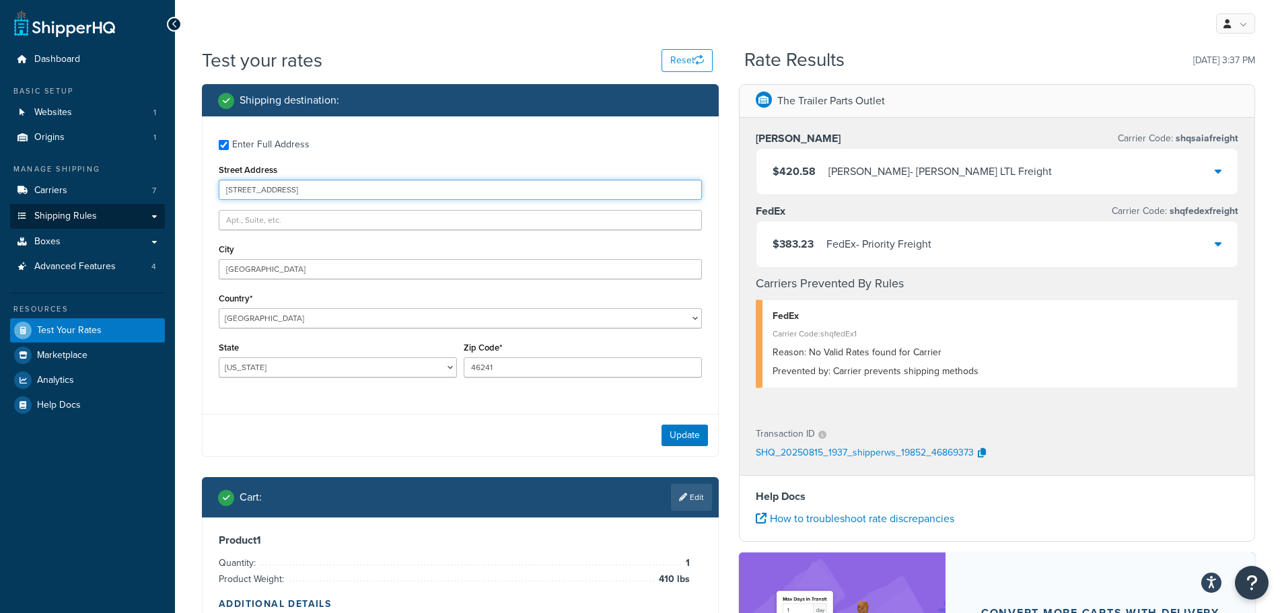
paste input "8903 St. Rt. 571"
type input "8903 St. Rt. 571"
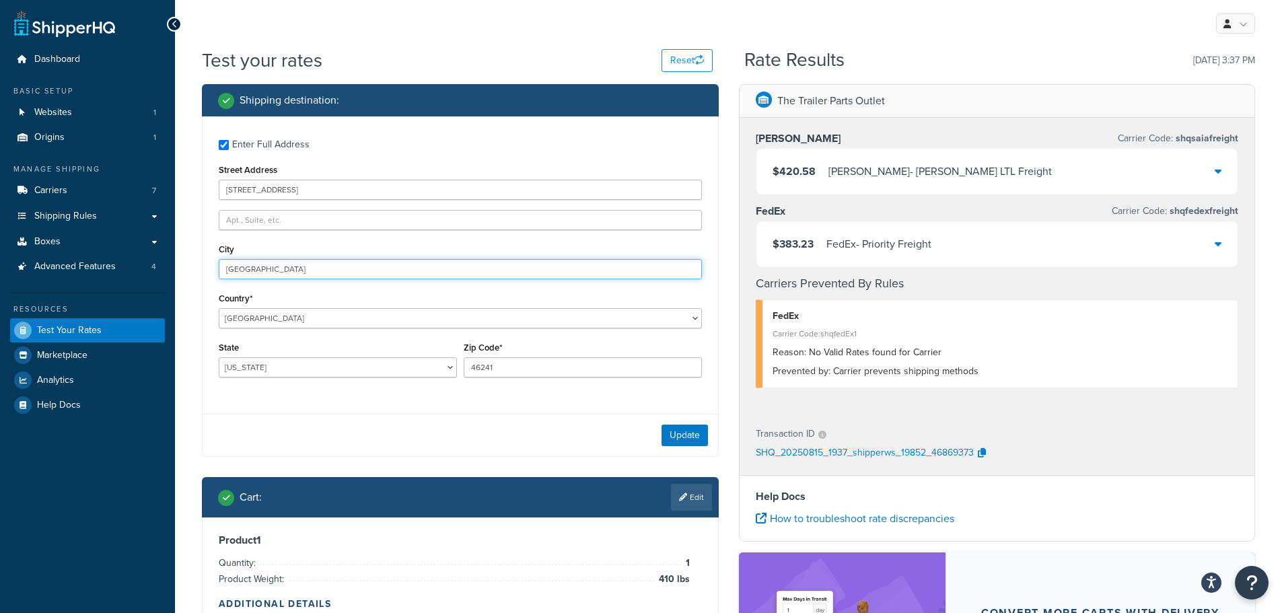
click at [277, 270] on input "Indianapolis" at bounding box center [460, 269] width 483 height 20
drag, startPoint x: 286, startPoint y: 266, endPoint x: 196, endPoint y: 272, distance: 90.4
click at [196, 272] on div "Shipping destination : Enter Full Address Street Address 8903 St. Rt. 571 City …" at bounding box center [460, 390] width 537 height 613
paste input "Arcanum"
type input "Arcanum"
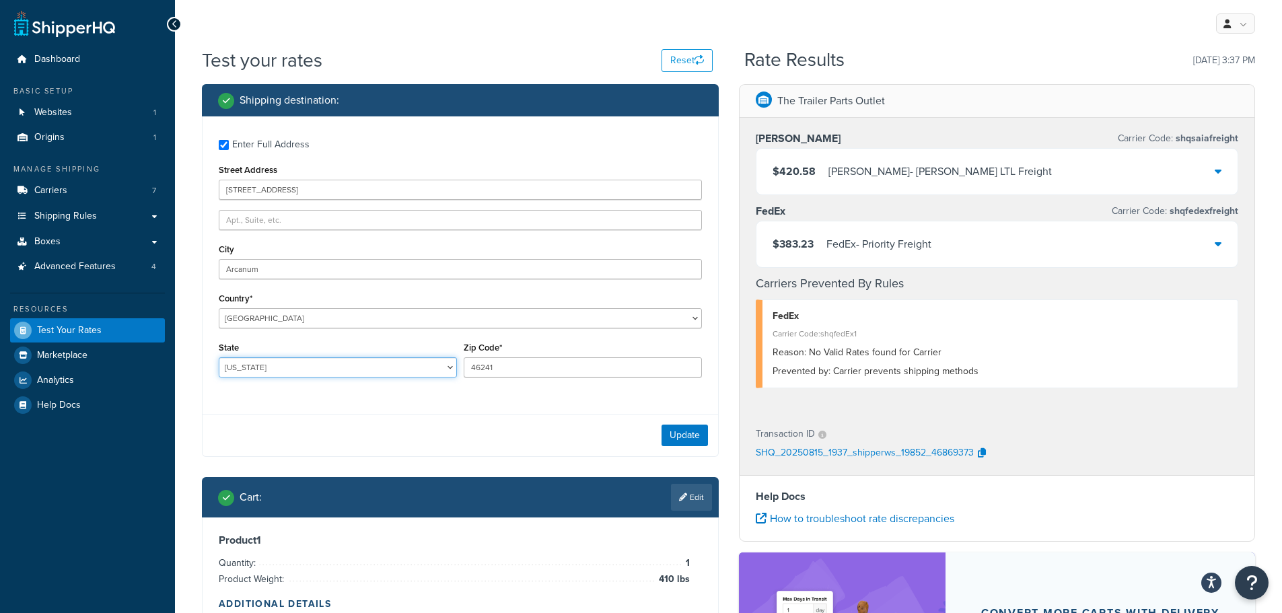
click at [271, 375] on select "Alabama Alaska American Samoa Arizona Arkansas Armed Forces Americas Armed Forc…" at bounding box center [338, 367] width 238 height 20
select select "OH"
click at [219, 357] on select "Alabama Alaska American Samoa Arizona Arkansas Armed Forces Americas Armed Forc…" at bounding box center [338, 367] width 238 height 20
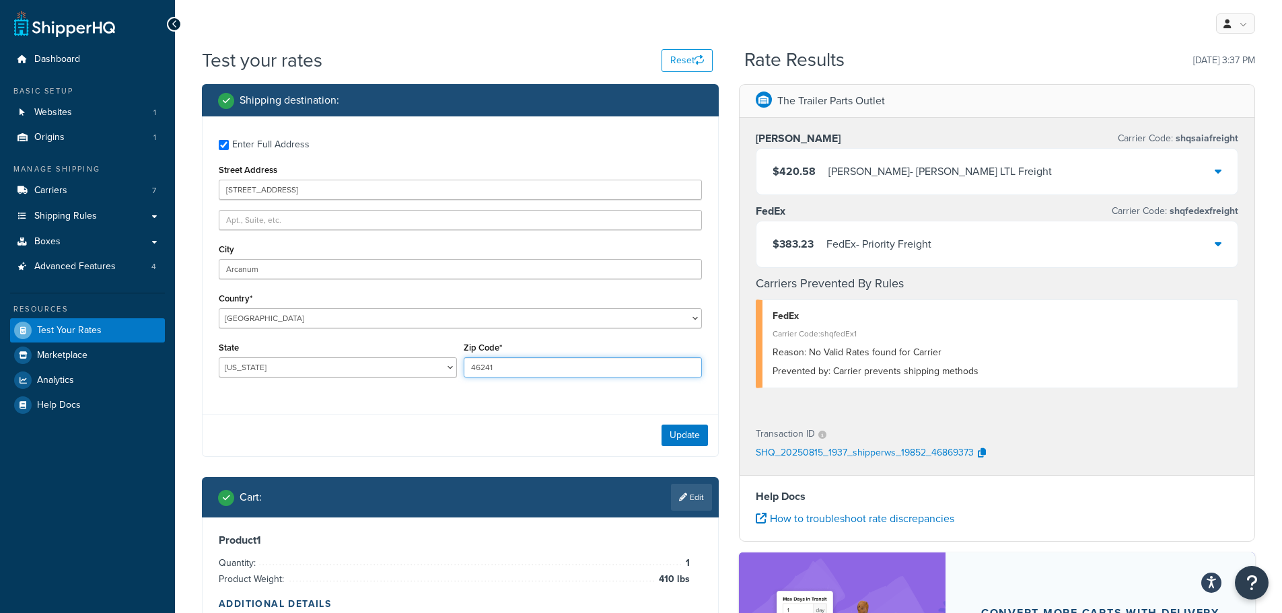
drag, startPoint x: 517, startPoint y: 372, endPoint x: 443, endPoint y: 371, distance: 74.1
click at [443, 371] on div "State Alabama Alaska American Samoa Arizona Arkansas Armed Forces Americas Arme…" at bounding box center [460, 363] width 490 height 49
type input "45304"
click at [687, 430] on button "Update" at bounding box center [685, 436] width 46 height 22
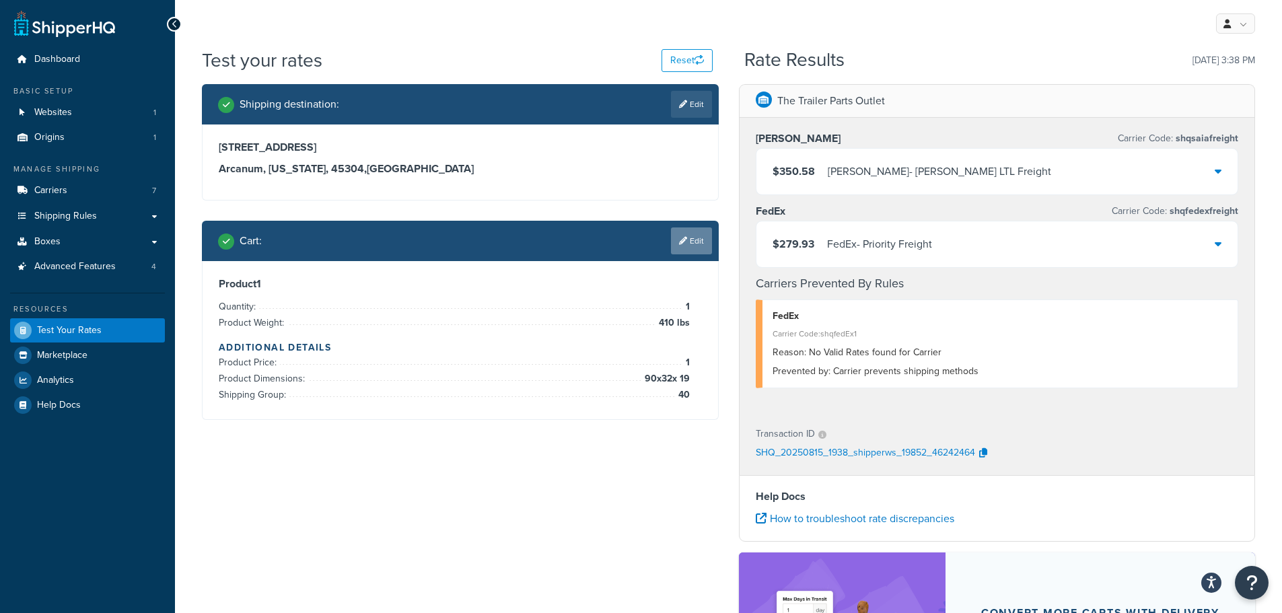
click at [693, 234] on link "Edit" at bounding box center [691, 241] width 41 height 27
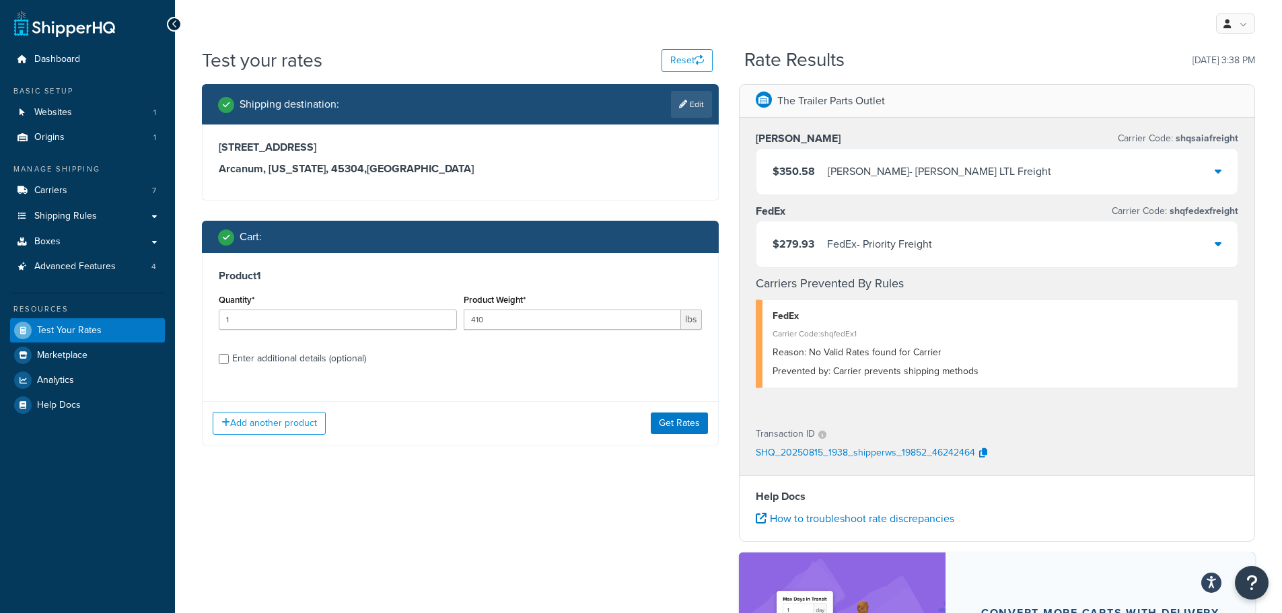
click at [301, 358] on div "Enter additional details (optional)" at bounding box center [299, 358] width 134 height 19
click at [229, 358] on input "Enter additional details (optional)" at bounding box center [224, 359] width 10 height 10
checkbox input "true"
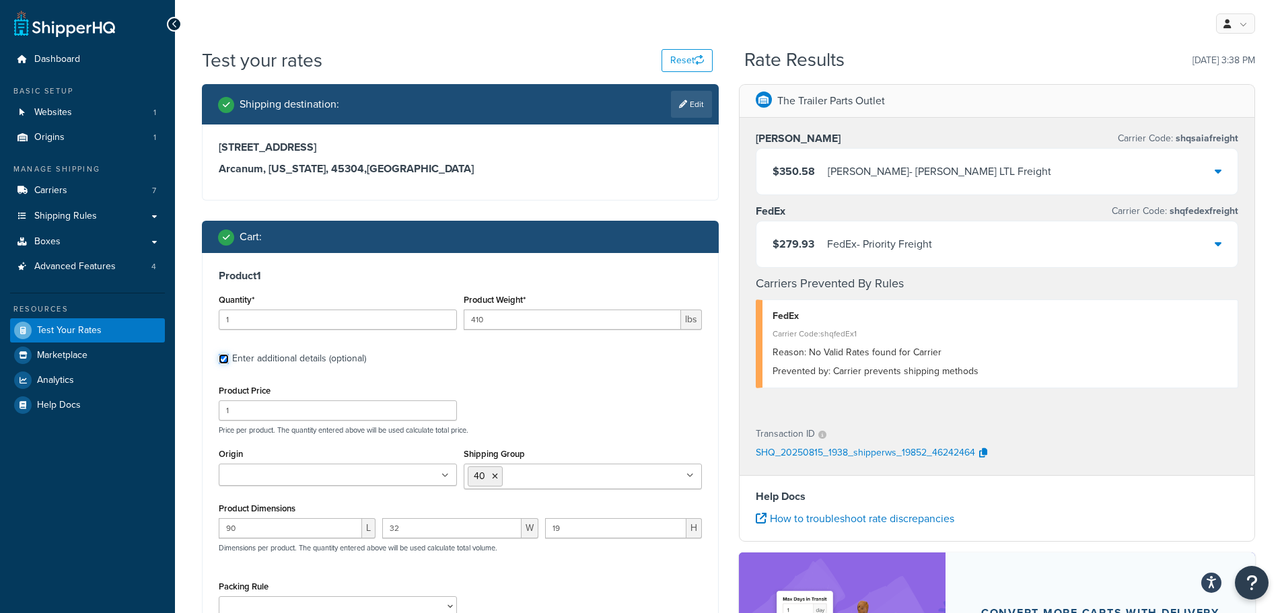
scroll to position [67, 0]
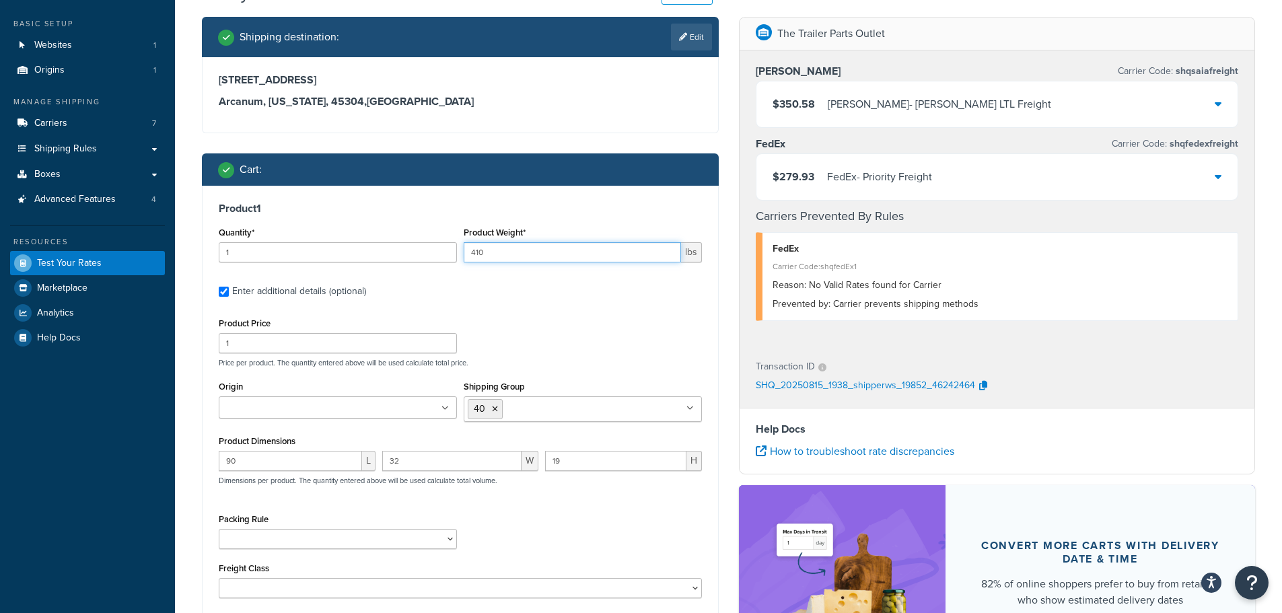
drag, startPoint x: 483, startPoint y: 252, endPoint x: 439, endPoint y: 248, distance: 43.9
click at [439, 248] on div "Quantity* 1 Product Weight* 410 lbs" at bounding box center [460, 248] width 490 height 49
type input "1267"
drag, startPoint x: 405, startPoint y: 248, endPoint x: 174, endPoint y: 246, distance: 230.9
click at [174, 246] on div "Dashboard Basic Setup Websites 1 Origins 1 Manage Shipping Carriers 7 Shipping …" at bounding box center [641, 363] width 1282 height 861
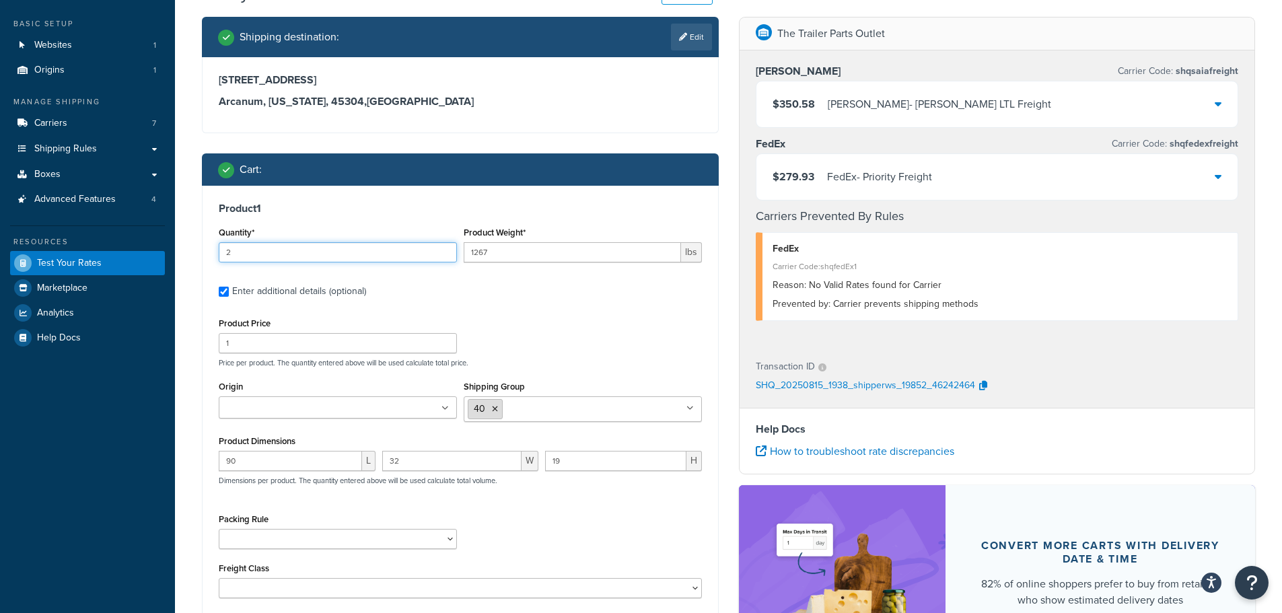
type input "2"
click at [497, 410] on icon at bounding box center [495, 409] width 6 height 8
click at [265, 453] on input "90" at bounding box center [290, 461] width 143 height 20
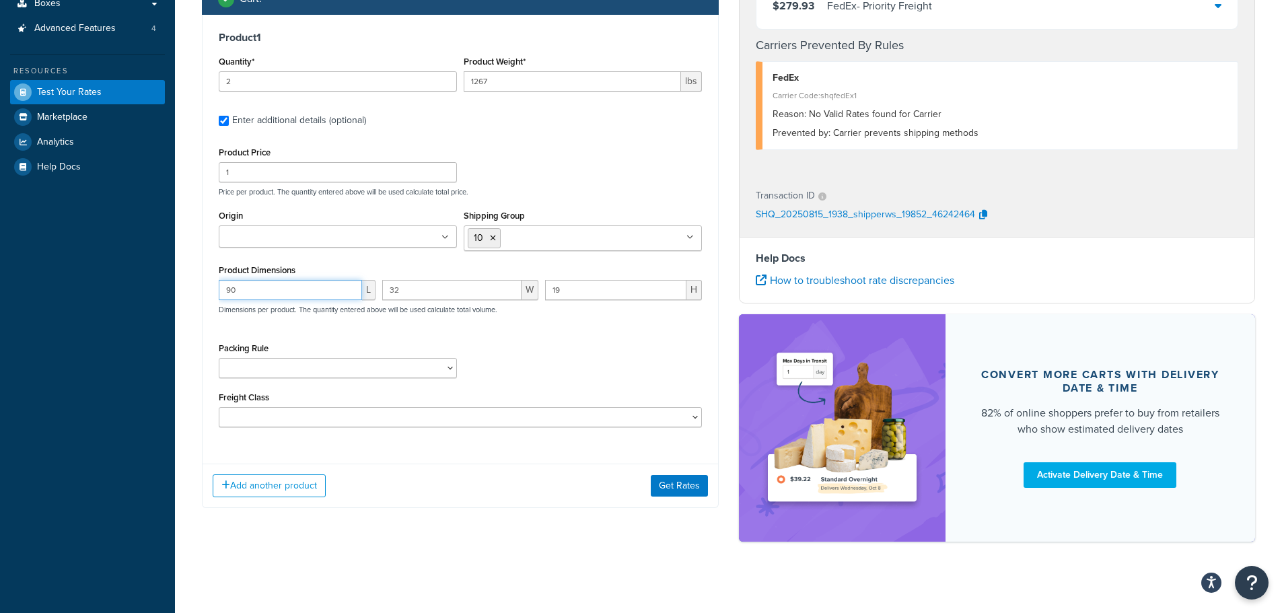
scroll to position [248, 0]
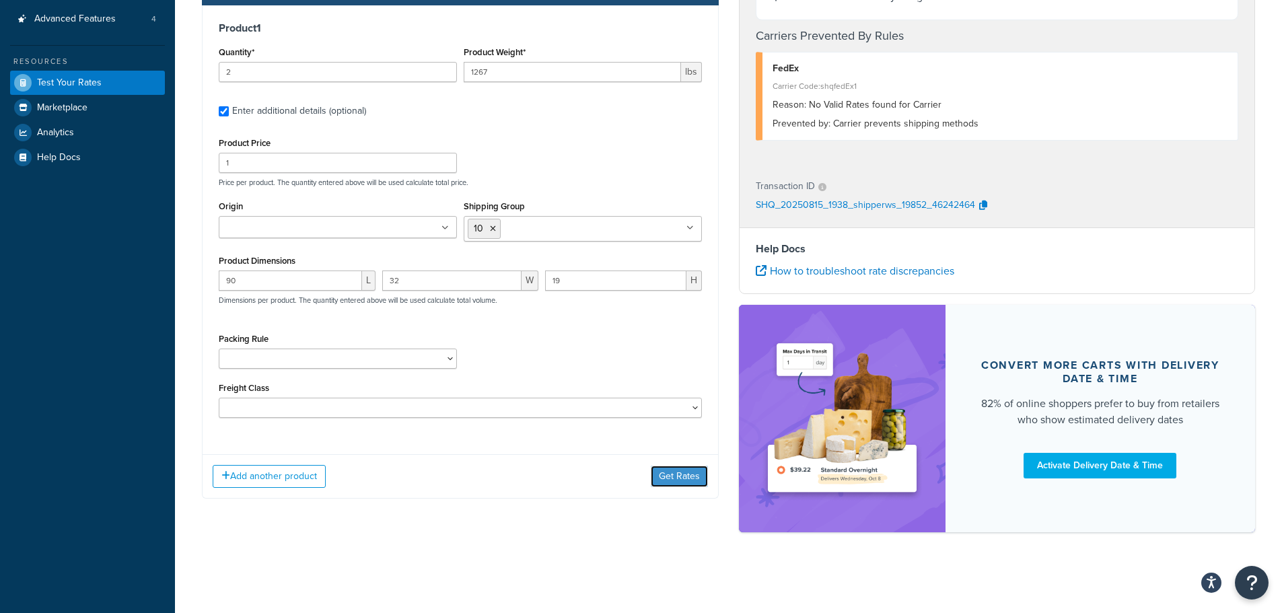
click at [695, 475] on button "Get Rates" at bounding box center [679, 477] width 57 height 22
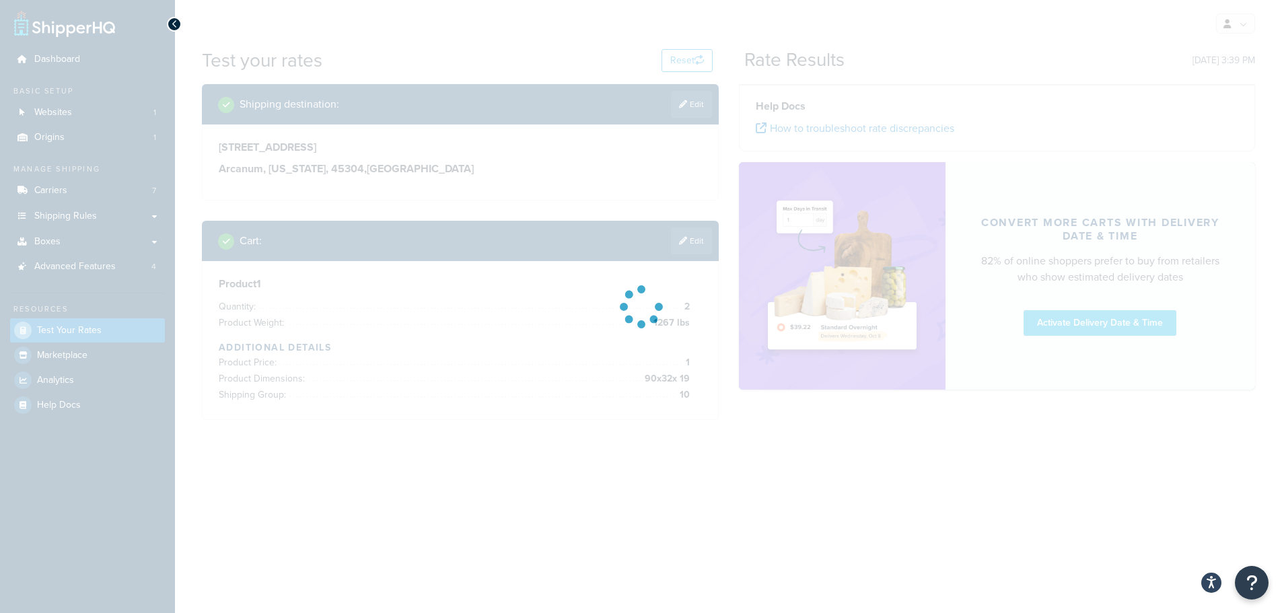
scroll to position [0, 0]
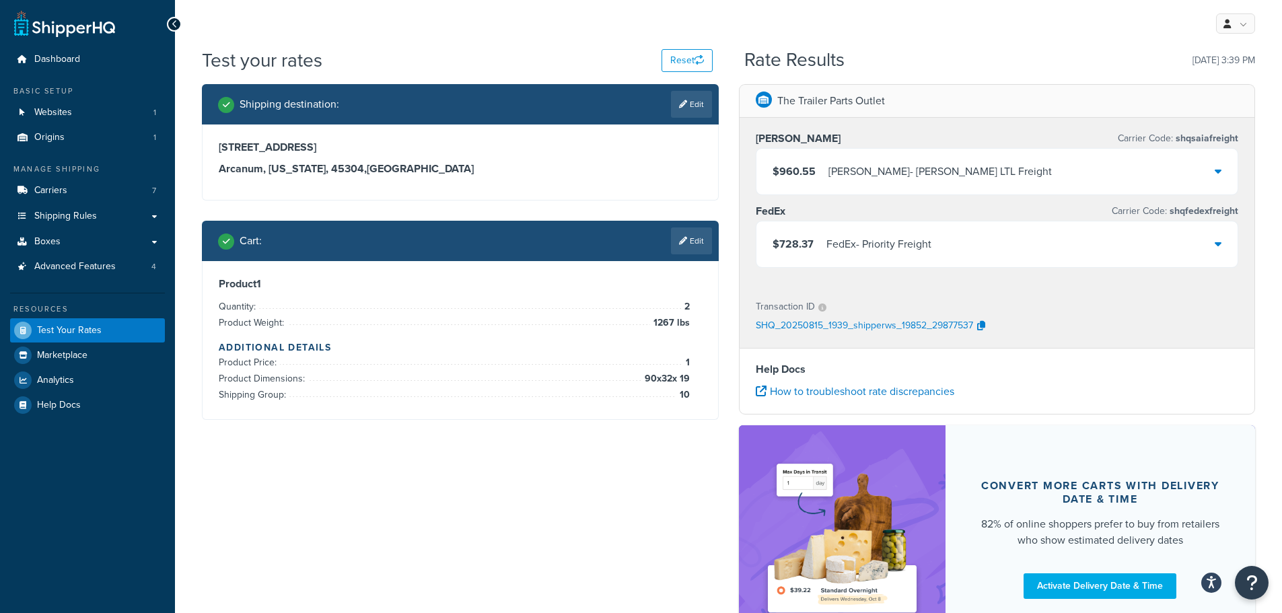
click at [862, 246] on div "FedEx - Priority Freight" at bounding box center [879, 244] width 105 height 19
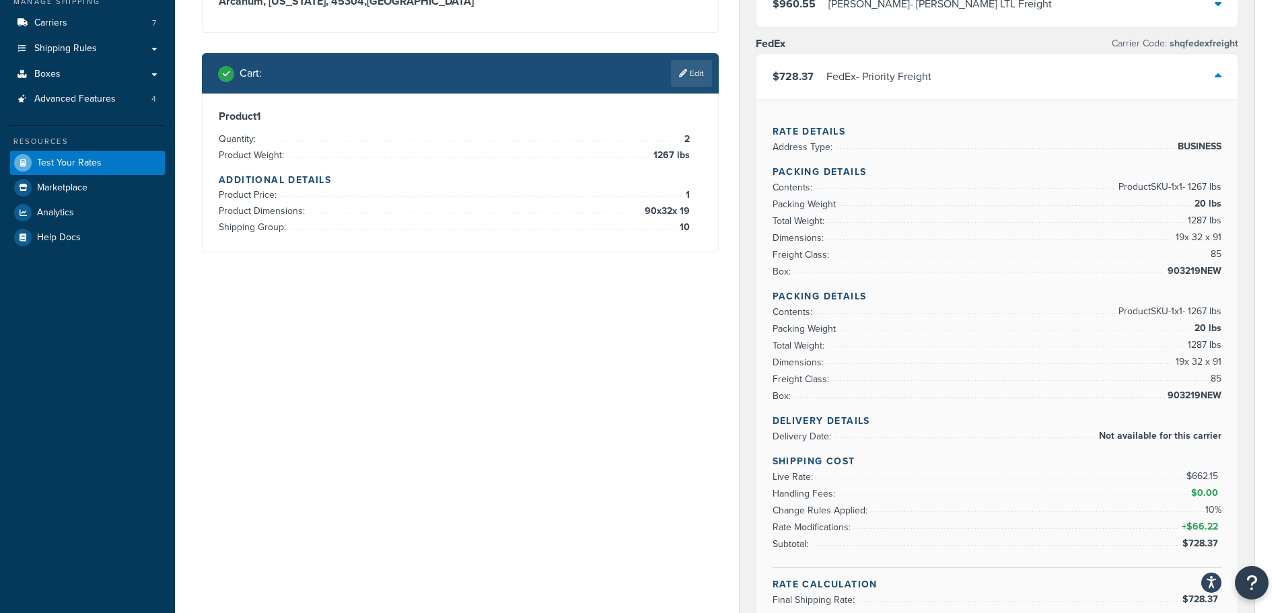
scroll to position [67, 0]
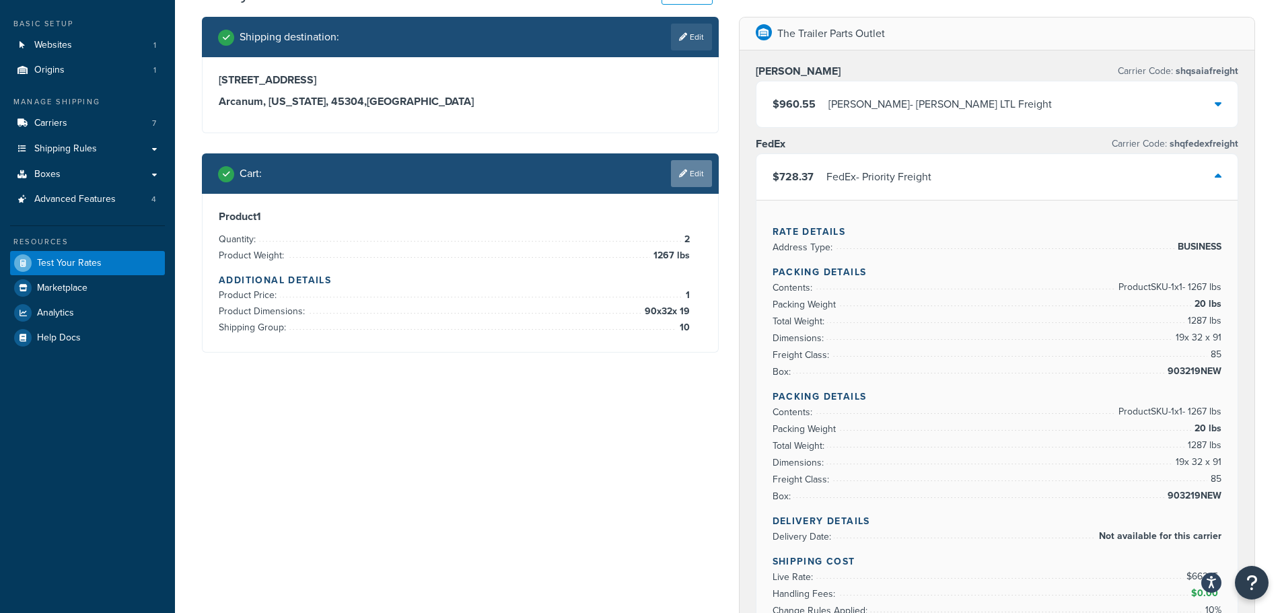
click at [696, 177] on link "Edit" at bounding box center [691, 173] width 41 height 27
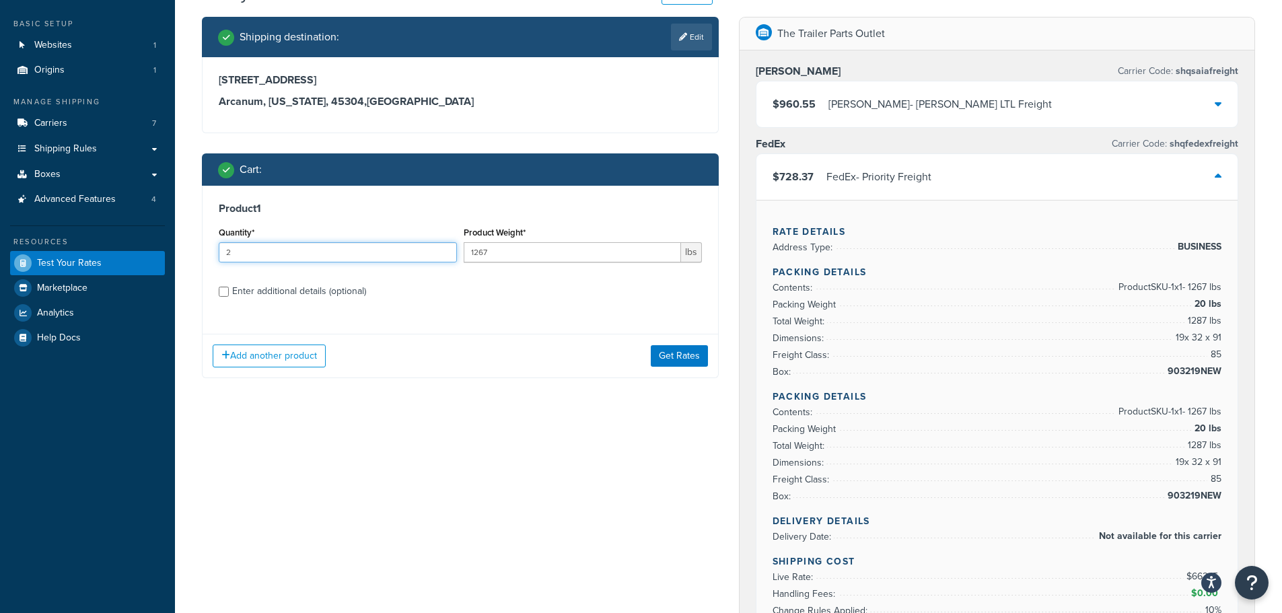
click at [195, 251] on div "Shipping destination : Edit 8903 St. Rt. 571 Arcanum, Ohio, 45304 , United Stat…" at bounding box center [460, 208] width 537 height 382
type input "1"
click at [262, 285] on div "Enter additional details (optional)" at bounding box center [299, 291] width 134 height 19
click at [229, 287] on input "Enter additional details (optional)" at bounding box center [224, 292] width 10 height 10
checkbox input "true"
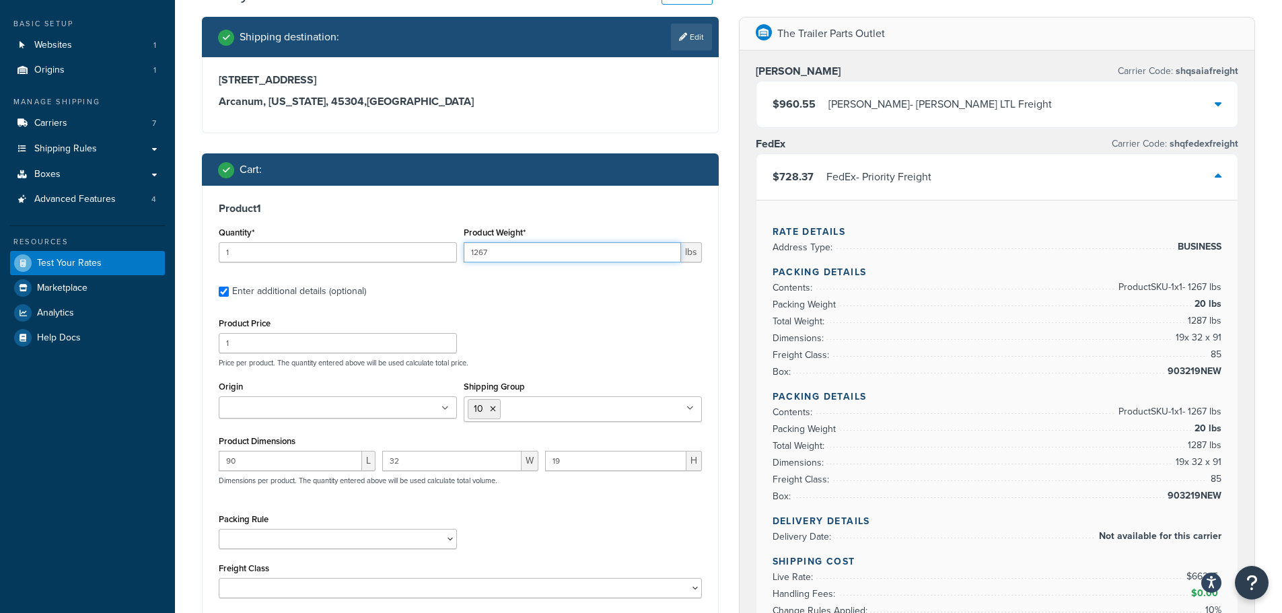
drag, startPoint x: 471, startPoint y: 252, endPoint x: 382, endPoint y: 251, distance: 88.9
click at [381, 252] on div "Quantity* 1 Product Weight* 1267 lbs" at bounding box center [460, 248] width 490 height 49
type input "1300"
click at [582, 331] on div "Product Price 1 Price per product. The quantity entered above will be used calc…" at bounding box center [460, 340] width 490 height 53
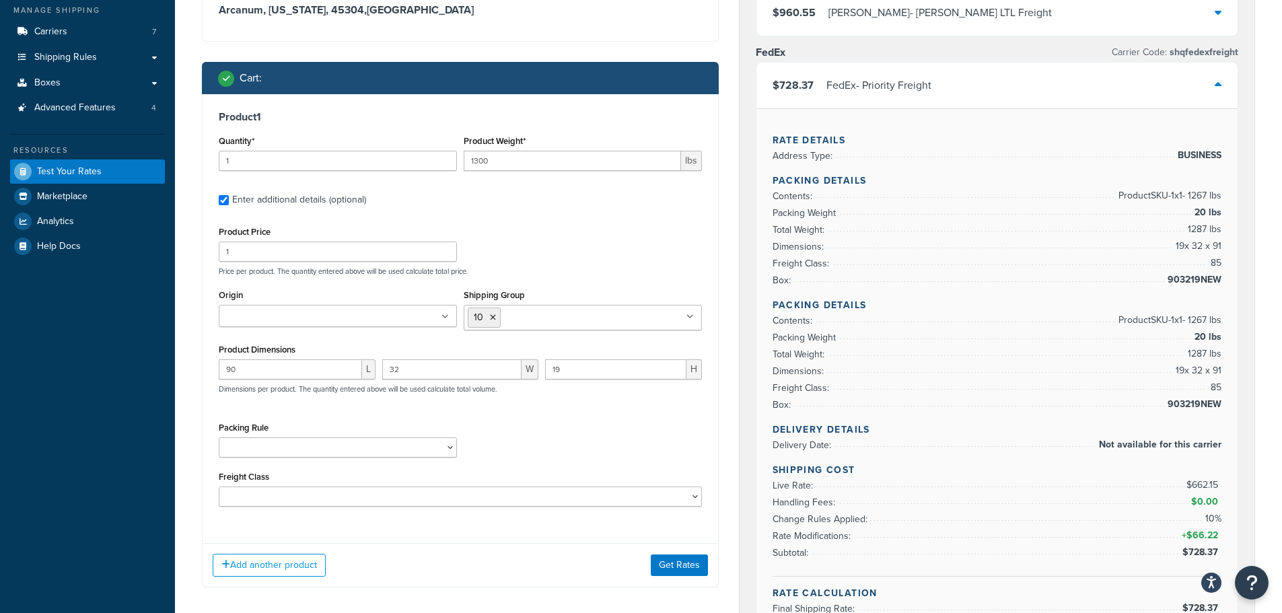
scroll to position [337, 0]
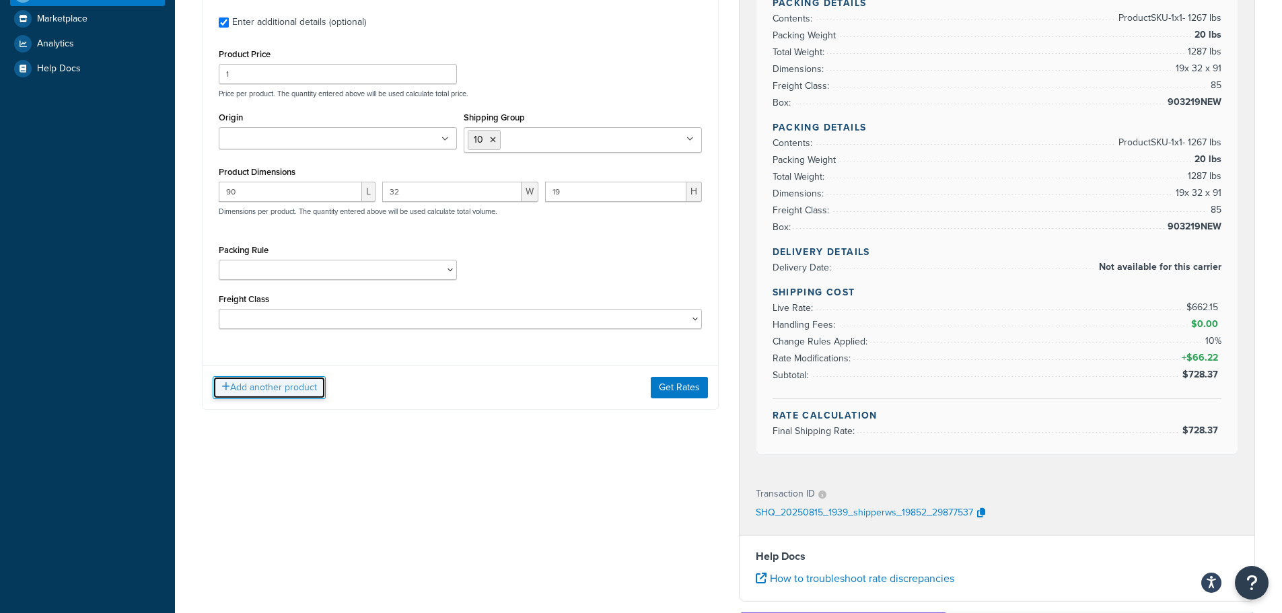
click at [307, 393] on button "Add another product" at bounding box center [269, 387] width 113 height 23
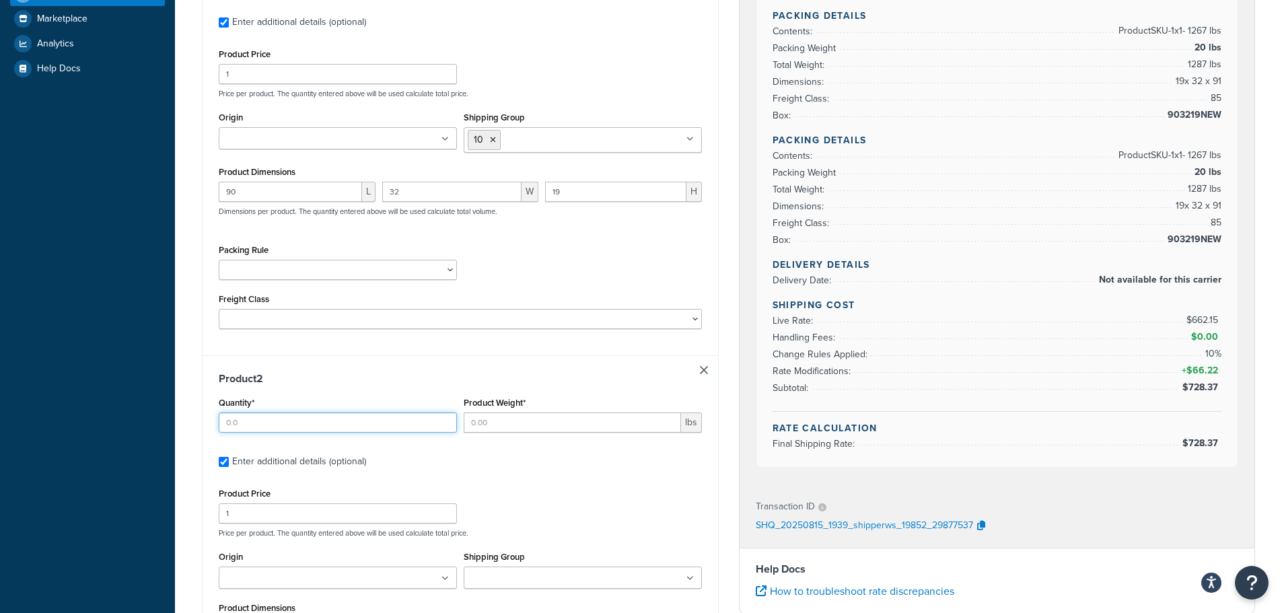
click at [310, 413] on input "Quantity*" at bounding box center [338, 423] width 238 height 20
type input "1"
click at [563, 418] on input "Product Weight*" at bounding box center [572, 423] width 217 height 20
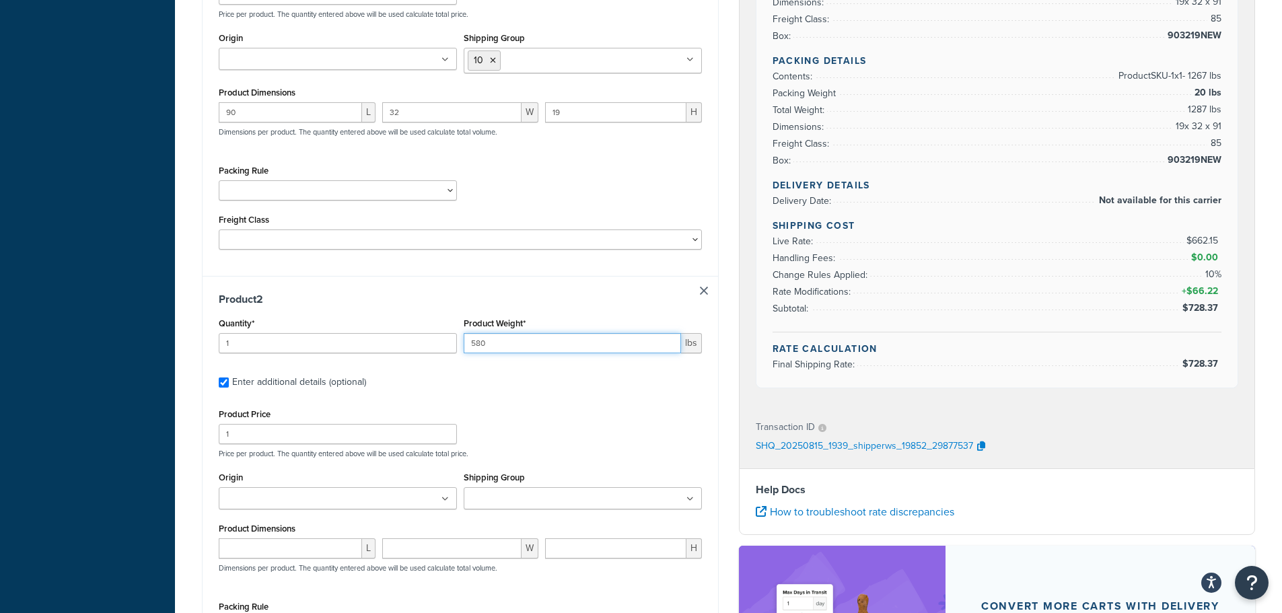
scroll to position [539, 0]
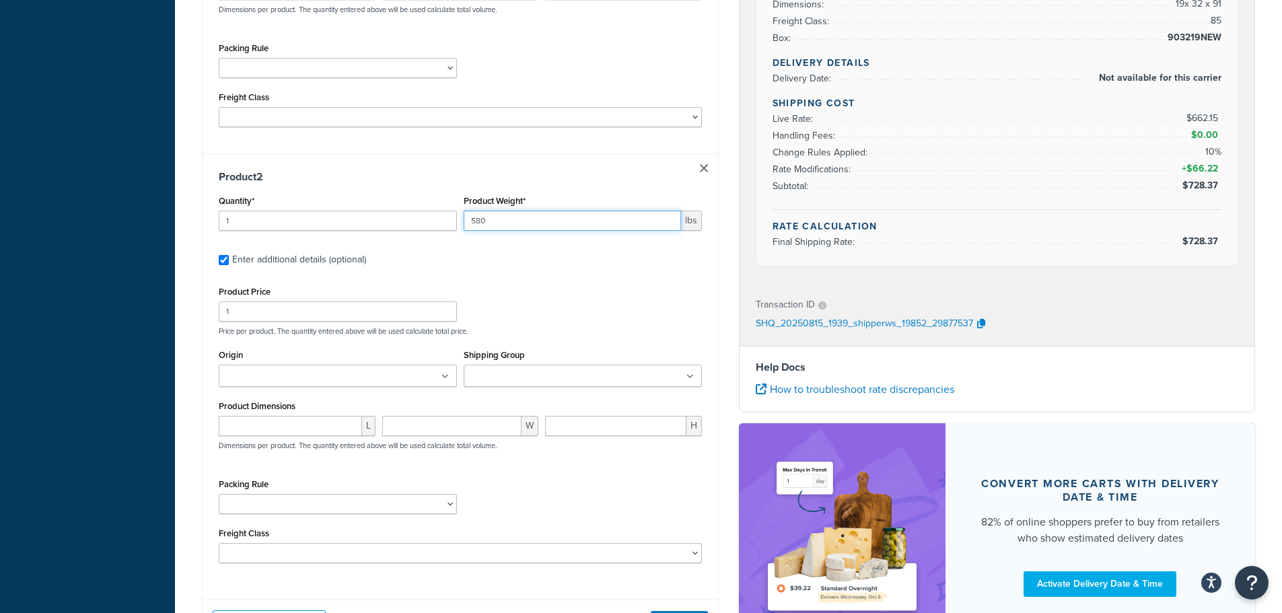
type input "580"
click at [273, 430] on input "number" at bounding box center [290, 426] width 143 height 20
type input "48"
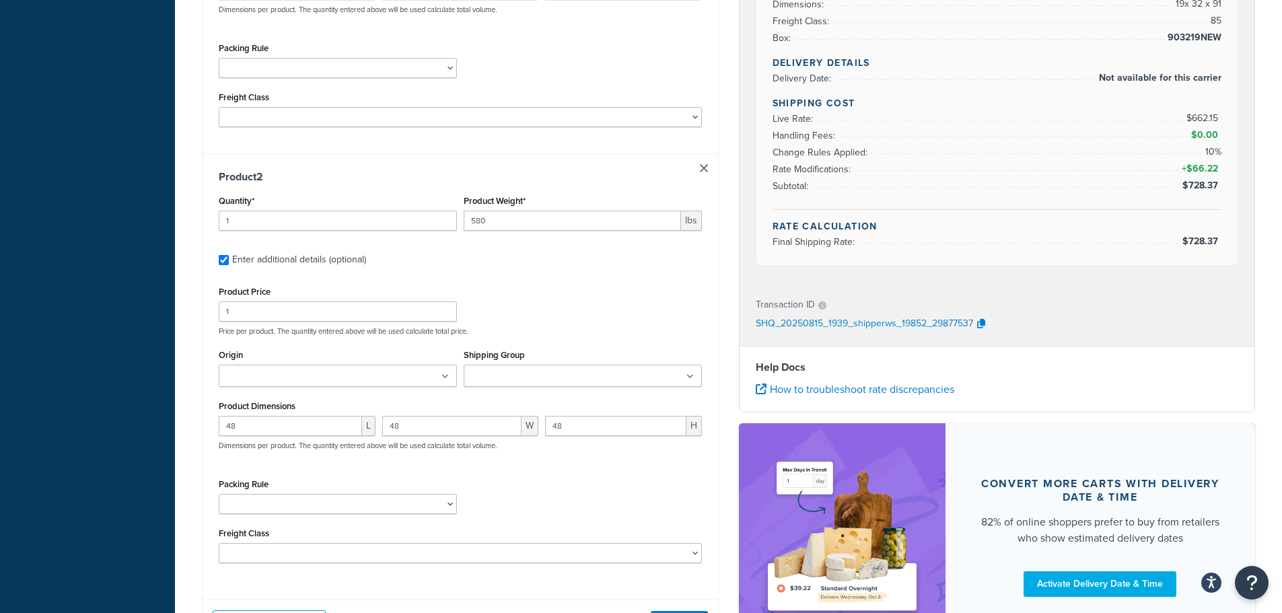
click at [563, 485] on div "Packing Rule 02BRKIT-05 02BRKIT-10 02DE-SUS1HNG-KT 02DE-SUSKT 02OUBRL44649-10 0…" at bounding box center [460, 499] width 490 height 49
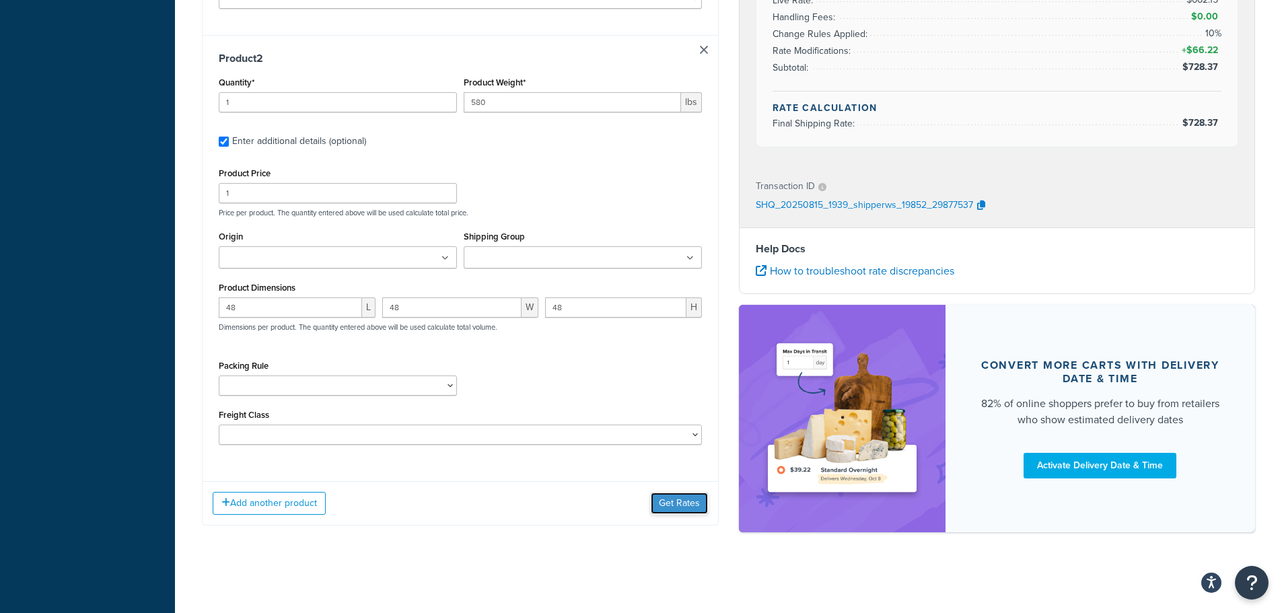
click at [673, 498] on button "Get Rates" at bounding box center [679, 504] width 57 height 22
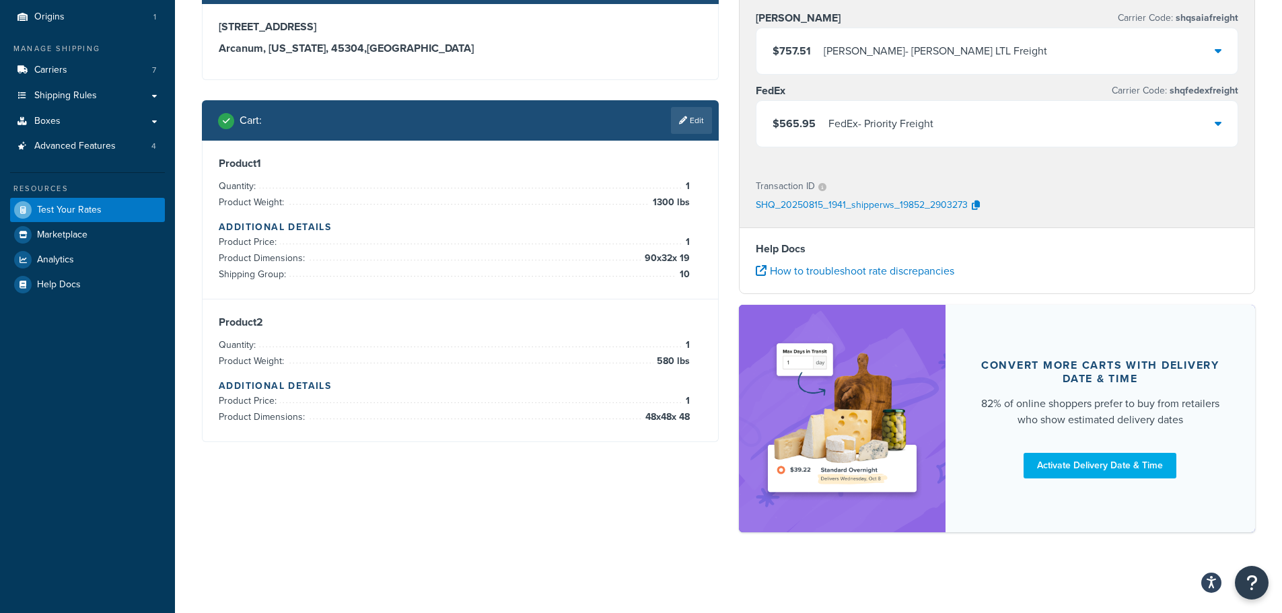
scroll to position [53, 0]
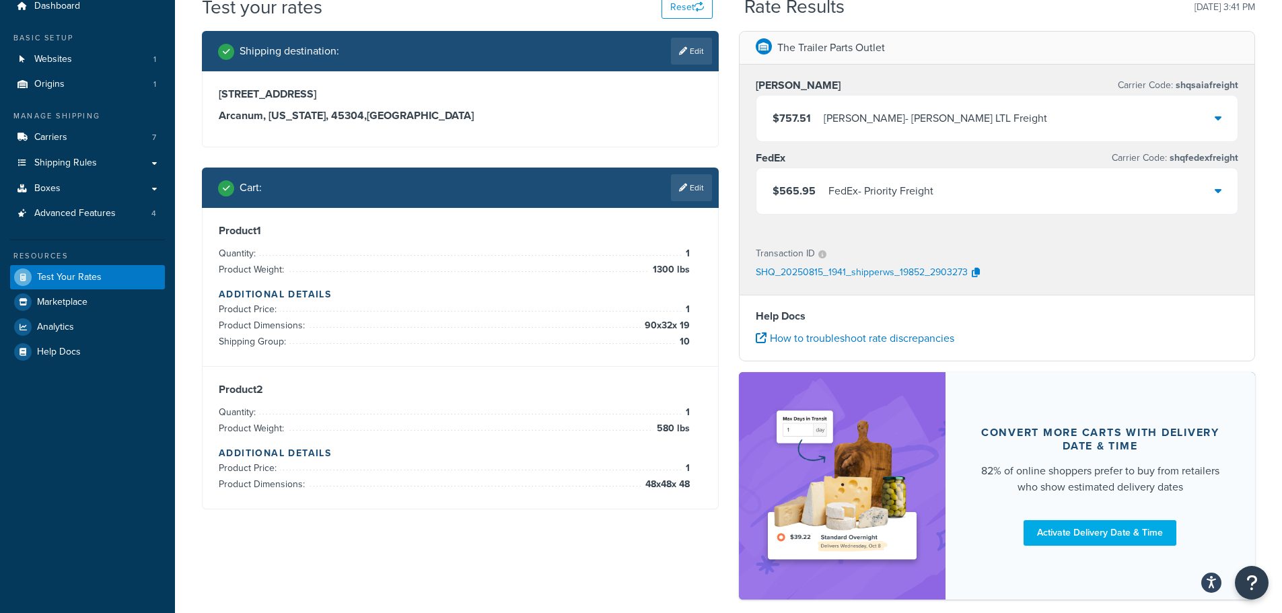
click at [930, 199] on div "FedEx - Priority Freight" at bounding box center [881, 191] width 105 height 19
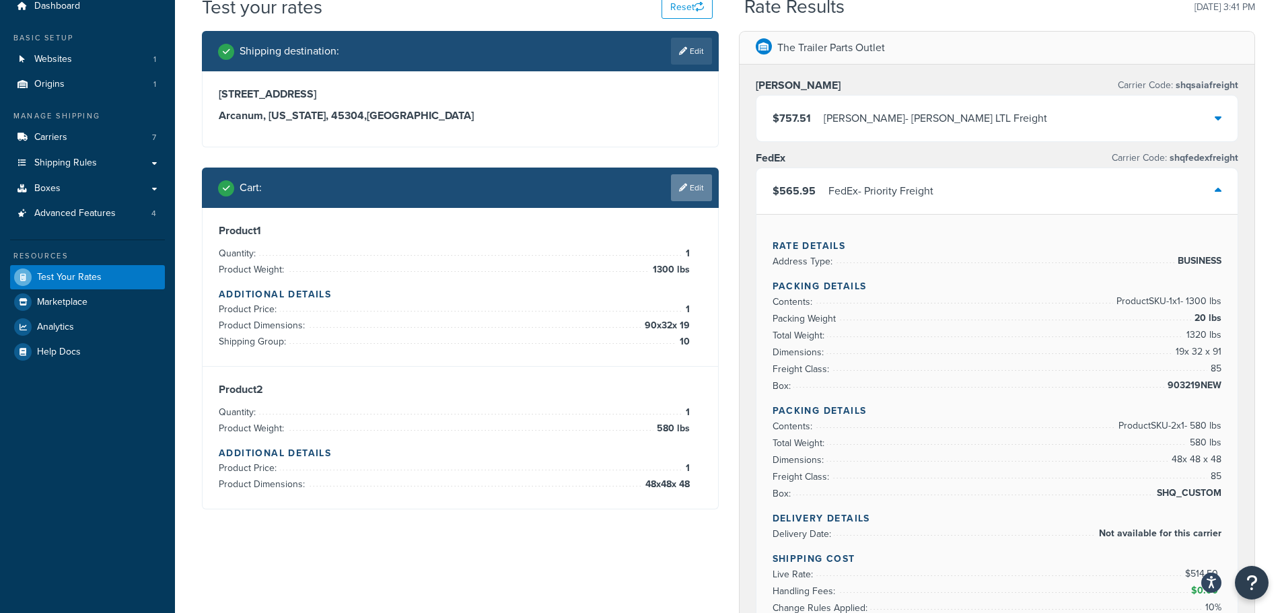
click at [676, 193] on link "Edit" at bounding box center [691, 187] width 41 height 27
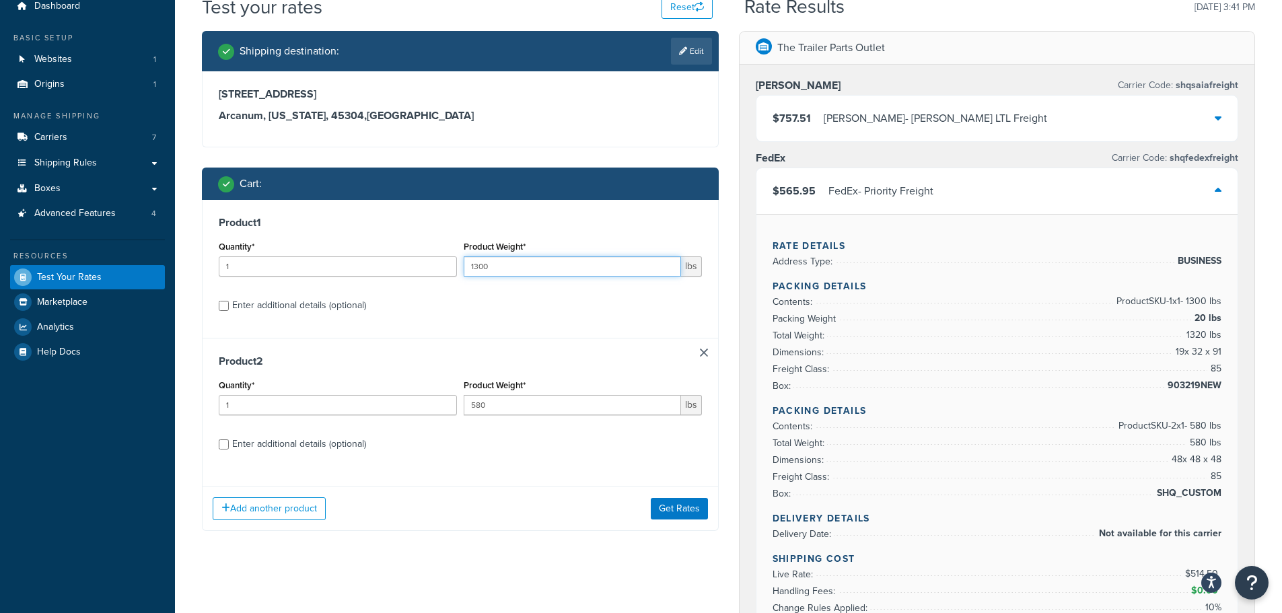
drag, startPoint x: 489, startPoint y: 265, endPoint x: 434, endPoint y: 274, distance: 56.0
click at [434, 274] on div "Quantity* 1 Product Weight* 1300 lbs" at bounding box center [460, 262] width 490 height 49
type input "1400"
click at [282, 304] on div "Enter additional details (optional)" at bounding box center [299, 305] width 134 height 19
click at [229, 304] on input "Enter additional details (optional)" at bounding box center [224, 306] width 10 height 10
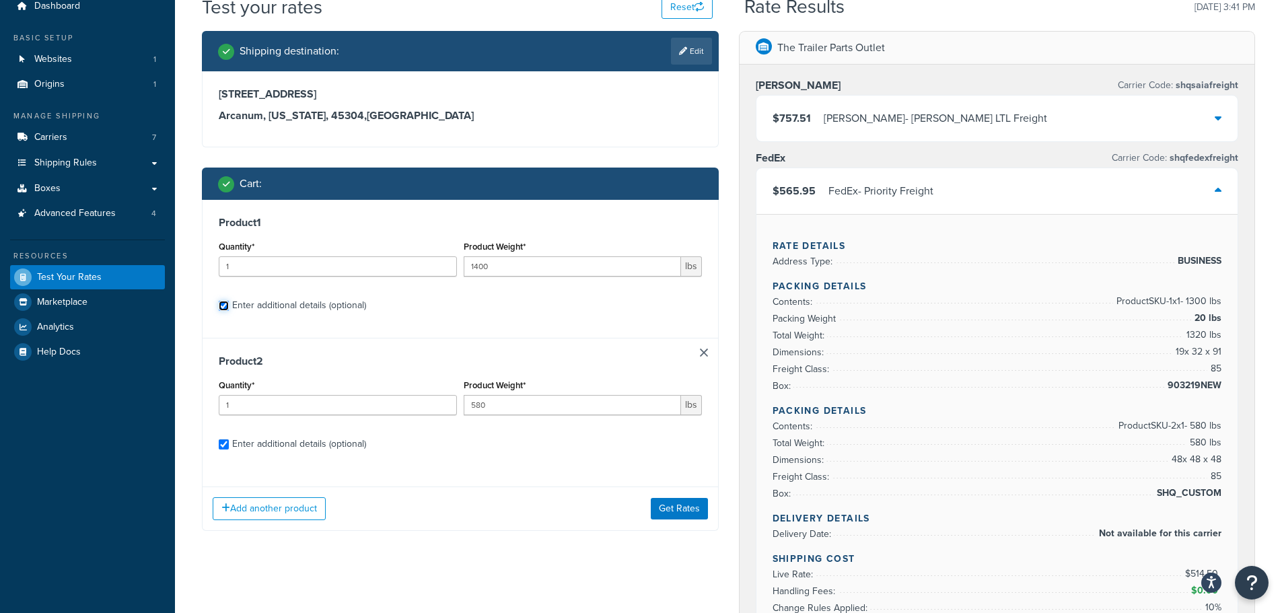
checkbox input "true"
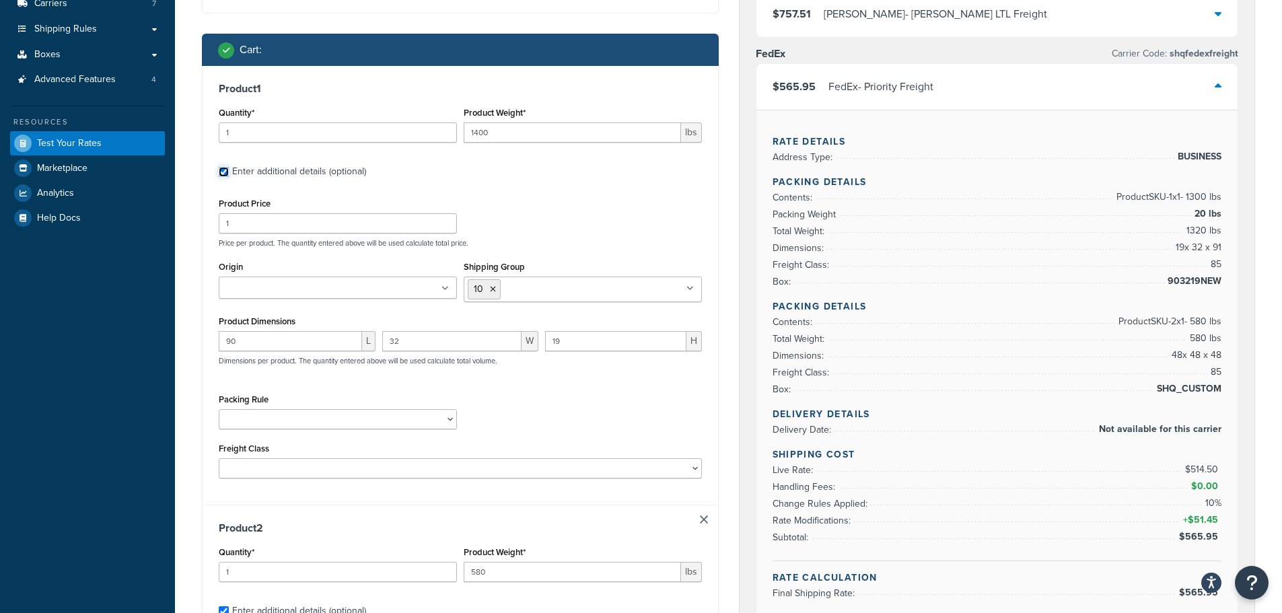
scroll to position [188, 0]
drag, startPoint x: 435, startPoint y: 584, endPoint x: 425, endPoint y: 584, distance: 10.1
click at [425, 584] on div "Quantity* 1 Product Weight* 580 lbs" at bounding box center [460, 567] width 490 height 49
type input "640"
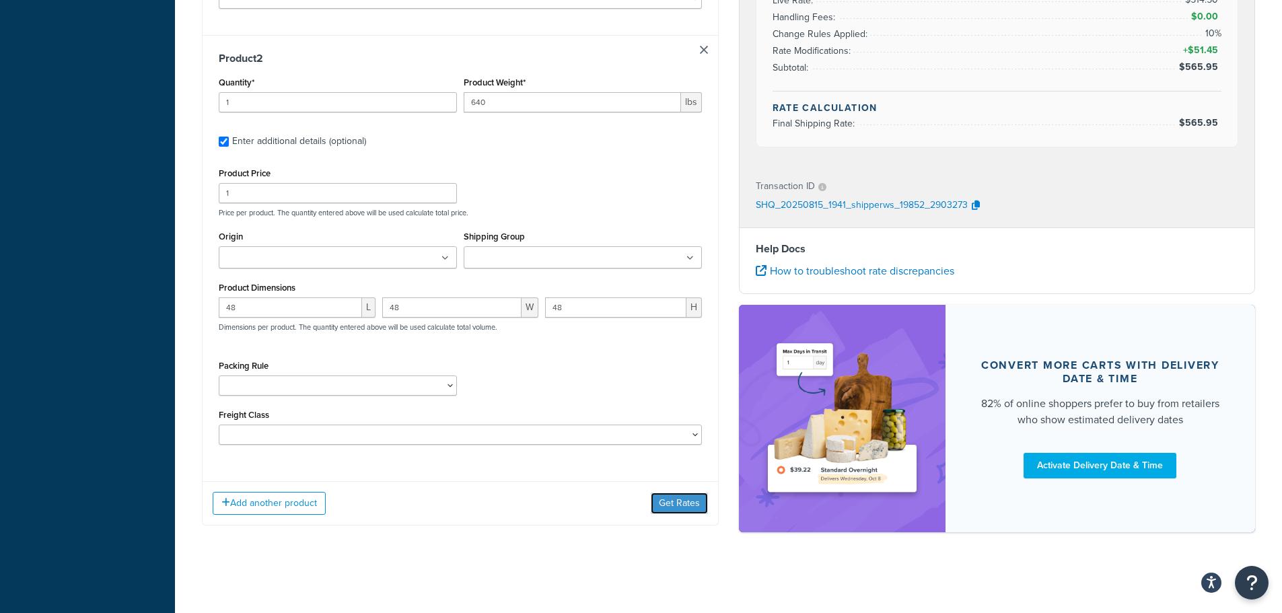
click at [668, 508] on button "Get Rates" at bounding box center [679, 504] width 57 height 22
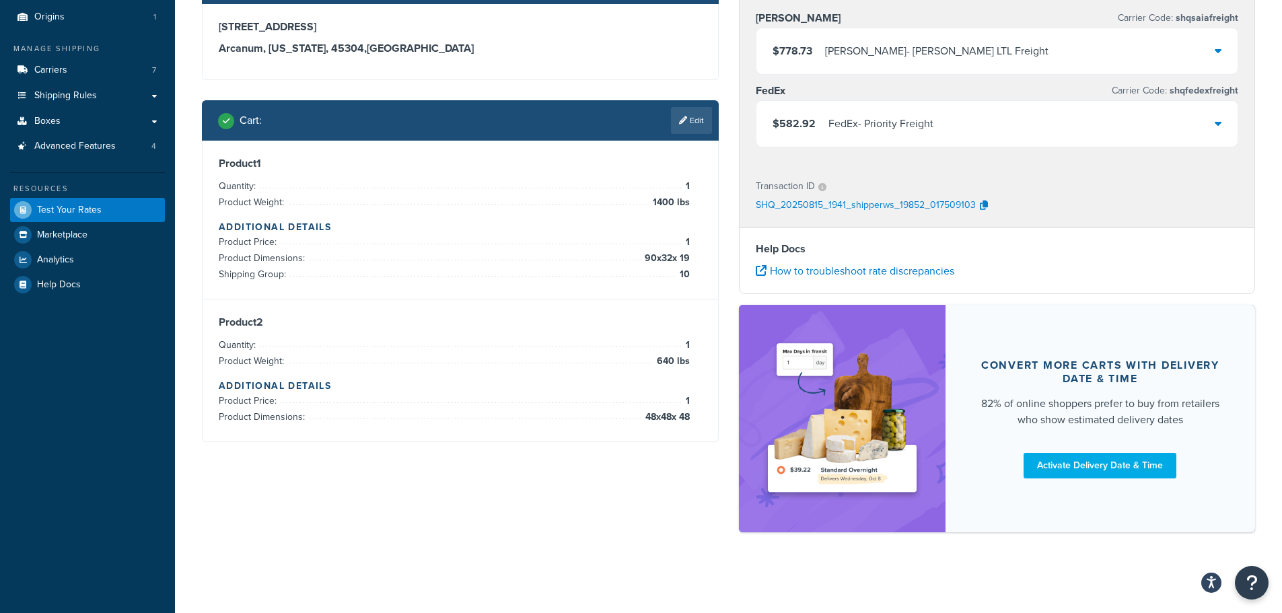
scroll to position [0, 0]
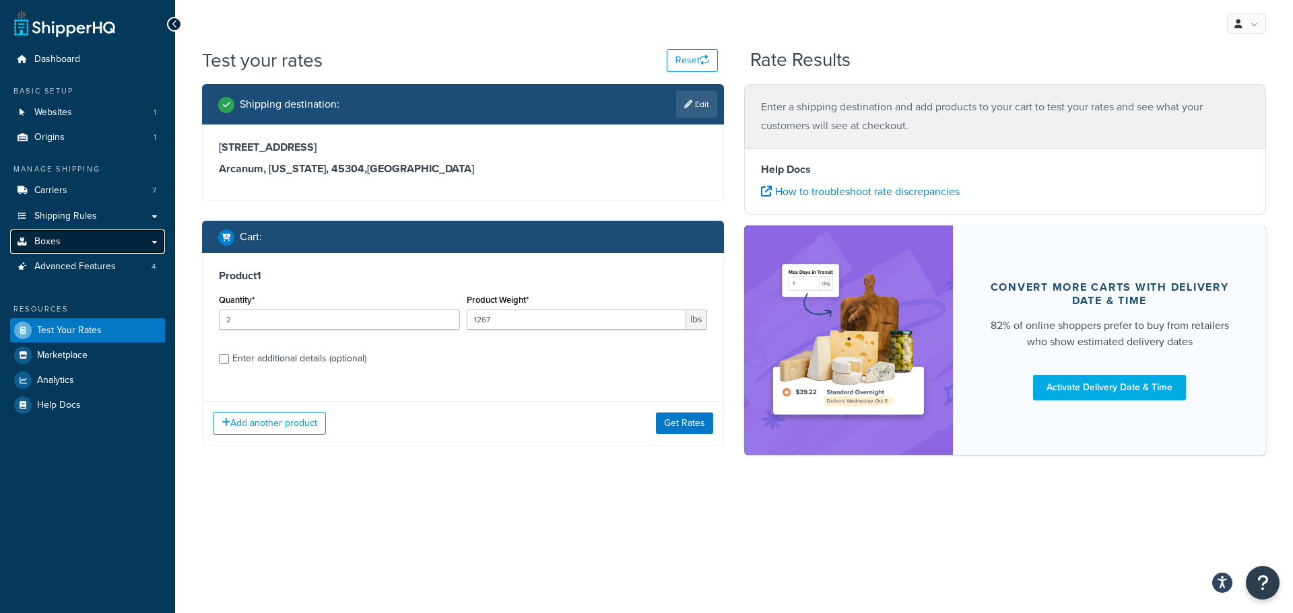
click at [61, 243] on link "Boxes" at bounding box center [87, 242] width 155 height 25
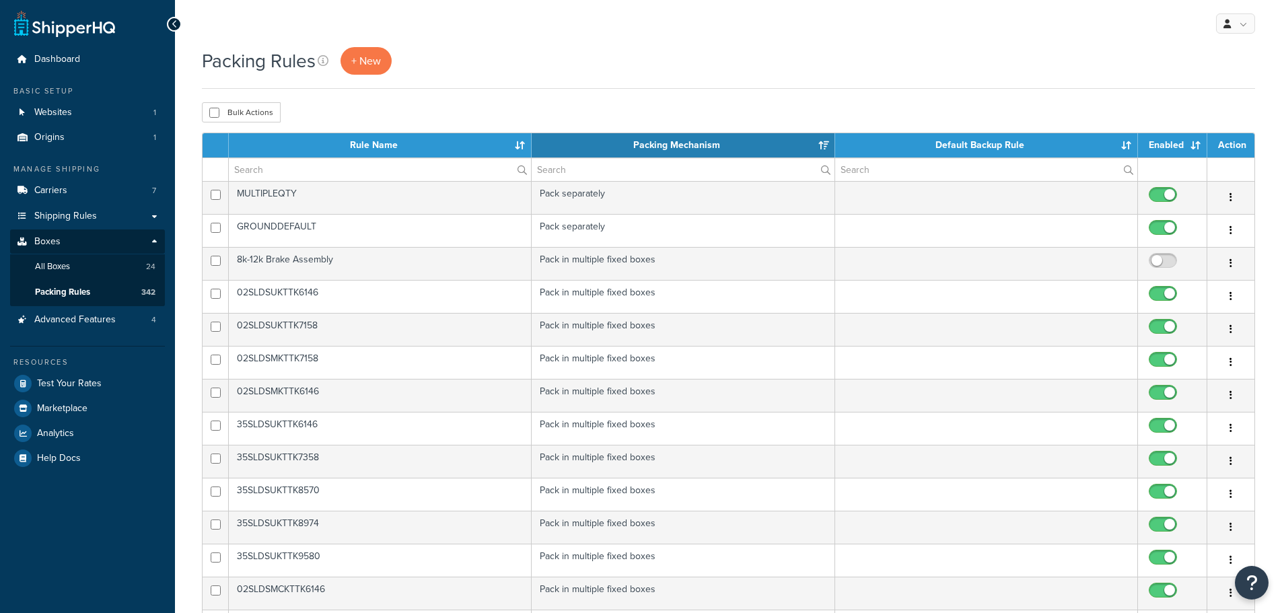
select select "15"
click at [317, 174] on input "text" at bounding box center [380, 169] width 302 height 23
paste input "15DHDHBSDKTTK74428275"
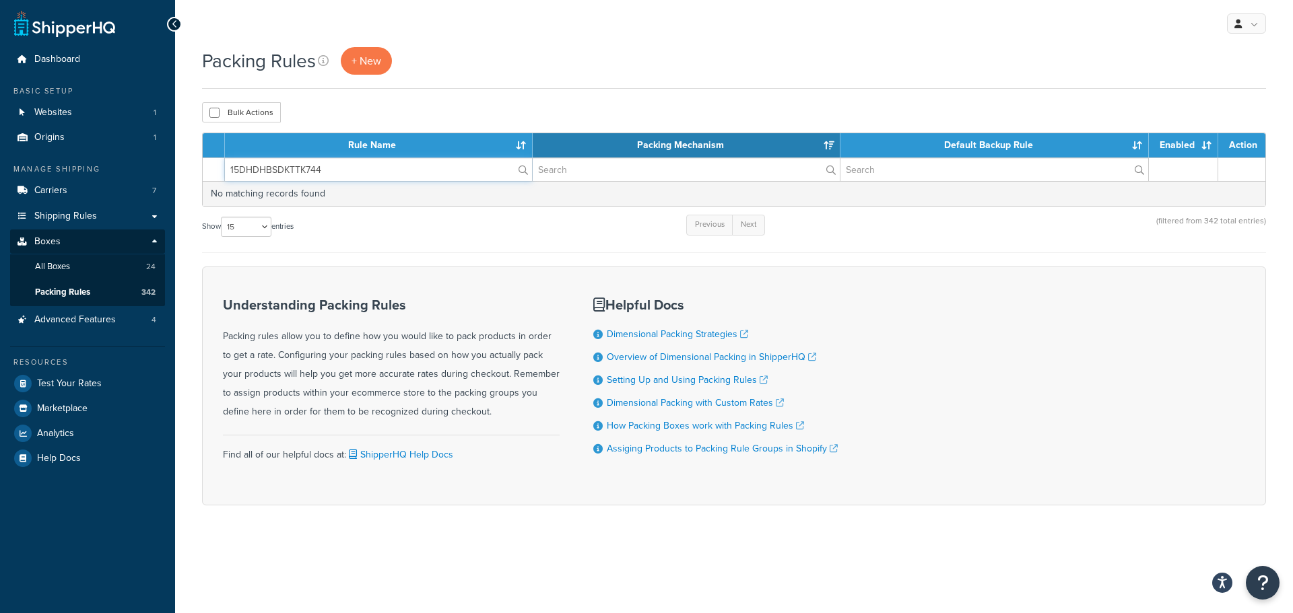
drag, startPoint x: 334, startPoint y: 174, endPoint x: 139, endPoint y: 157, distance: 195.3
click at [139, 157] on div "Dashboard Basic Setup Websites 1 Origins 1 Manage Shipping Carriers 7 Shipping …" at bounding box center [646, 306] width 1293 height 613
paste input "2DHDEBSDKTDX7446865"
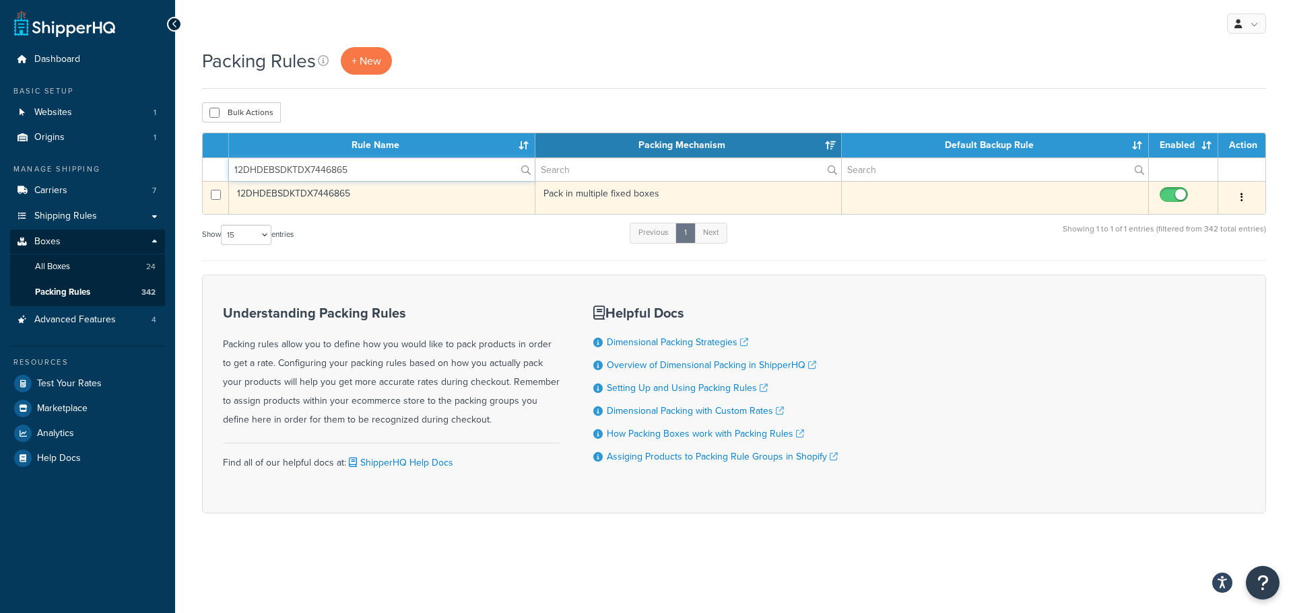
type input "12DHDEBSDKTDX7446865"
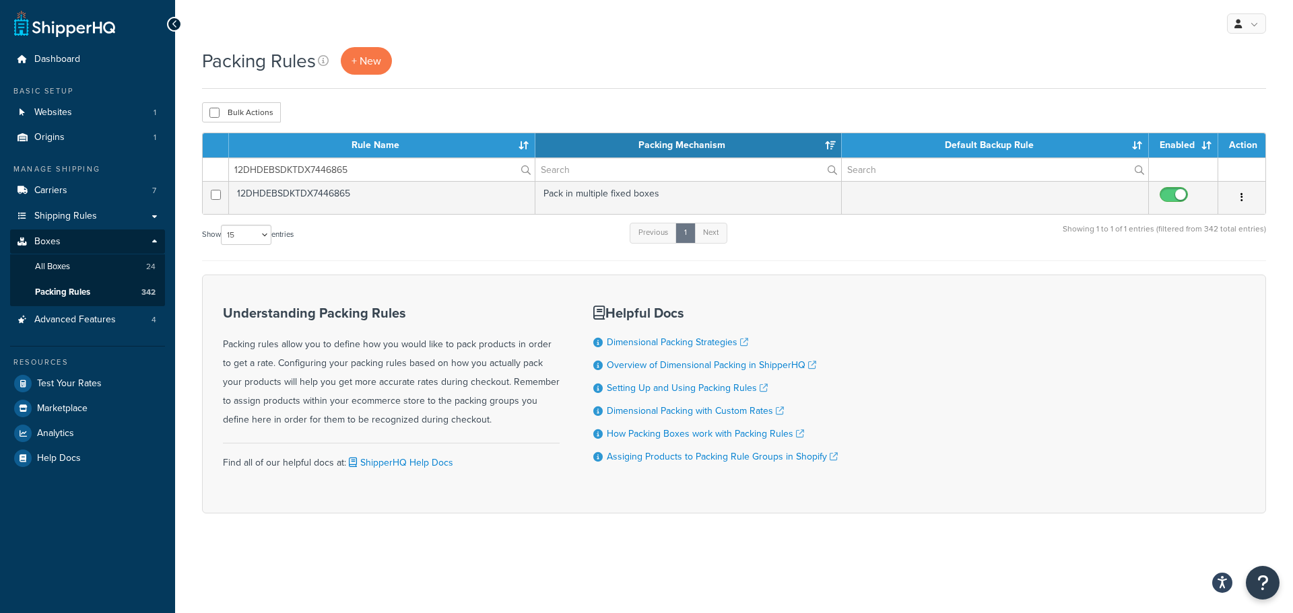
click at [387, 199] on td "12DHDEBSDKTDX7446865" at bounding box center [382, 197] width 306 height 33
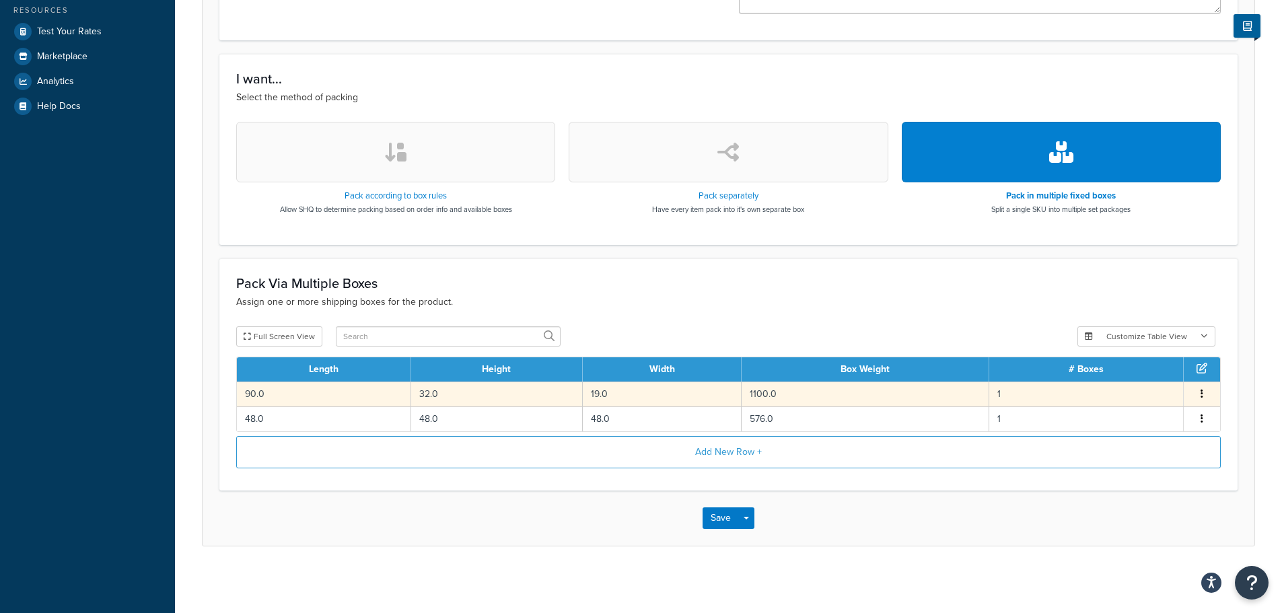
scroll to position [353, 0]
